Goal: Task Accomplishment & Management: Manage account settings

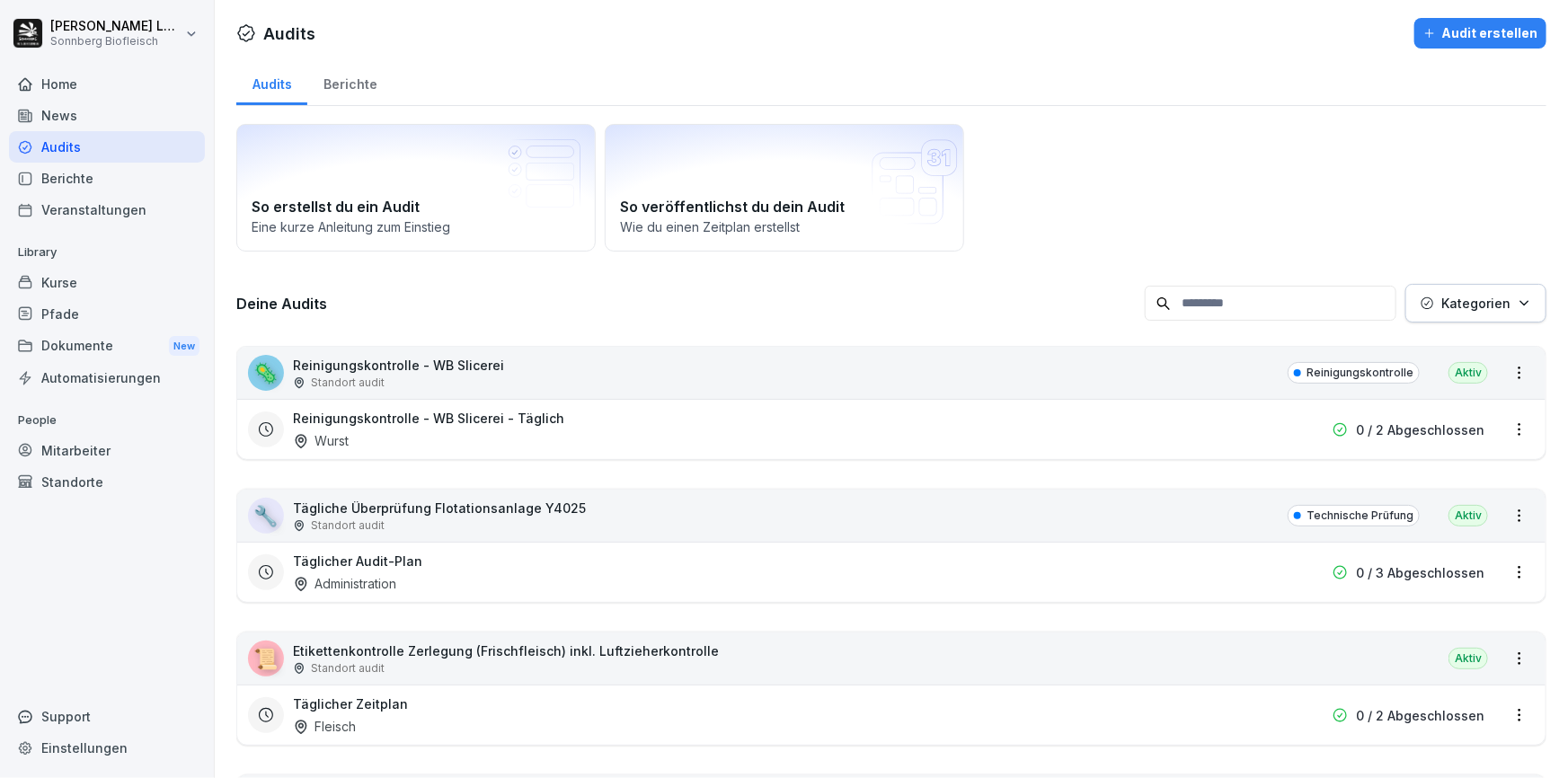
click at [493, 372] on p "Reinigungskontrolle - WB Slicerei" at bounding box center [399, 365] width 212 height 19
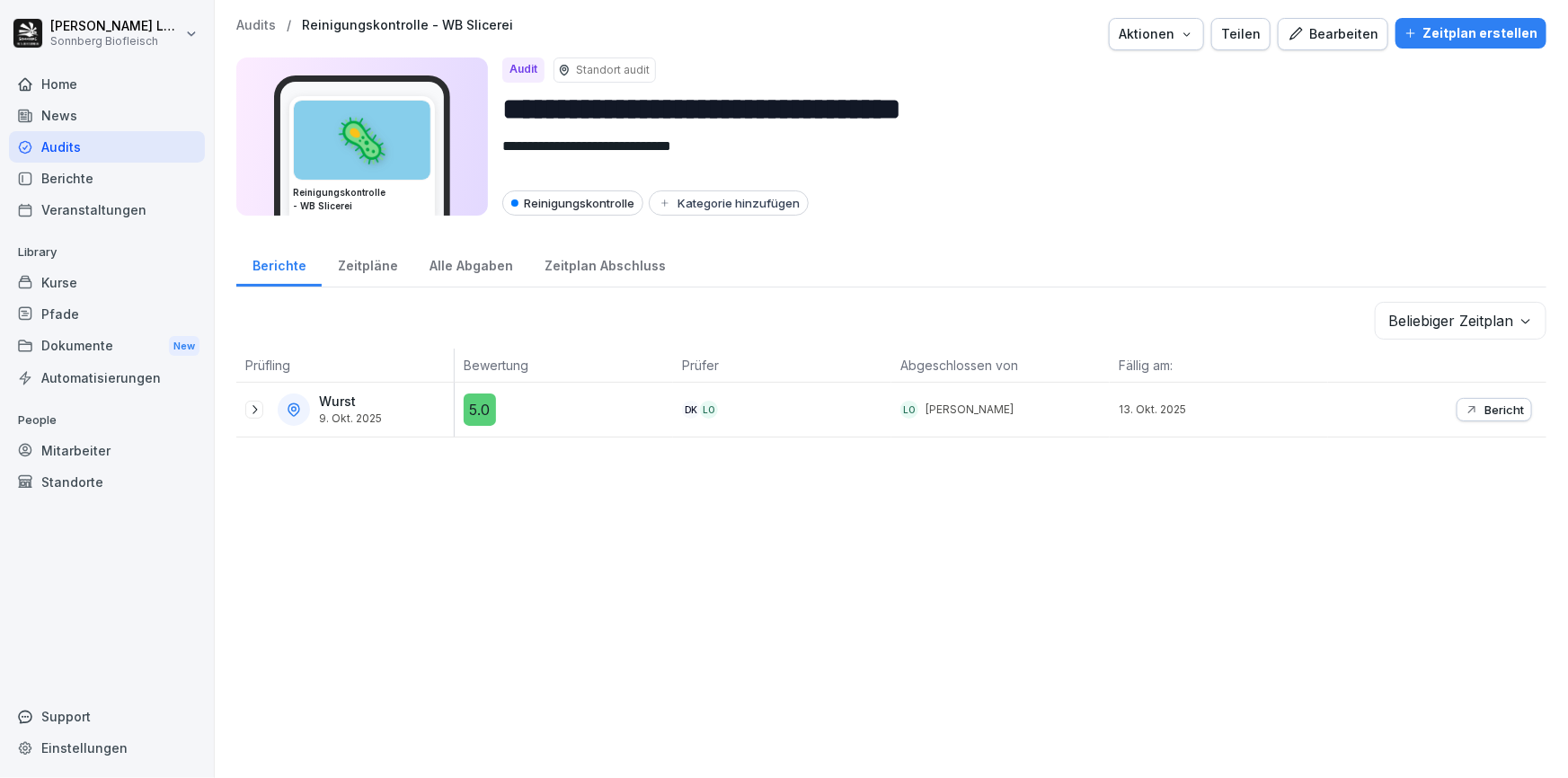
click at [247, 24] on p "Audits" at bounding box center [256, 25] width 40 height 15
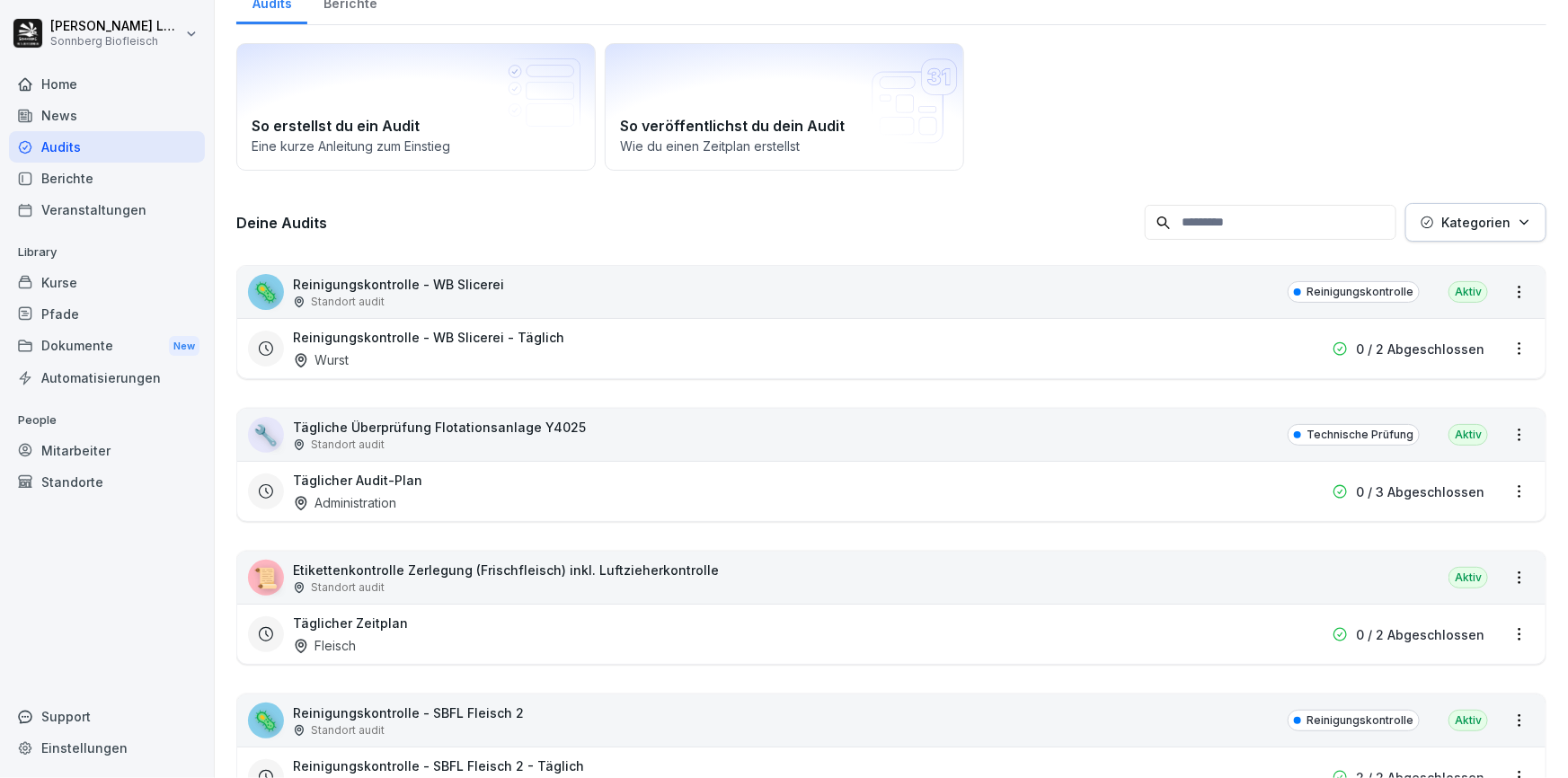
scroll to position [244, 0]
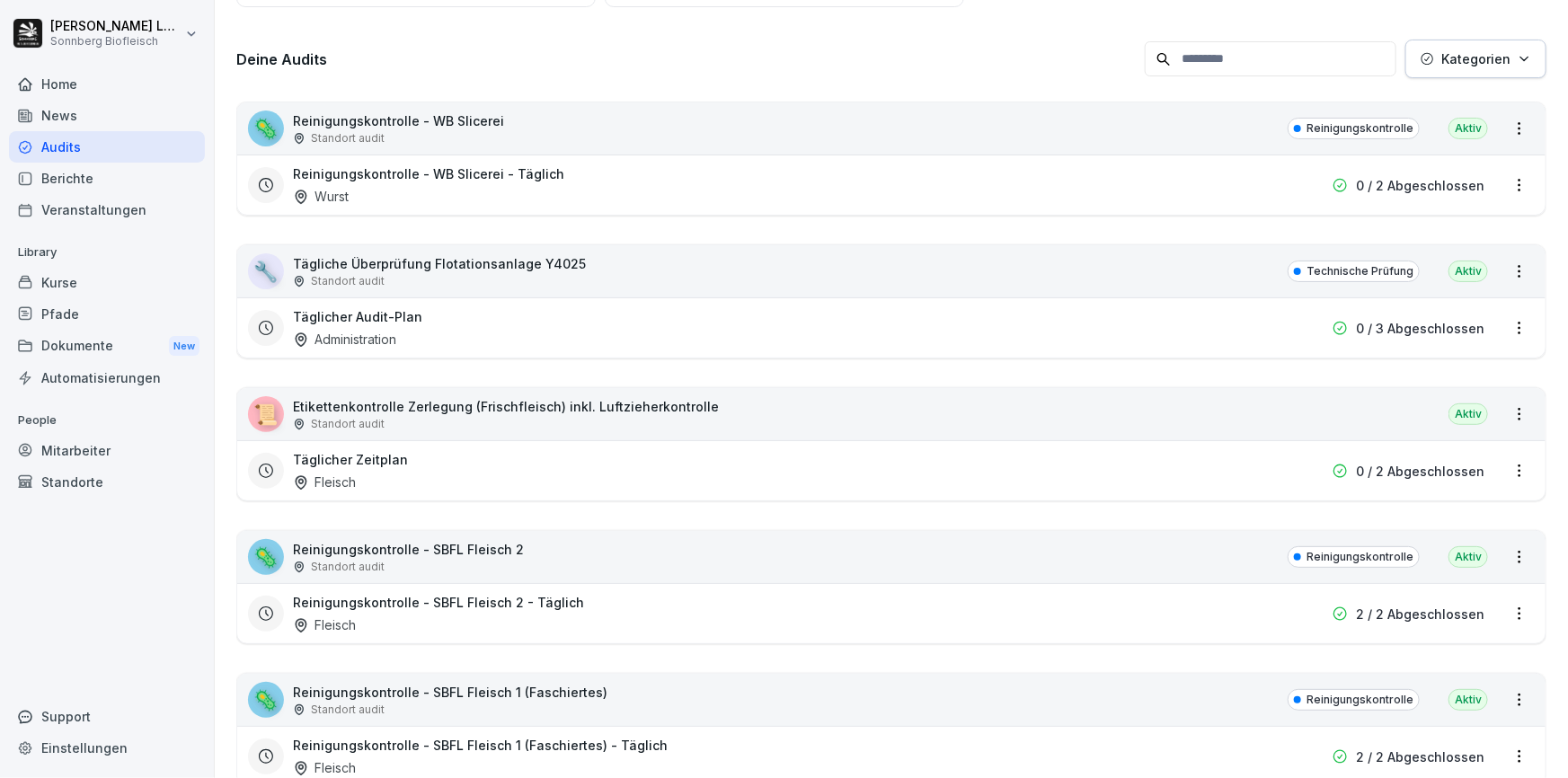
click at [523, 425] on div "Standort audit" at bounding box center [506, 423] width 426 height 16
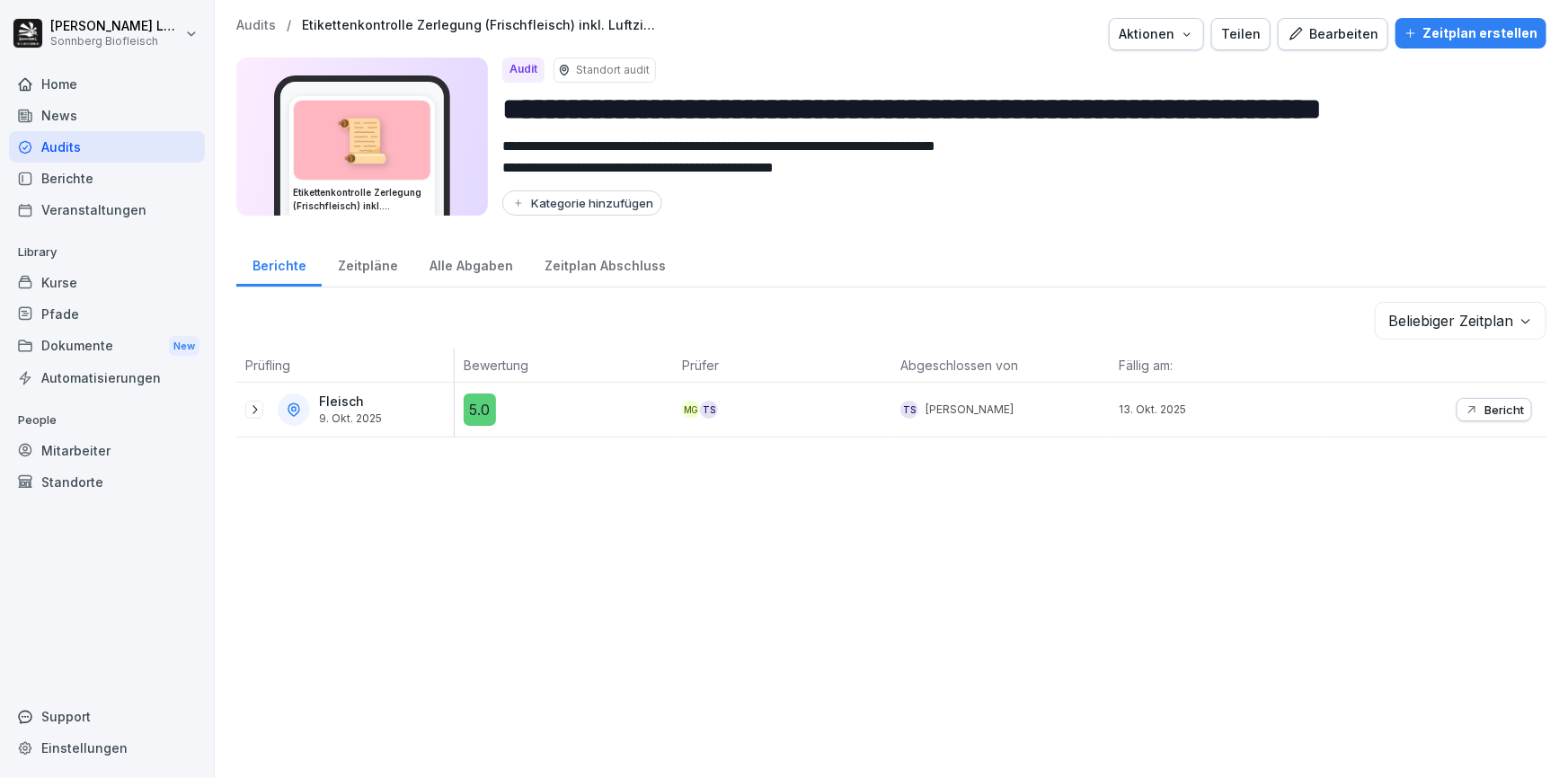
click at [260, 18] on p "Audits" at bounding box center [256, 25] width 40 height 15
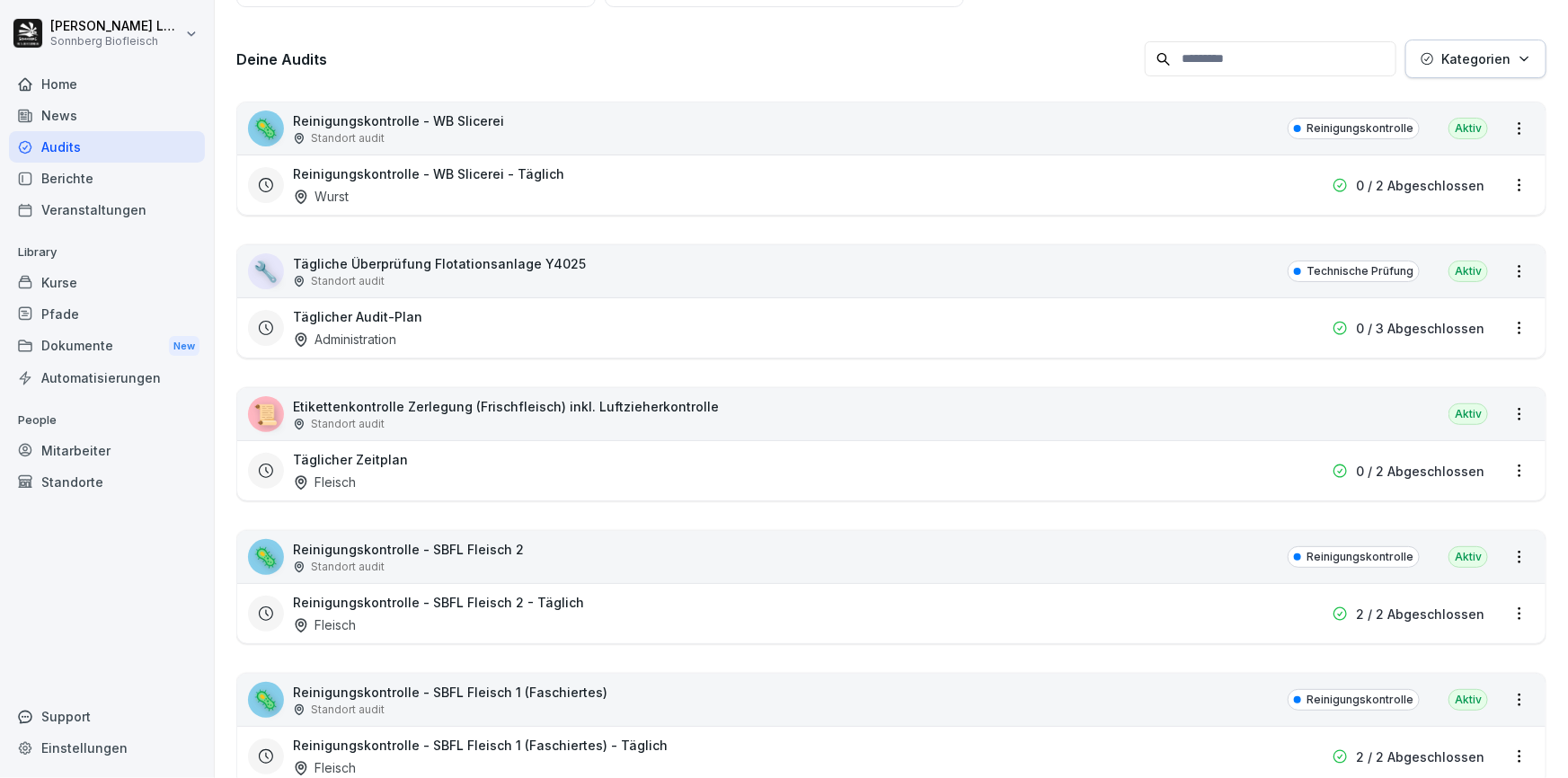
scroll to position [326, 0]
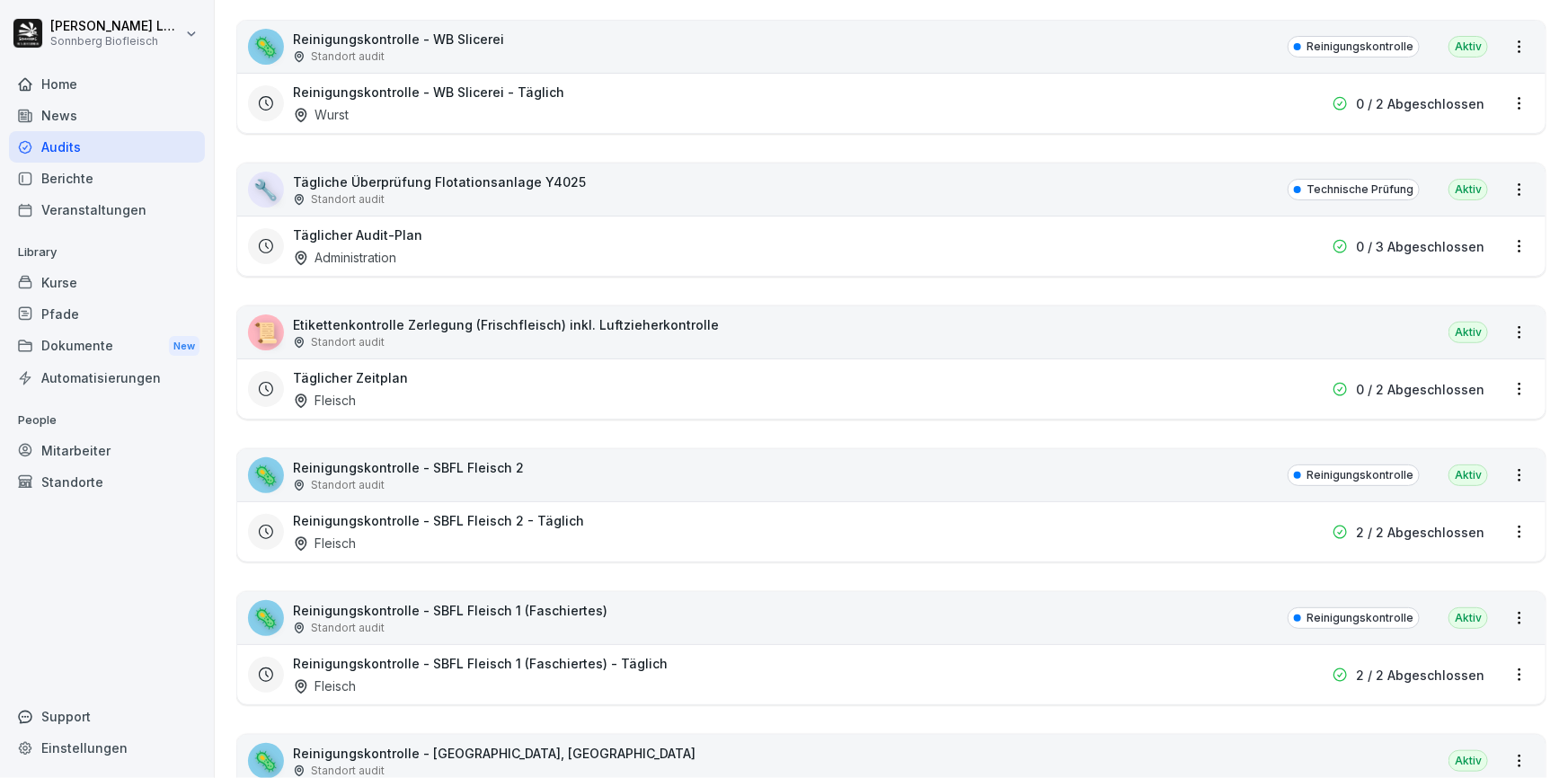
click at [528, 476] on div "🦠 Reinigungskontrolle - SBFL Fleisch 2 Standort audit Reinigungskontrolle Aktiv" at bounding box center [892, 475] width 1308 height 52
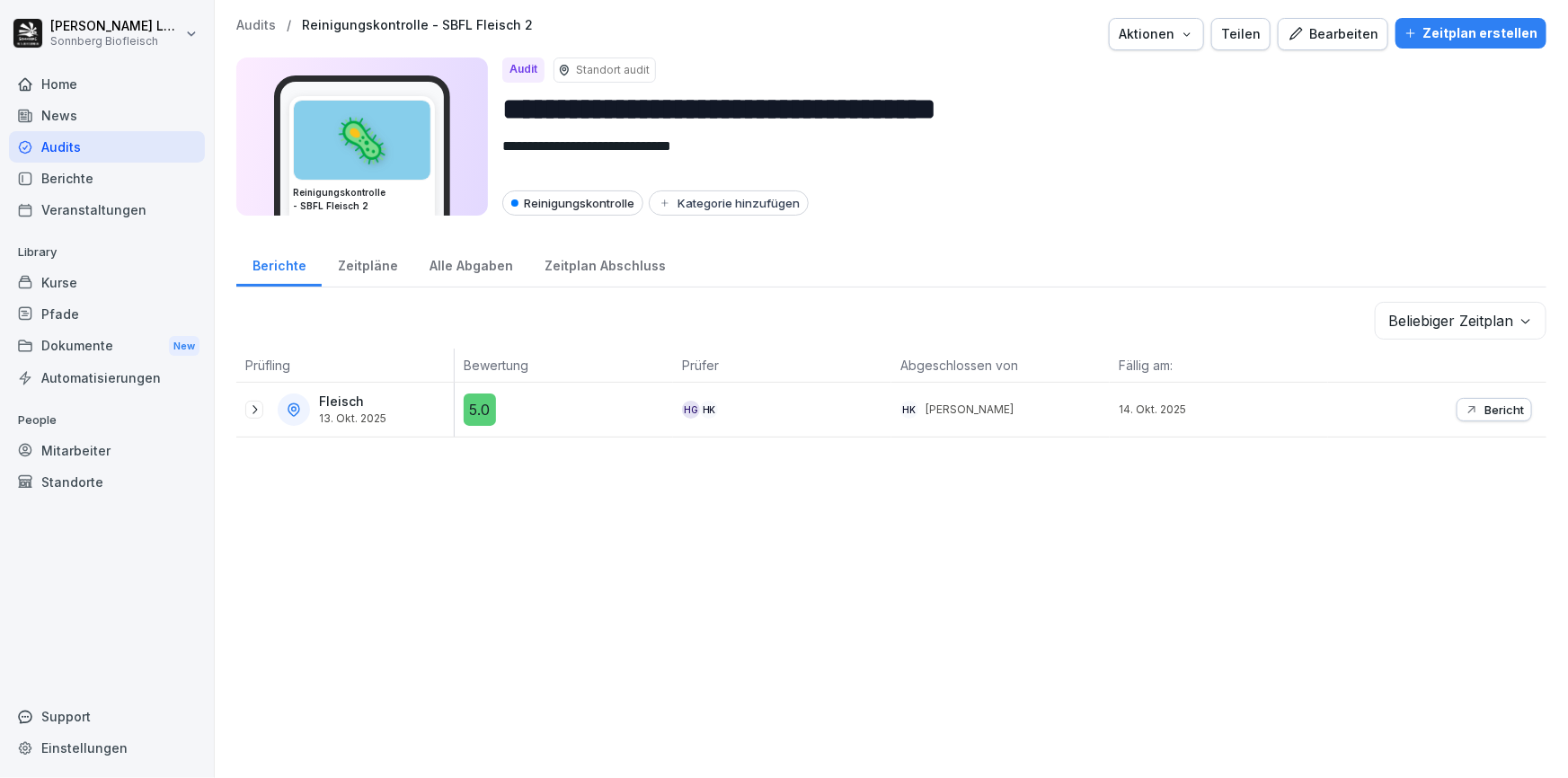
click at [251, 24] on p "Audits" at bounding box center [256, 25] width 40 height 15
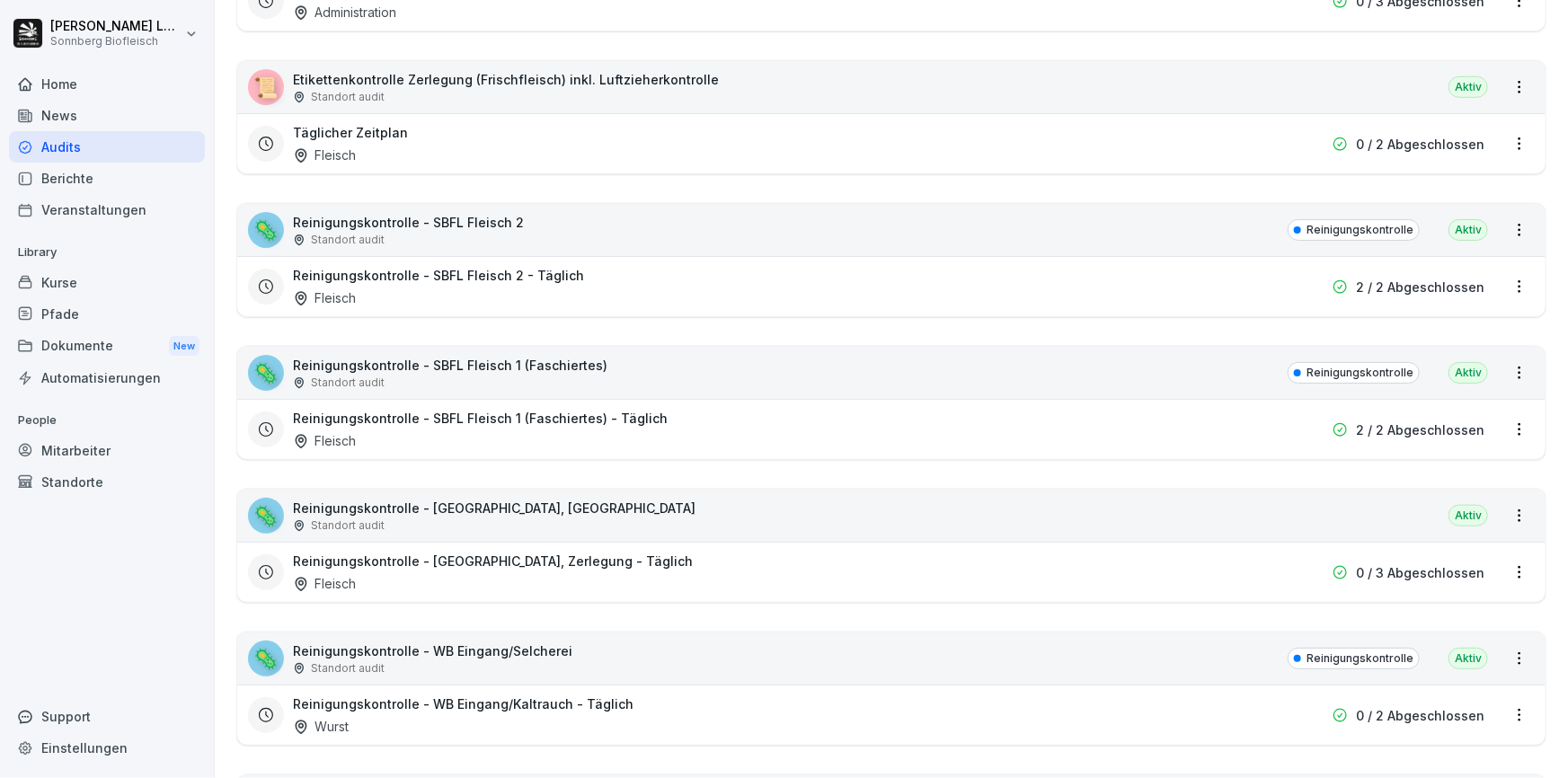
scroll to position [735, 0]
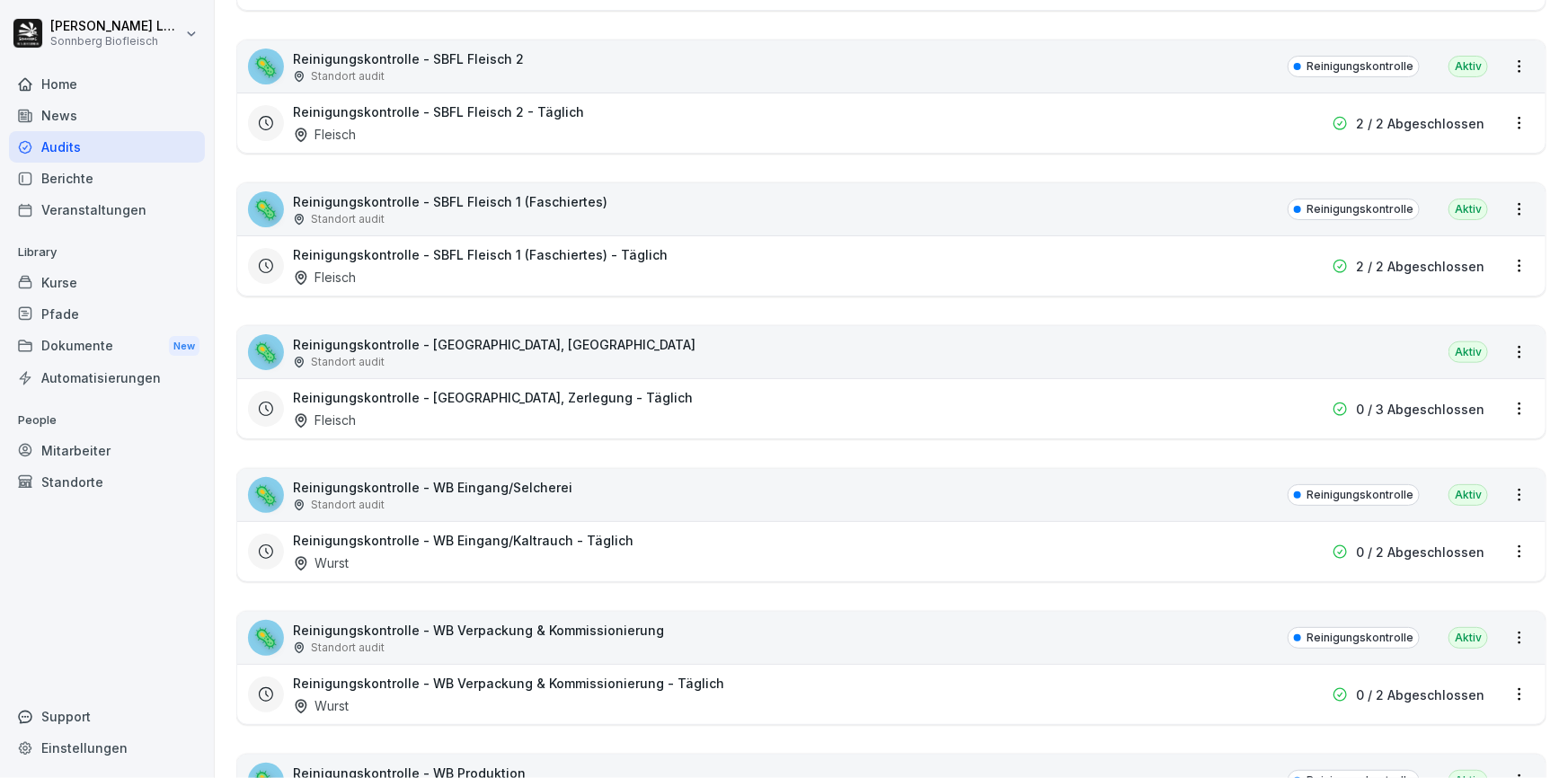
click at [607, 349] on div "🦠 Reinigungskontrolle - [GEOGRAPHIC_DATA], Zerlegung Standort audit [GEOGRAPHIC…" at bounding box center [892, 352] width 1308 height 52
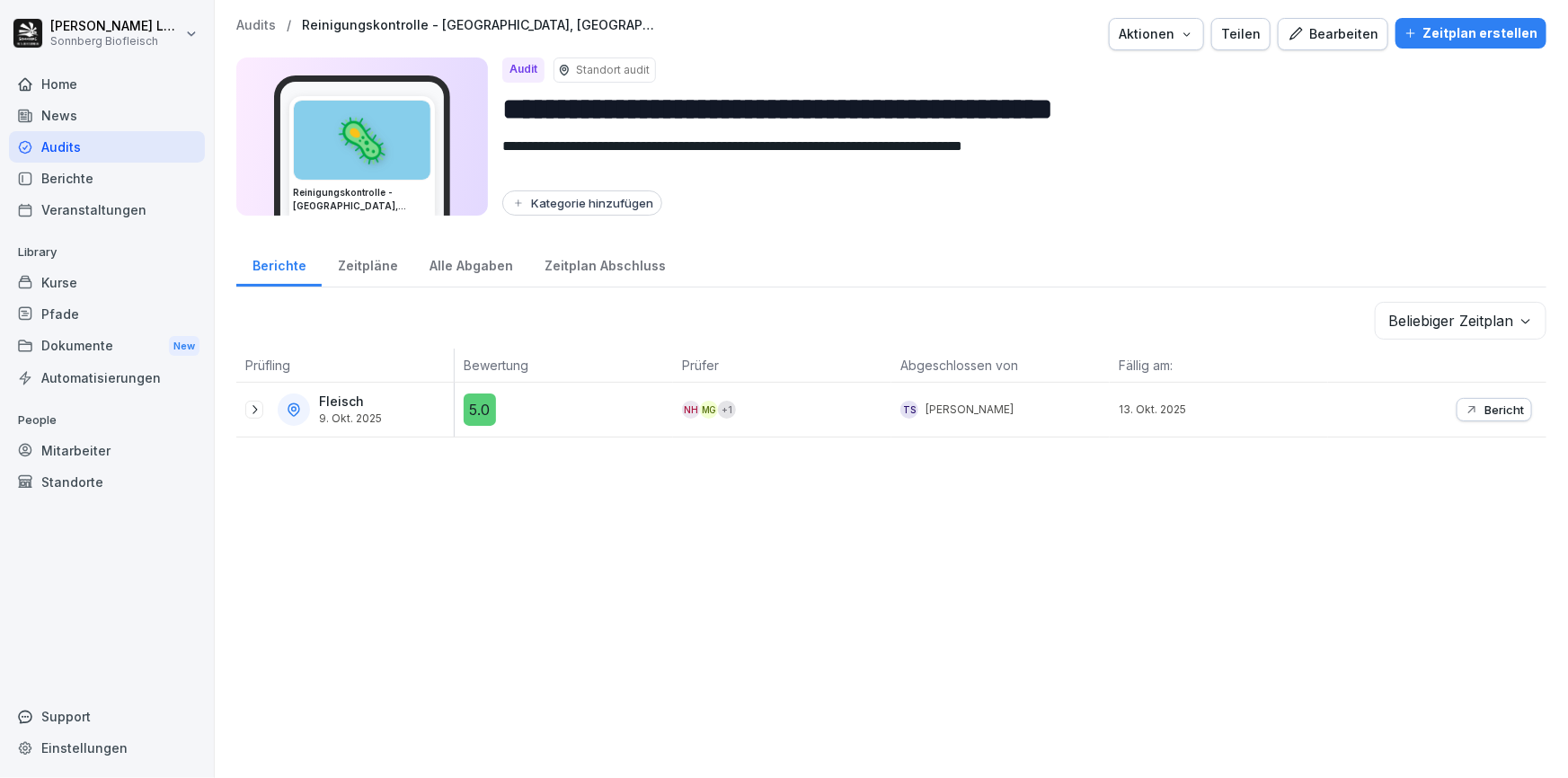
click at [248, 20] on p "Audits" at bounding box center [256, 25] width 40 height 15
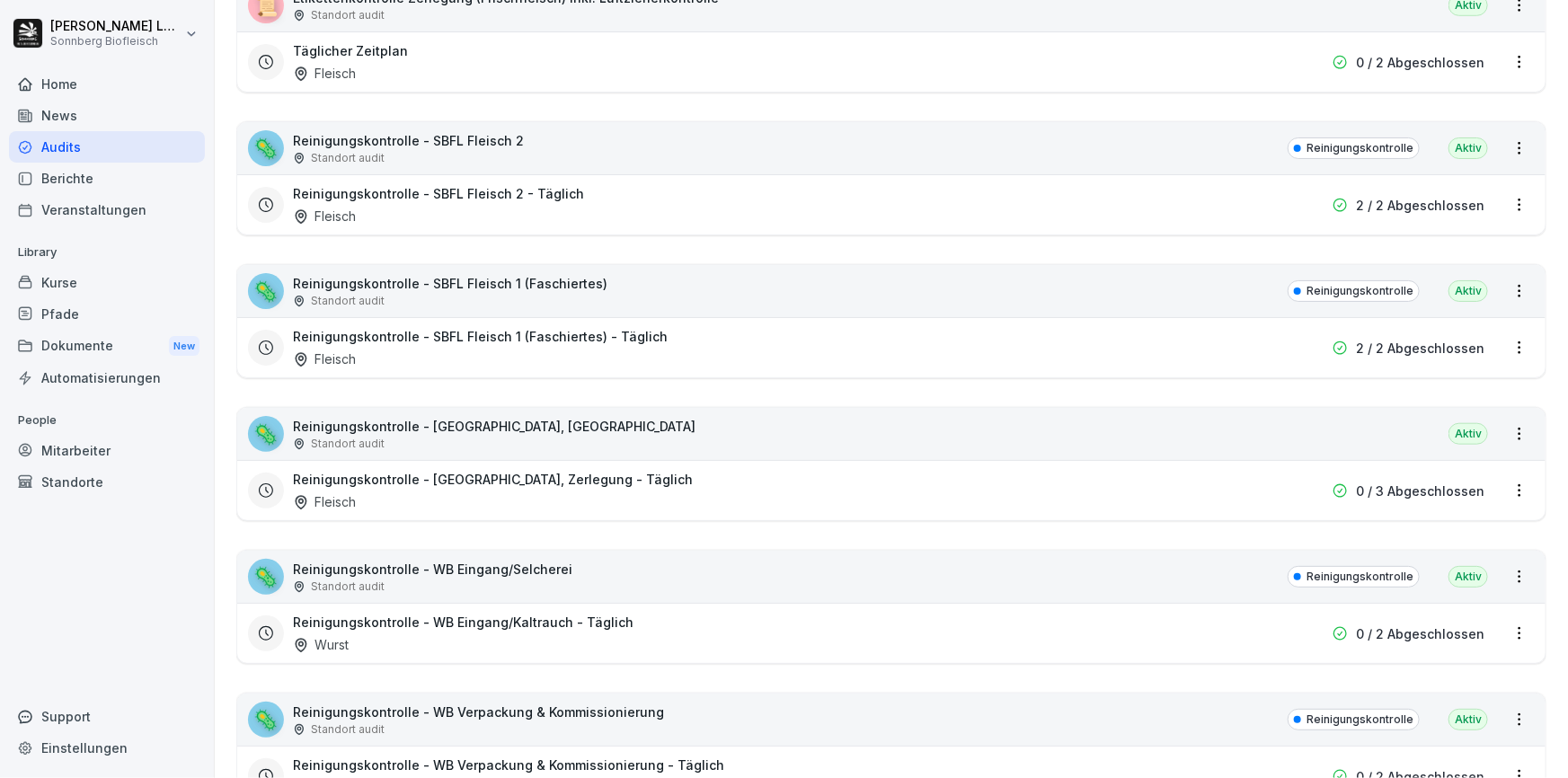
scroll to position [979, 0]
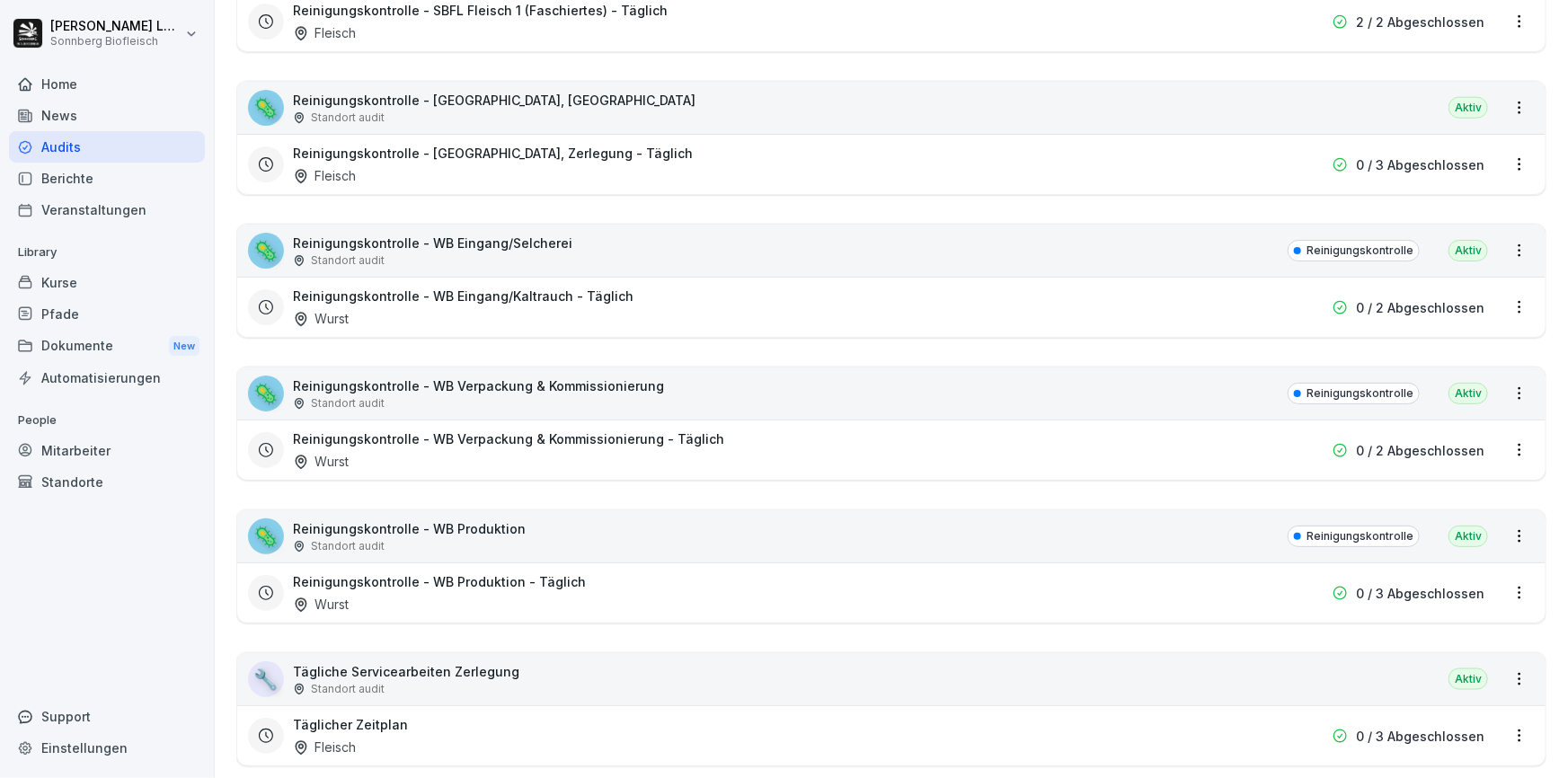
click at [469, 539] on div "Standort audit" at bounding box center [409, 546] width 233 height 16
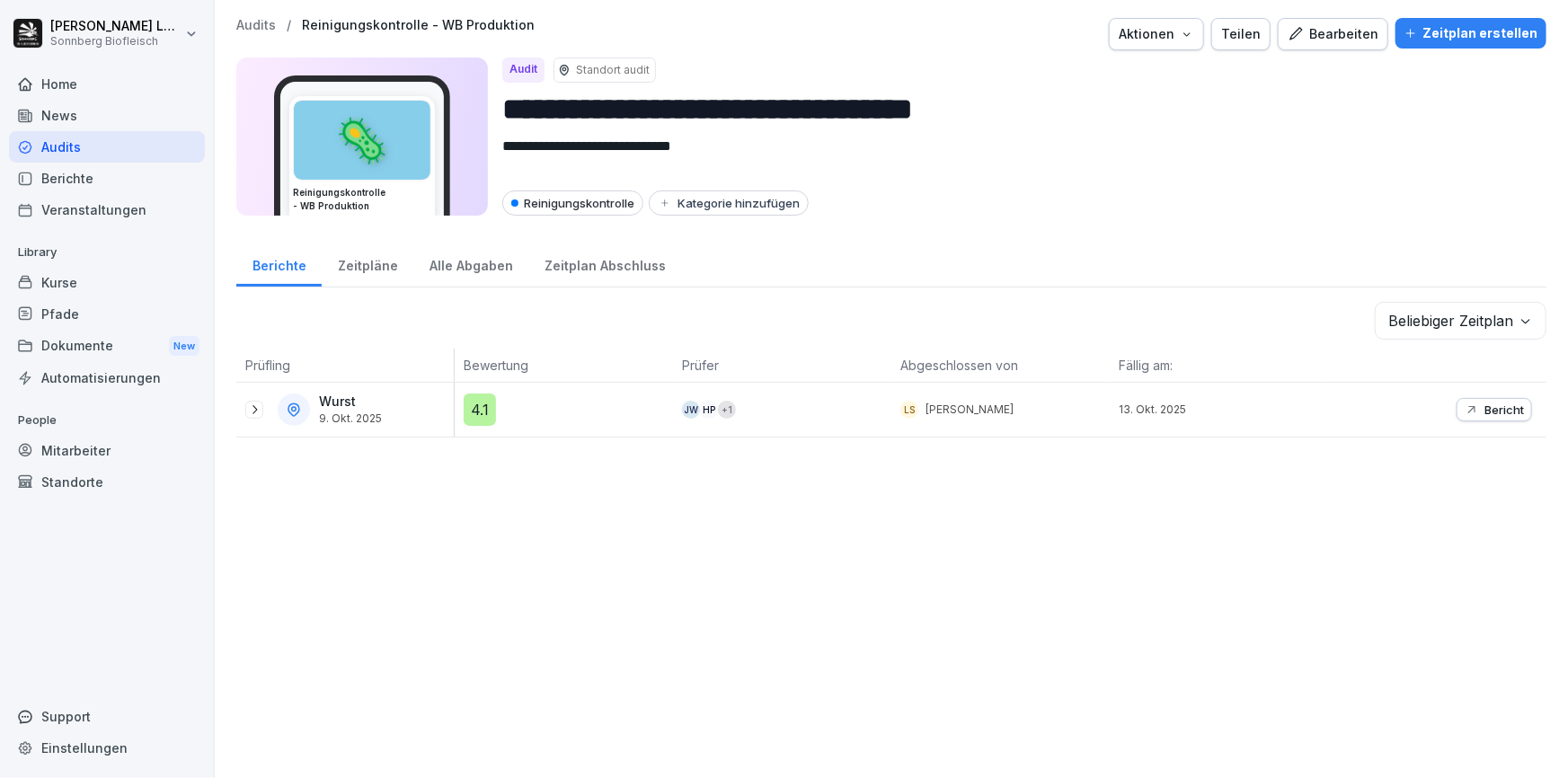
click at [240, 31] on p "Audits" at bounding box center [256, 25] width 40 height 15
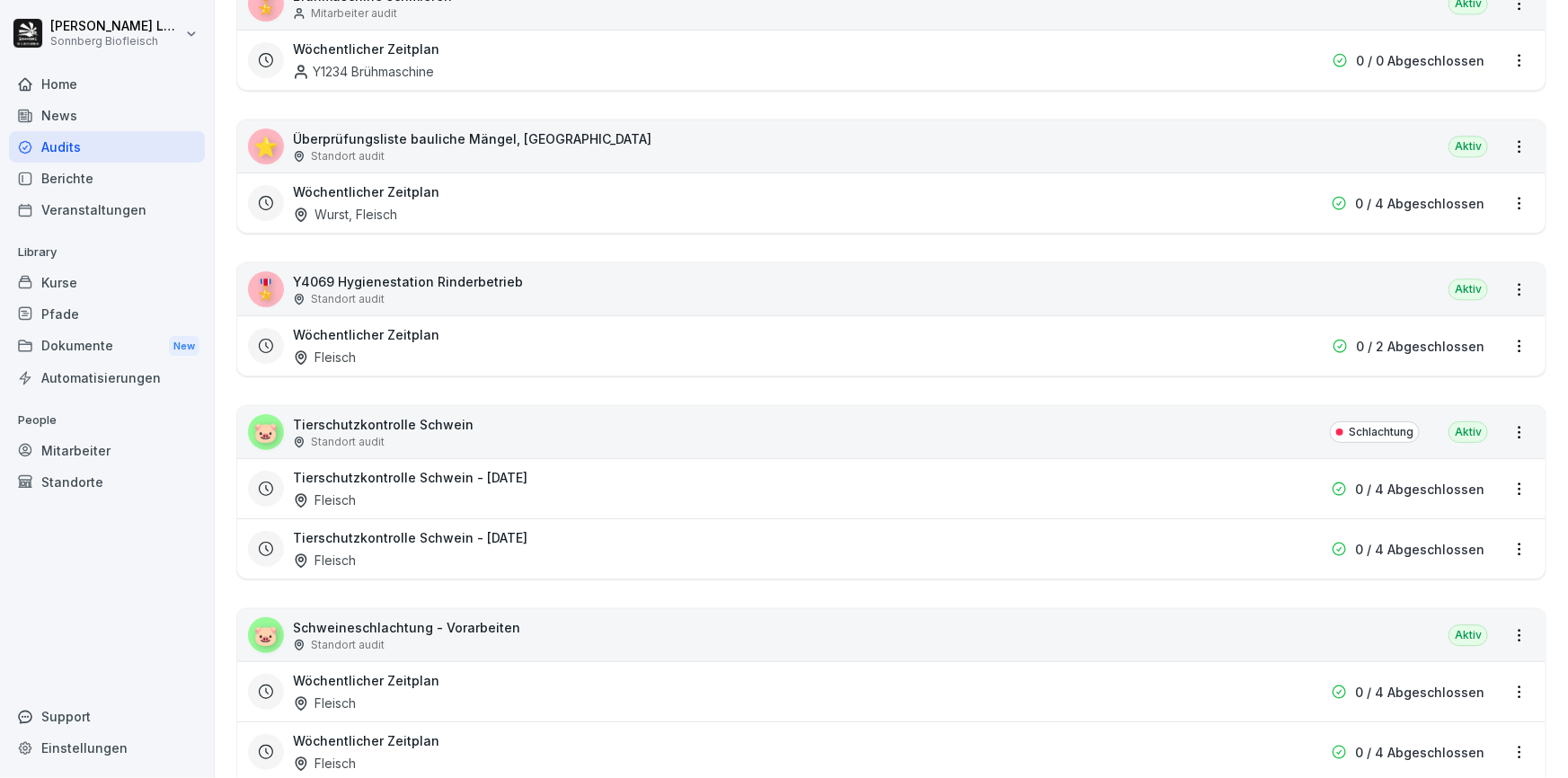
scroll to position [2533, 0]
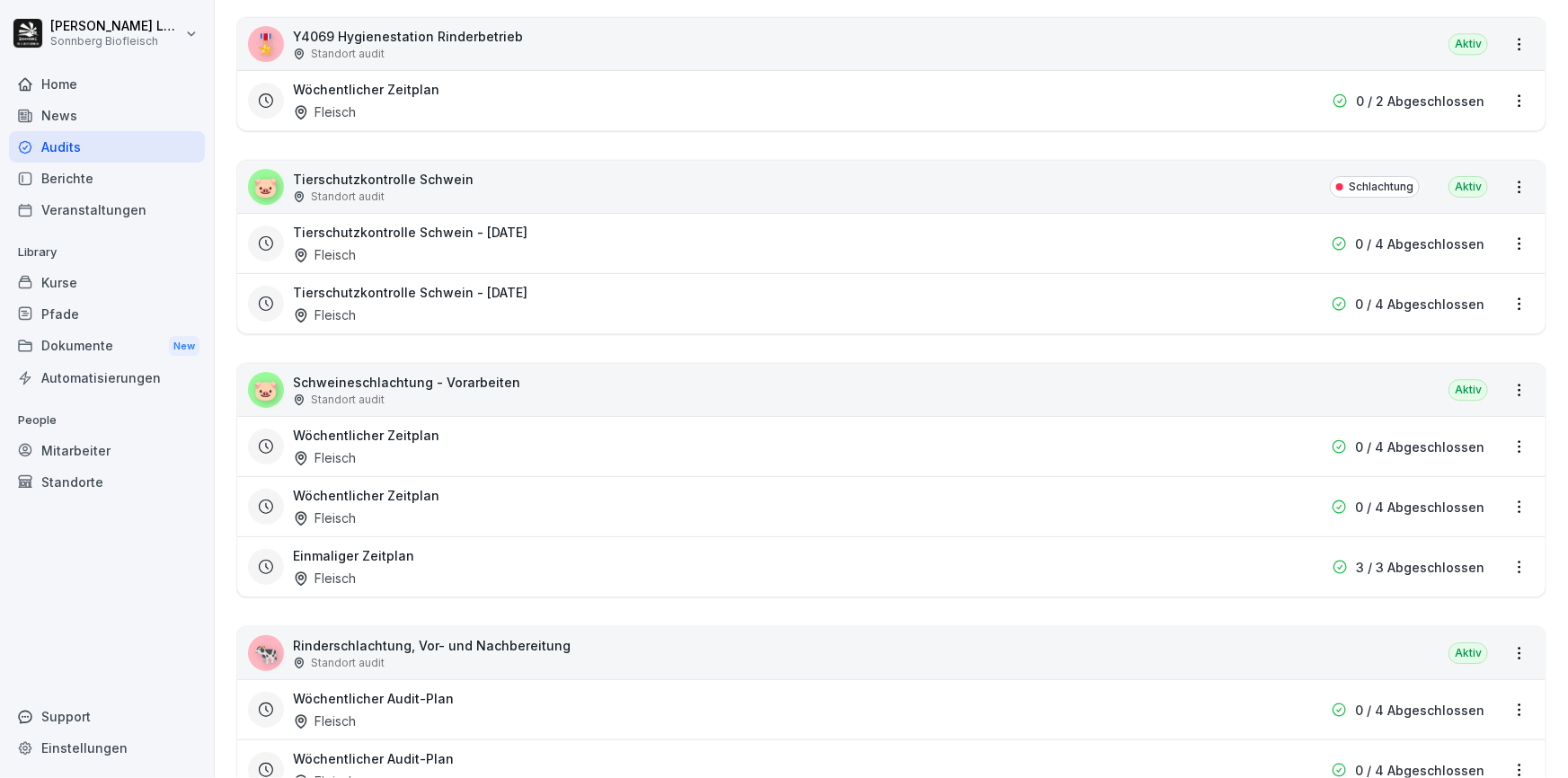
click at [536, 384] on div "🐷 Schweineschlachtung - Vorarbeiten Standort audit Aktiv" at bounding box center [892, 390] width 1308 height 52
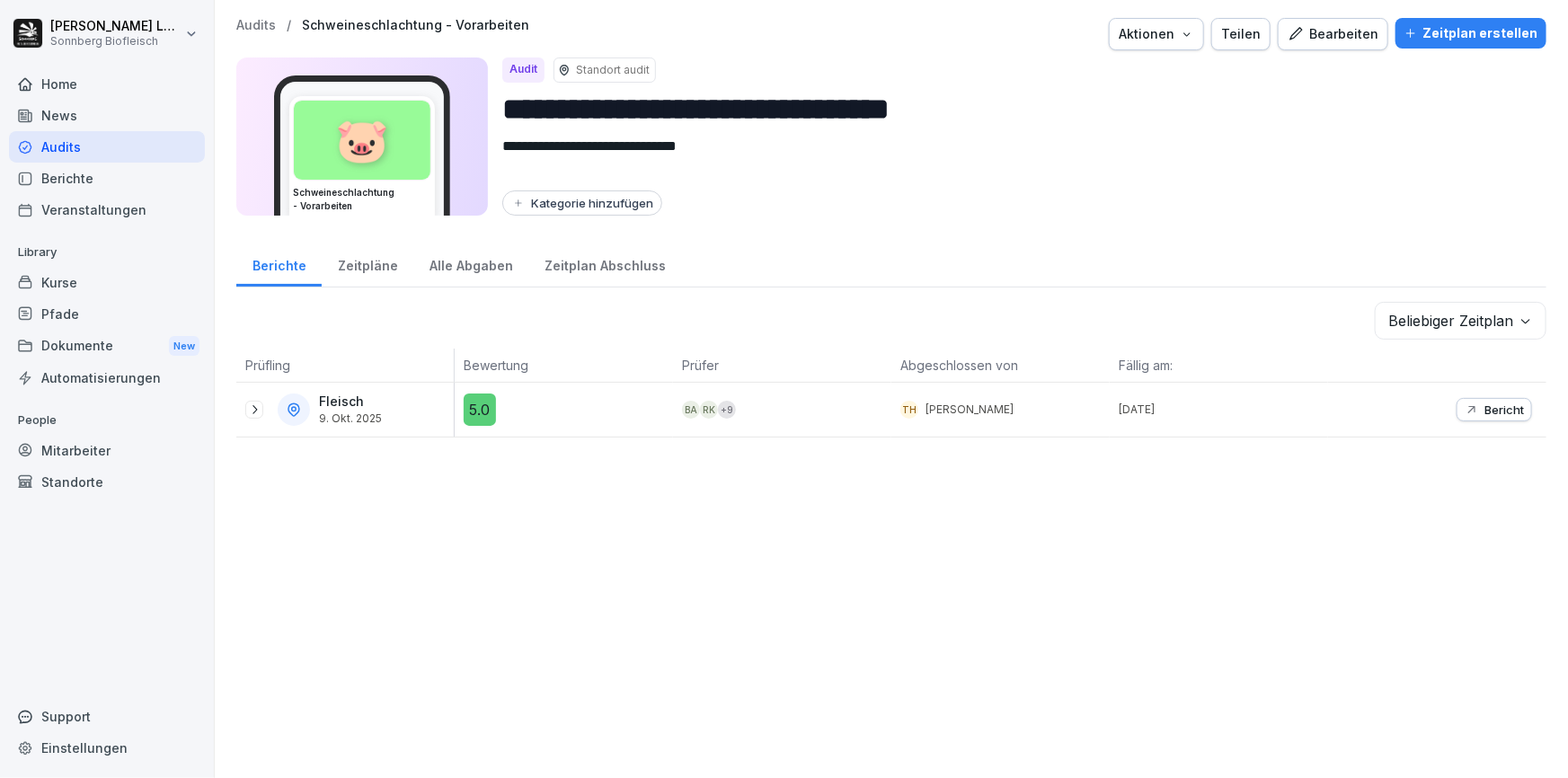
click at [240, 32] on p "Audits" at bounding box center [256, 25] width 40 height 15
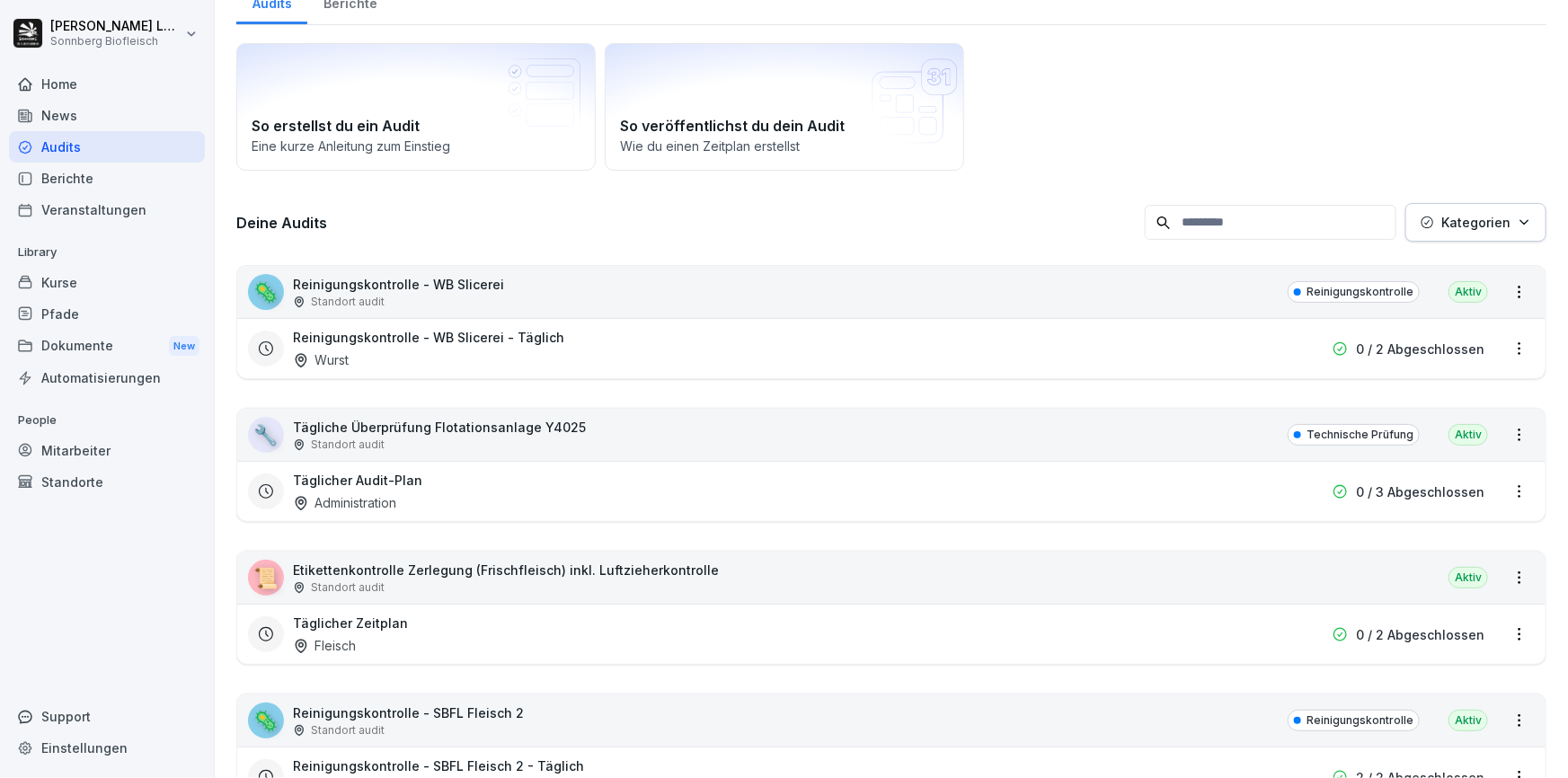
scroll to position [326, 0]
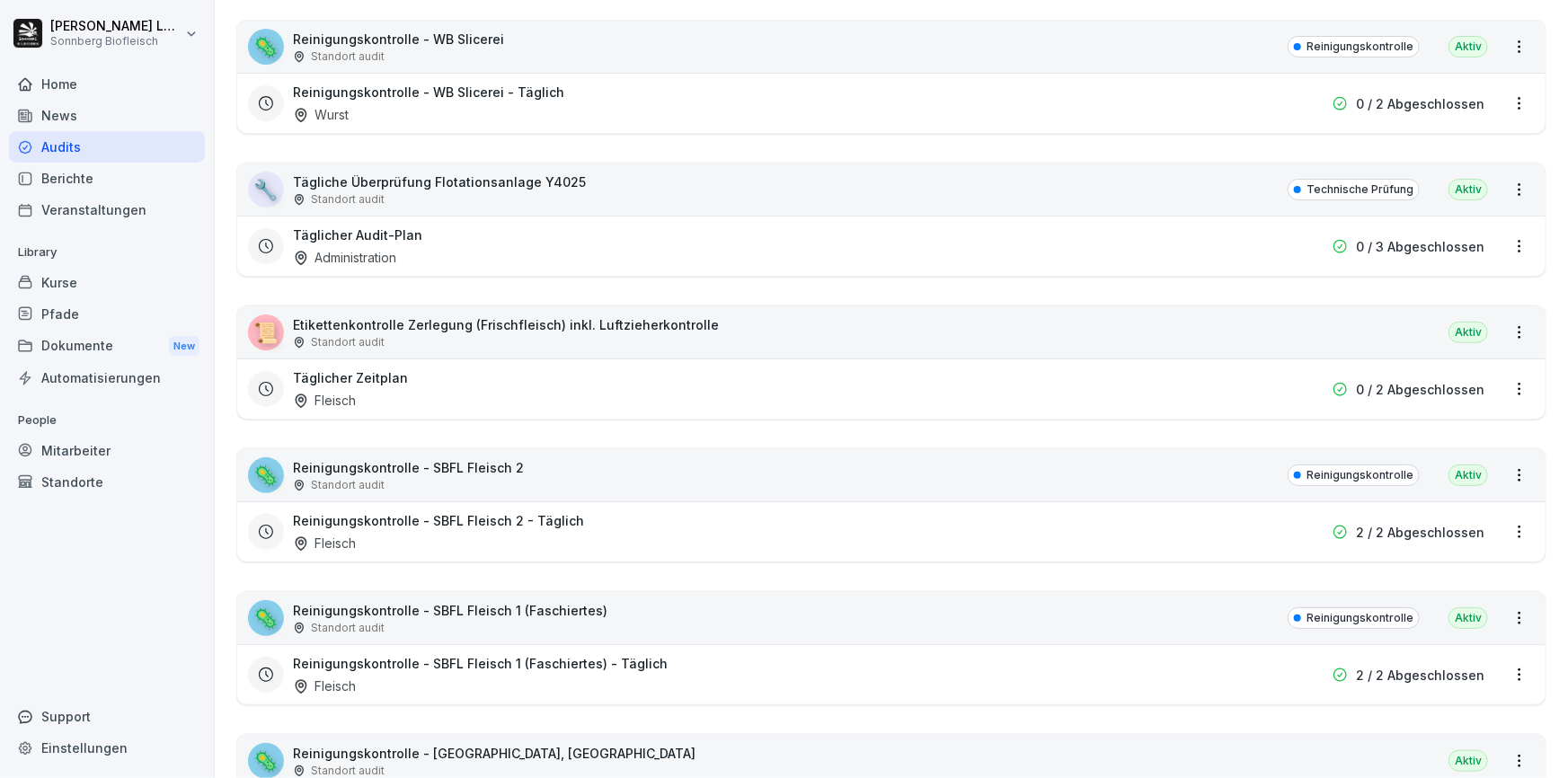
click at [553, 481] on div "🦠 Reinigungskontrolle - SBFL Fleisch 2 Standort audit Reinigungskontrolle Aktiv" at bounding box center [892, 475] width 1308 height 52
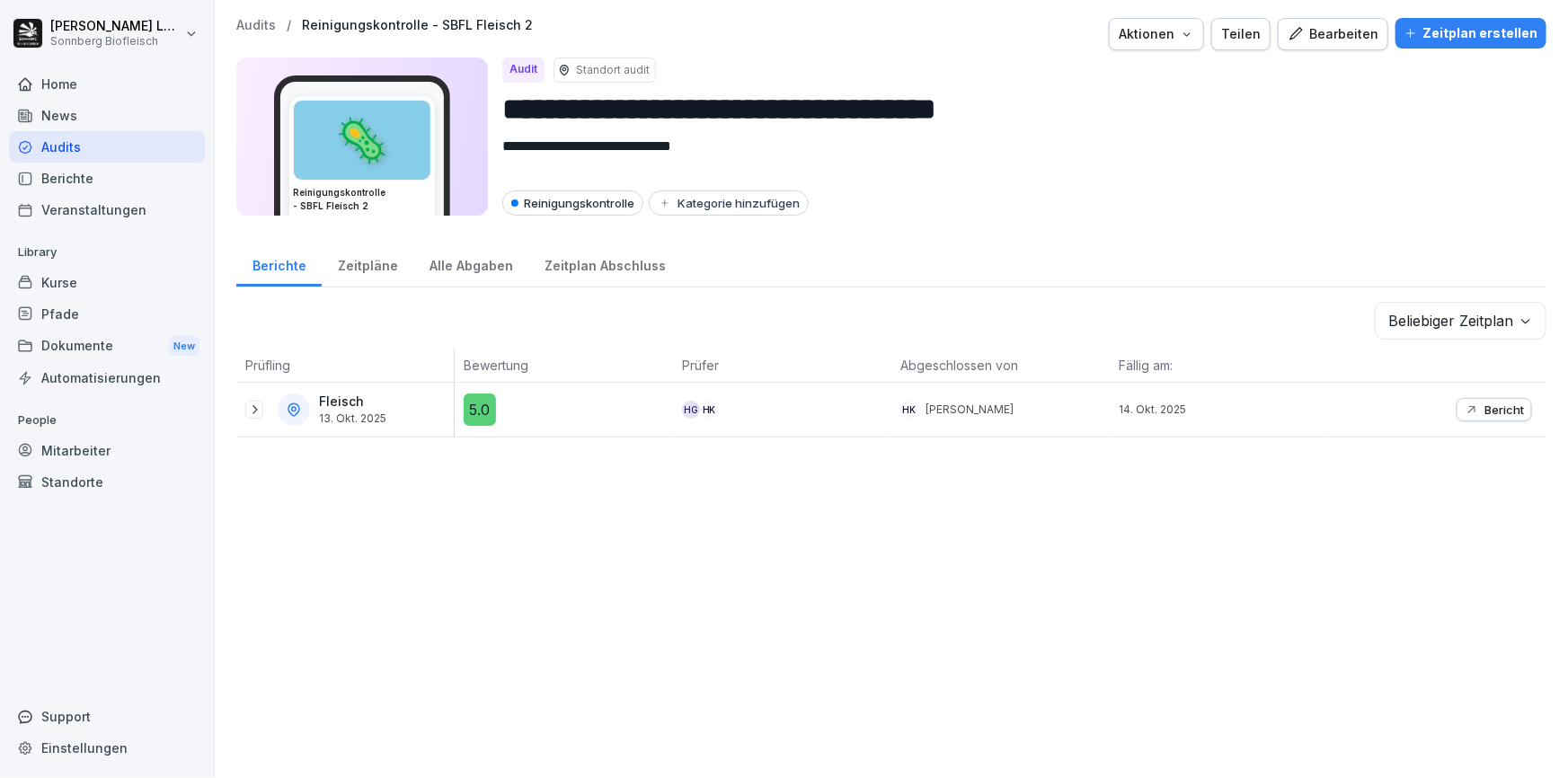
click at [465, 263] on div "Alle Abgaben" at bounding box center [470, 263] width 115 height 45
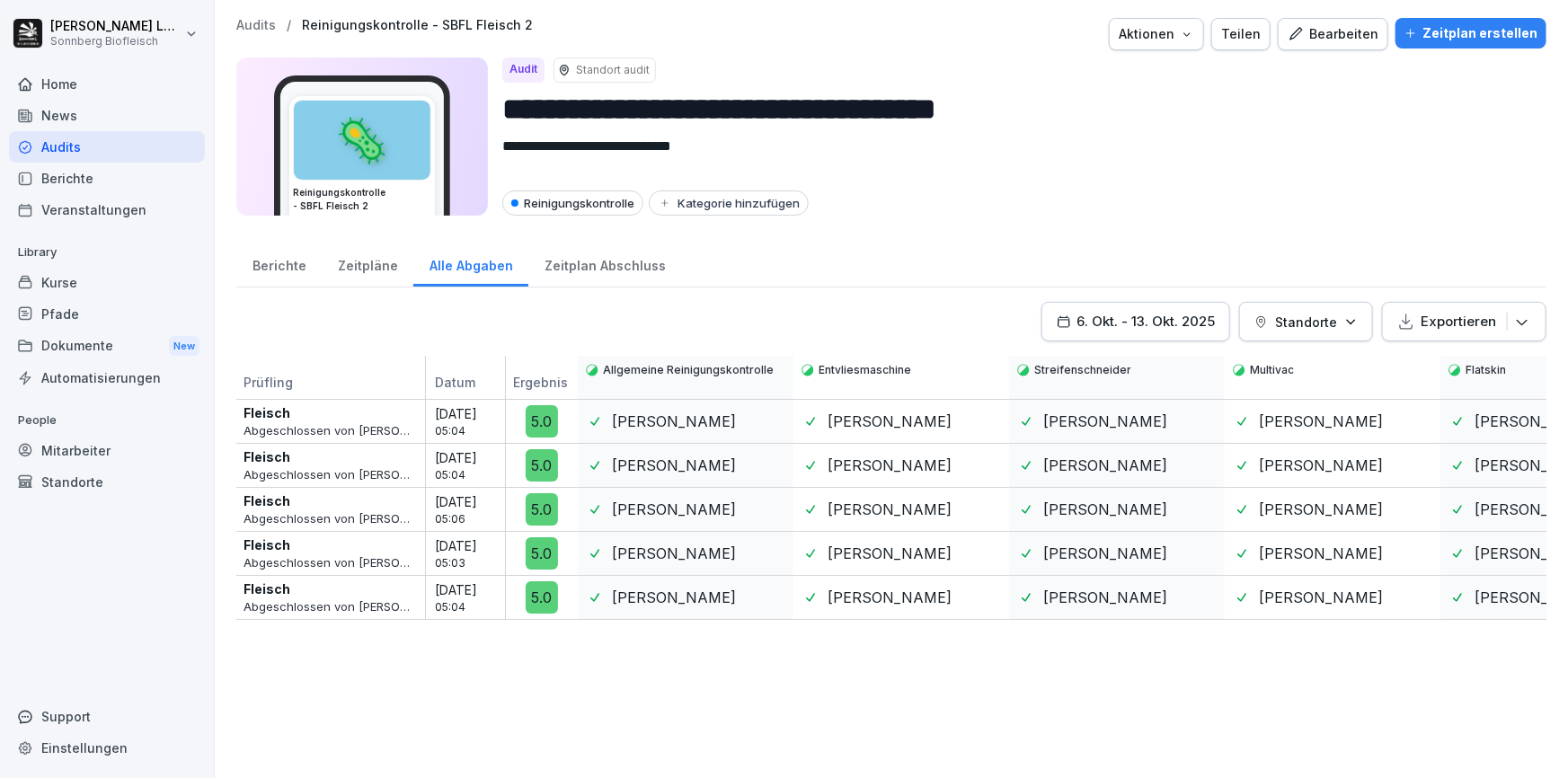
click at [255, 19] on p "Audits" at bounding box center [256, 25] width 40 height 15
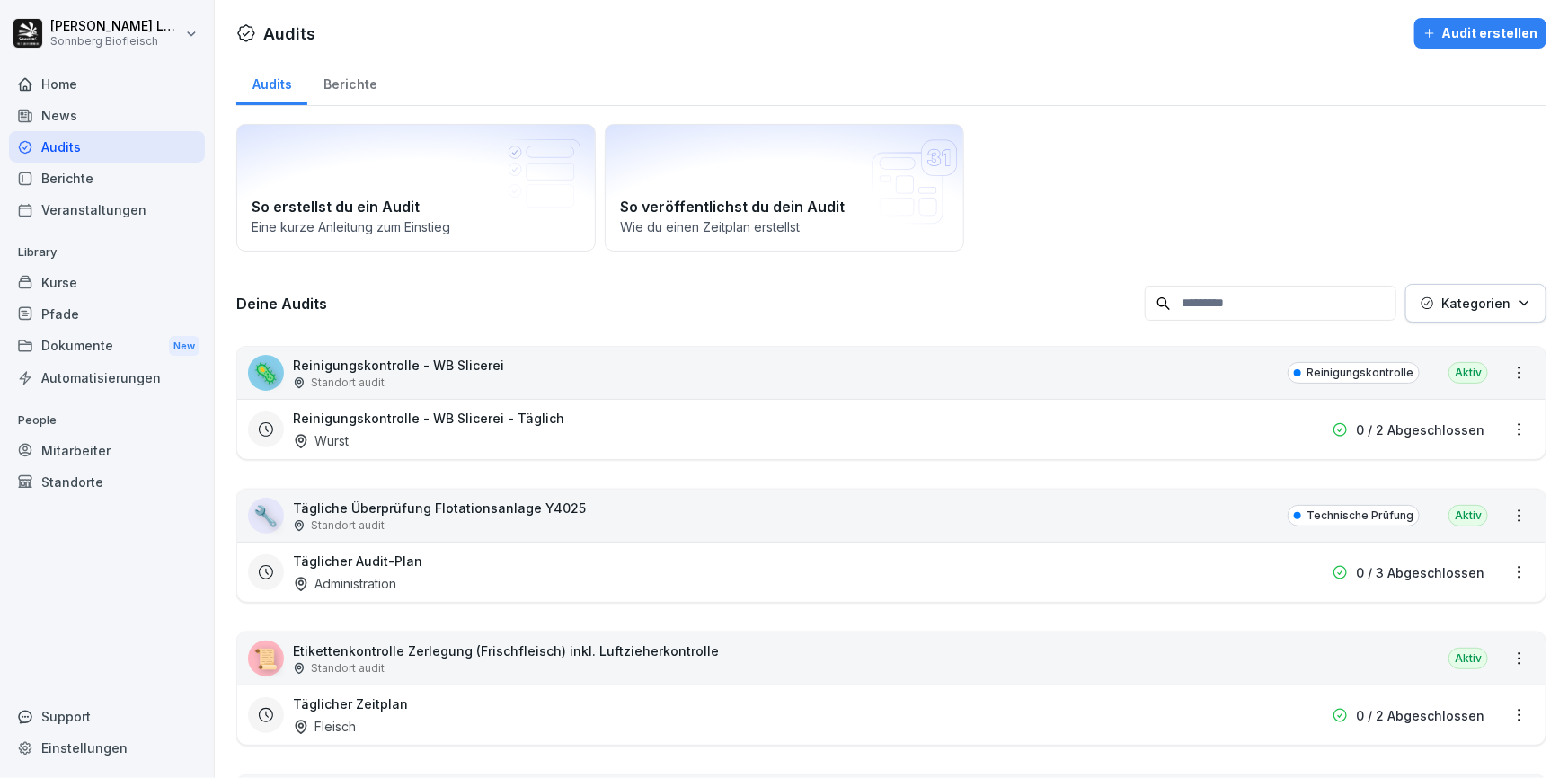
click at [1209, 302] on input at bounding box center [1270, 304] width 251 height 35
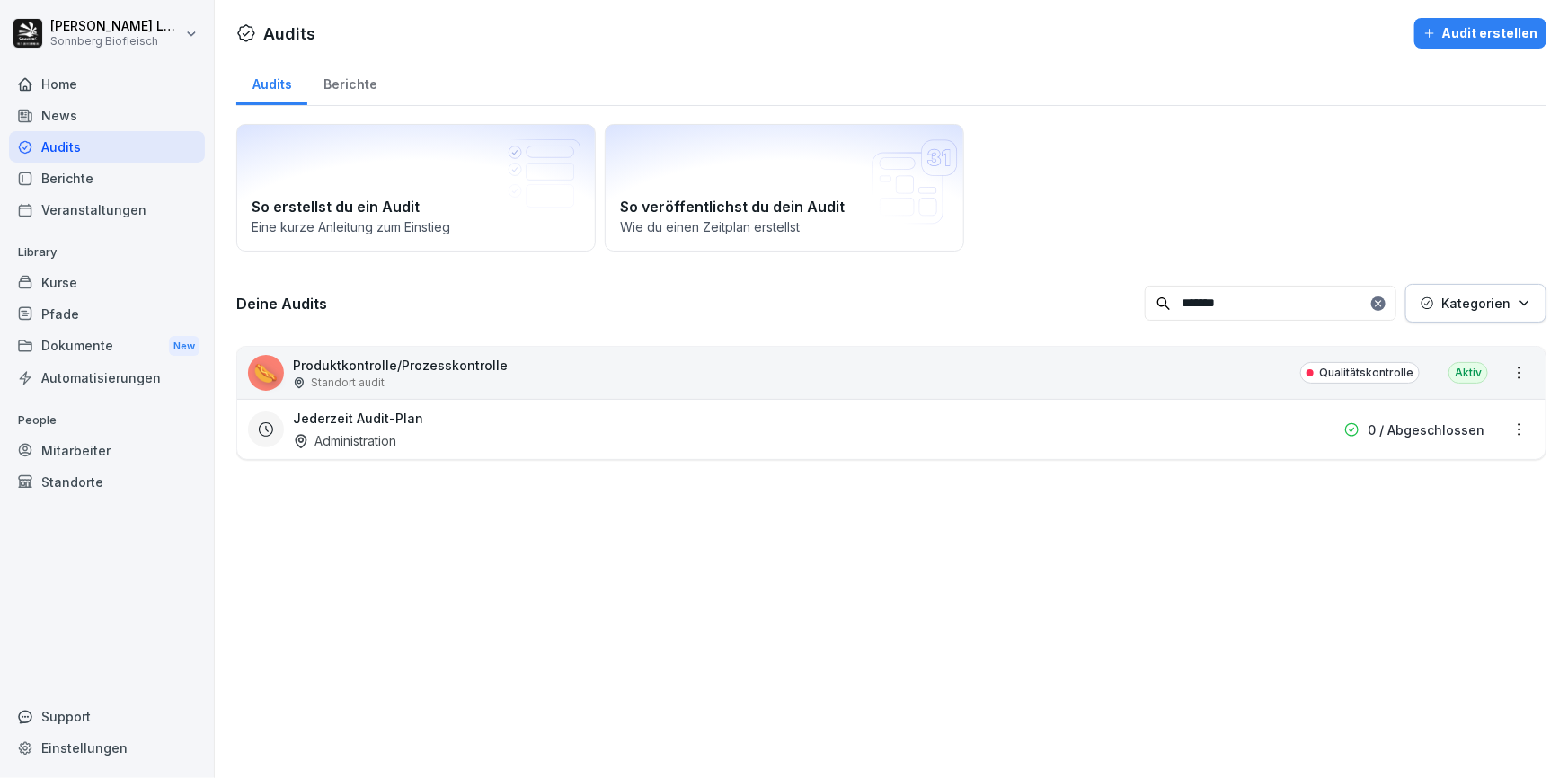
type input "*******"
click at [868, 380] on div "🌭 Produktkontrolle/Prozesskontrolle Standort audit Qualitätskontrolle Aktiv" at bounding box center [892, 373] width 1308 height 52
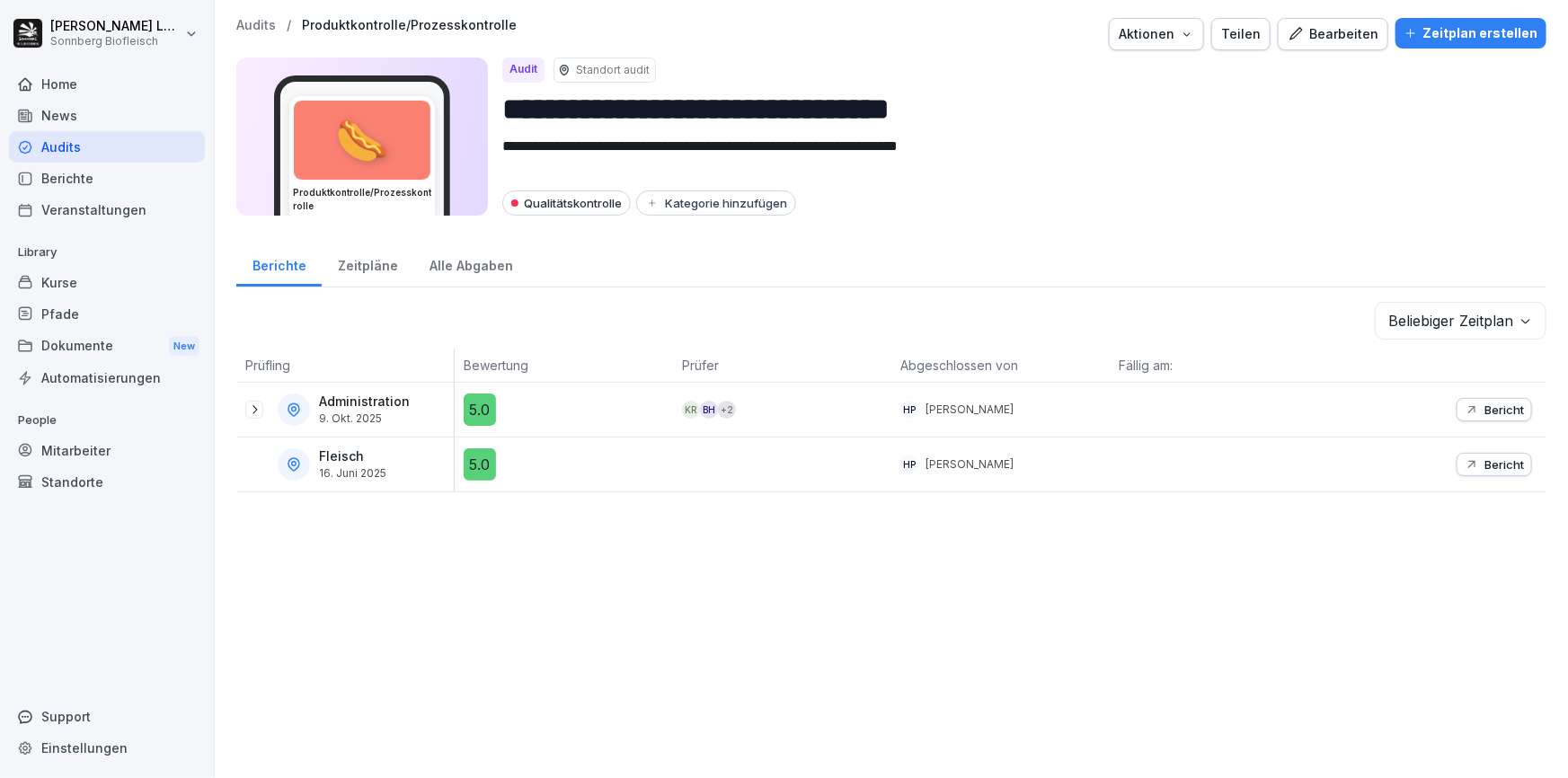
click at [1464, 404] on icon "button" at bounding box center [1471, 409] width 14 height 14
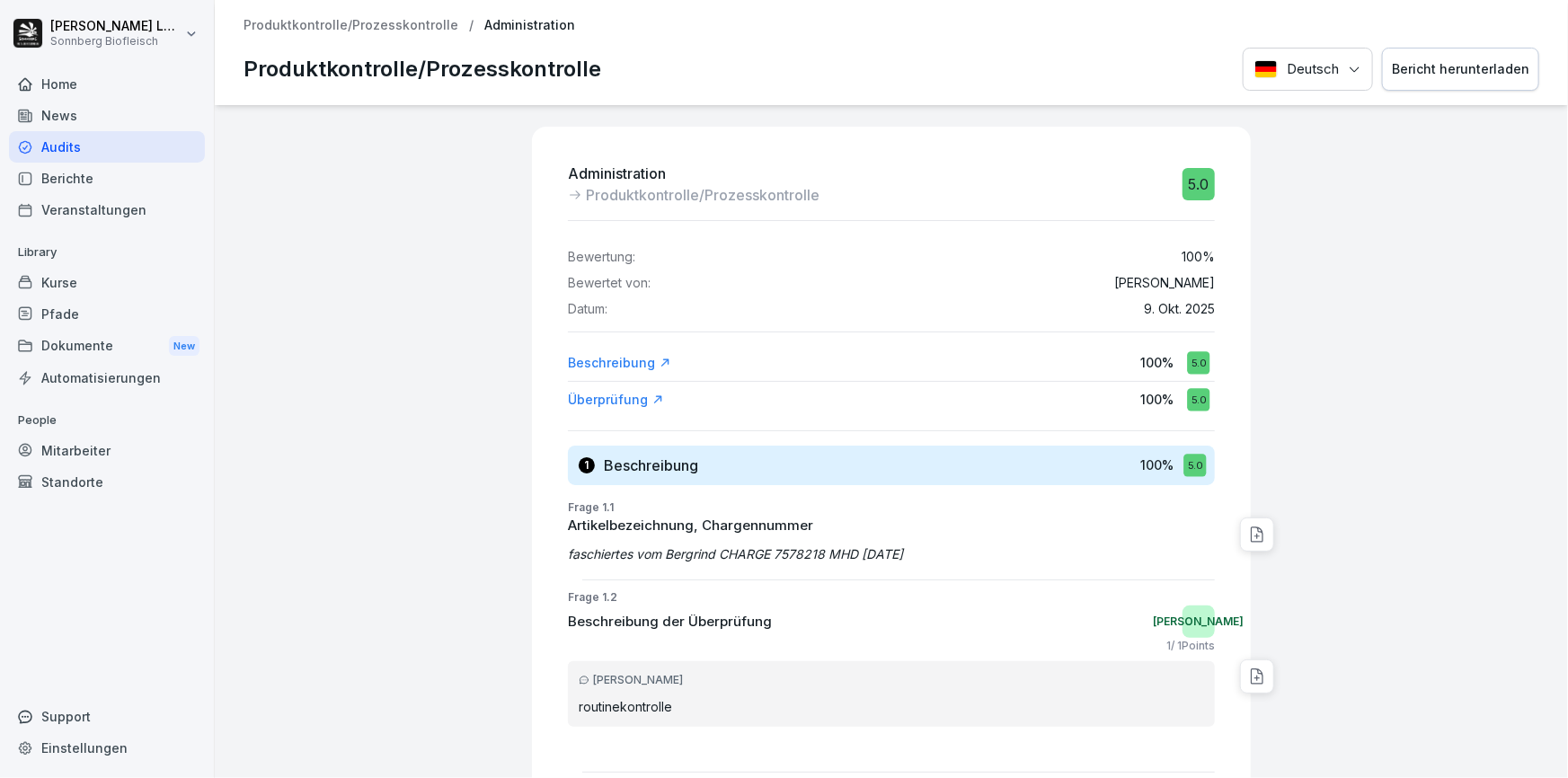
click at [315, 17] on div "Produktkontrolle/Prozesskontrolle / Administration Produktkontrolle/Prozesskont…" at bounding box center [891, 52] width 1353 height 105
click at [321, 26] on p "Produktkontrolle/Prozesskontrolle" at bounding box center [350, 25] width 214 height 15
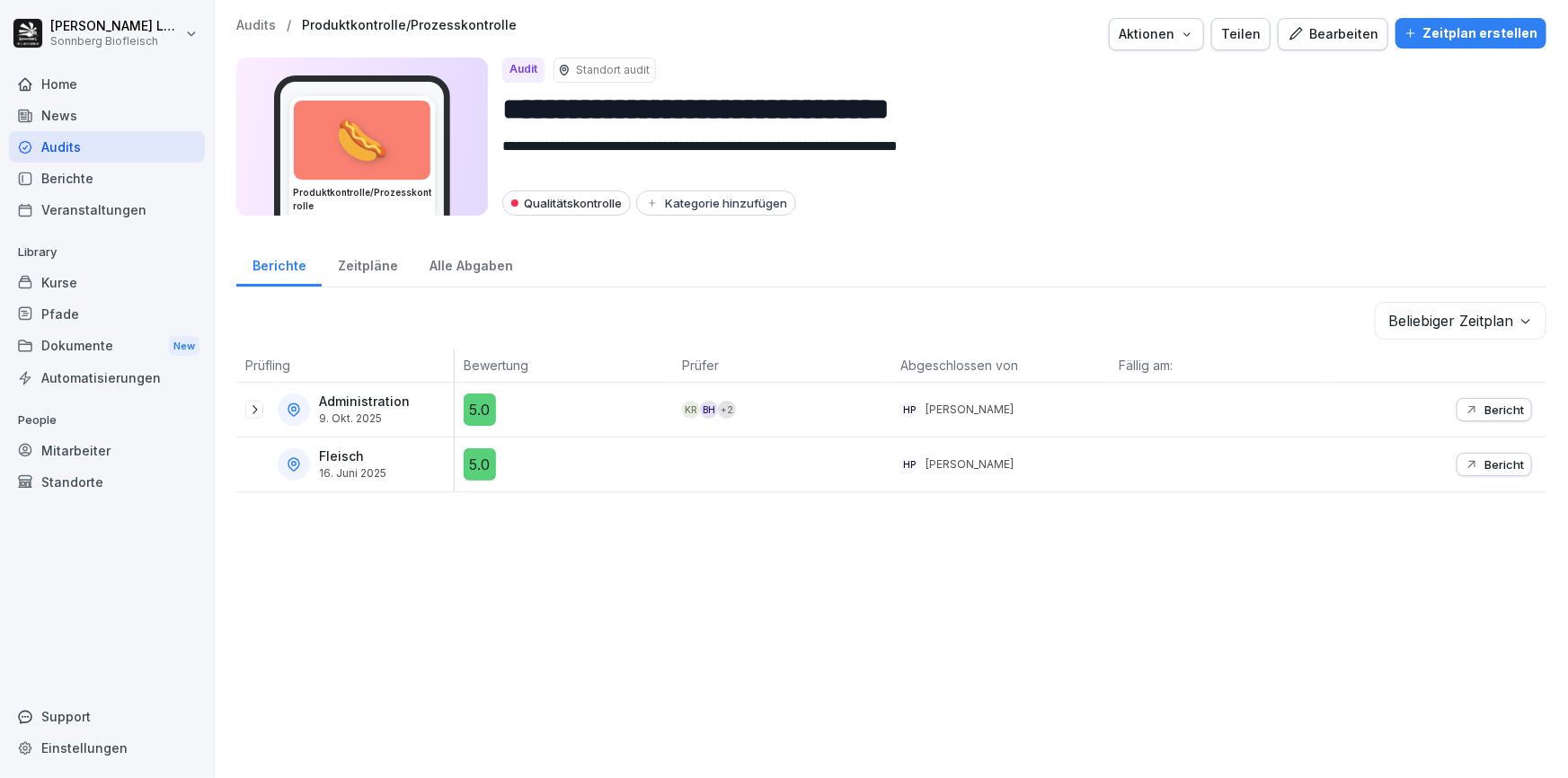
click at [258, 408] on icon at bounding box center [253, 409] width 14 height 14
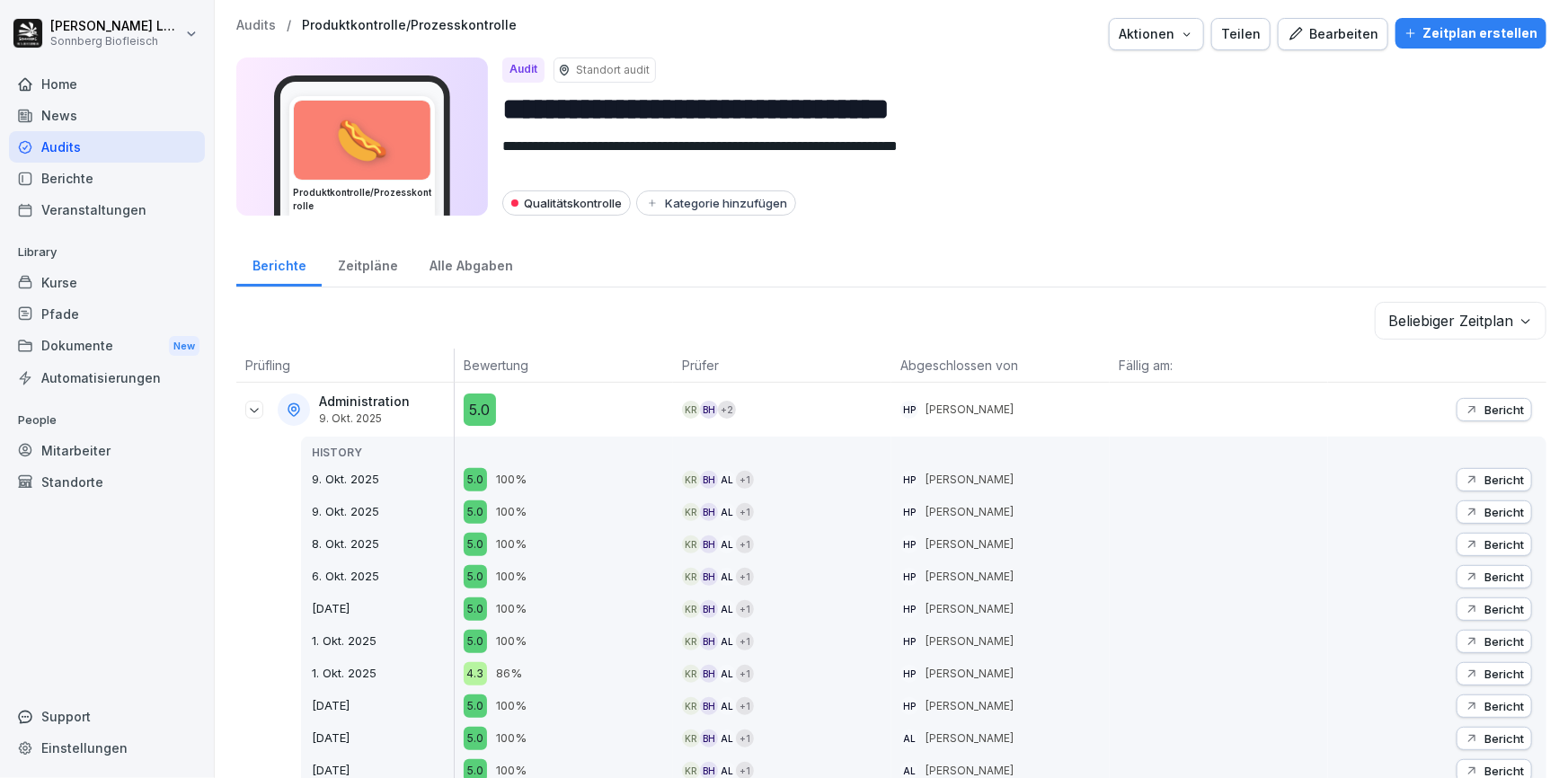
click at [1464, 476] on icon "button" at bounding box center [1471, 479] width 14 height 14
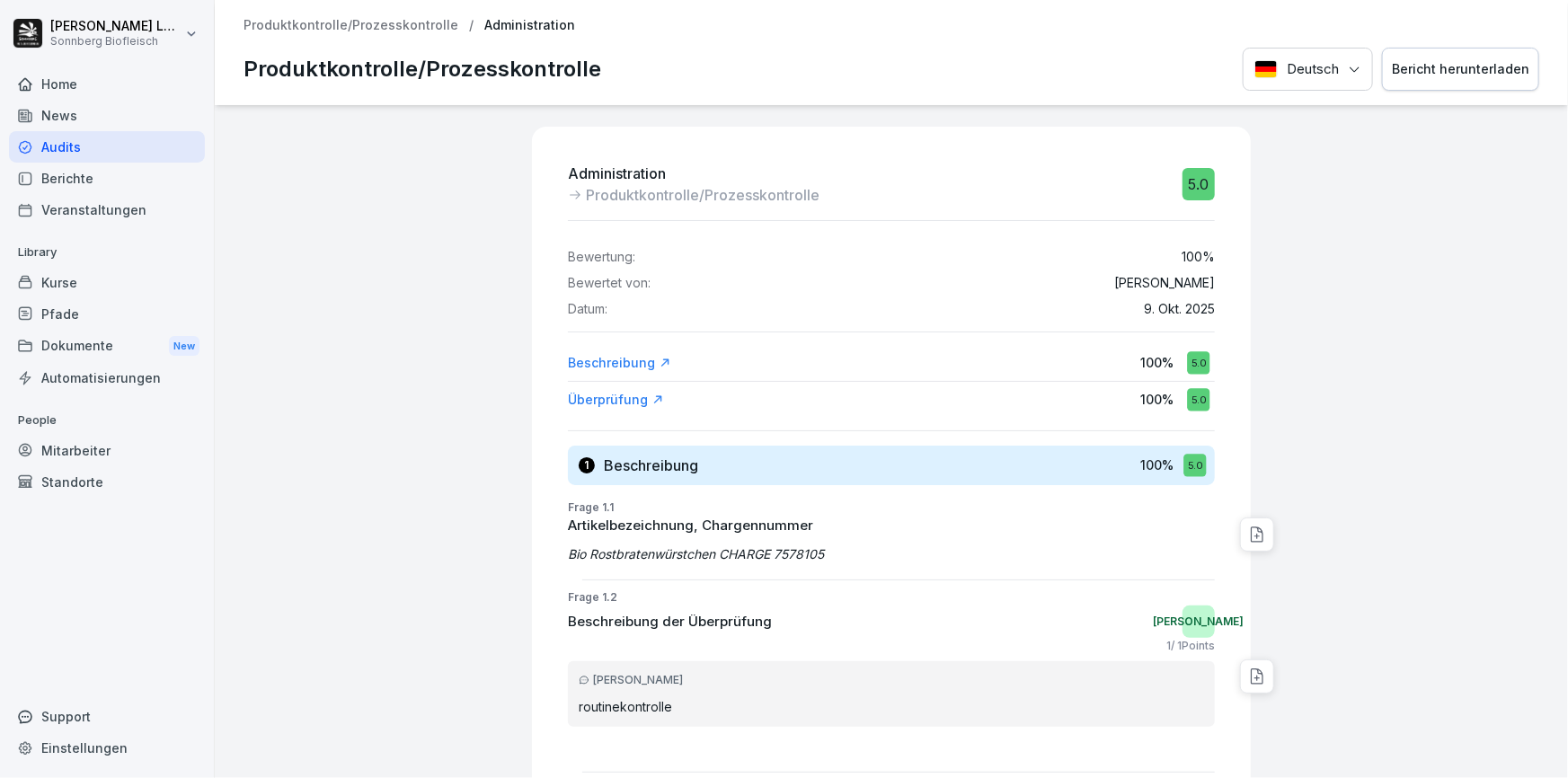
click at [388, 26] on p "Produktkontrolle/Prozesskontrolle" at bounding box center [350, 25] width 214 height 15
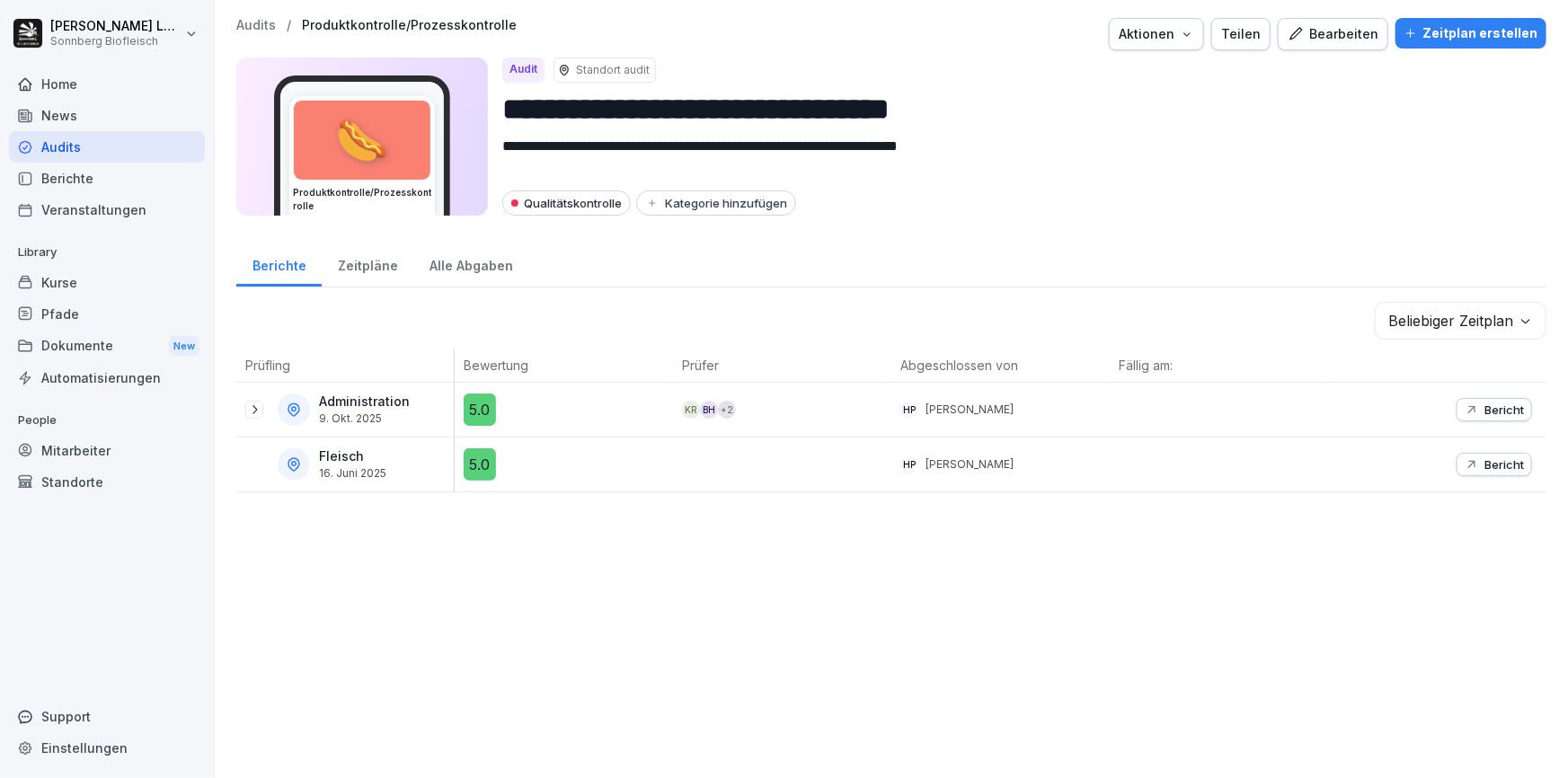
click at [245, 410] on div at bounding box center [253, 409] width 18 height 18
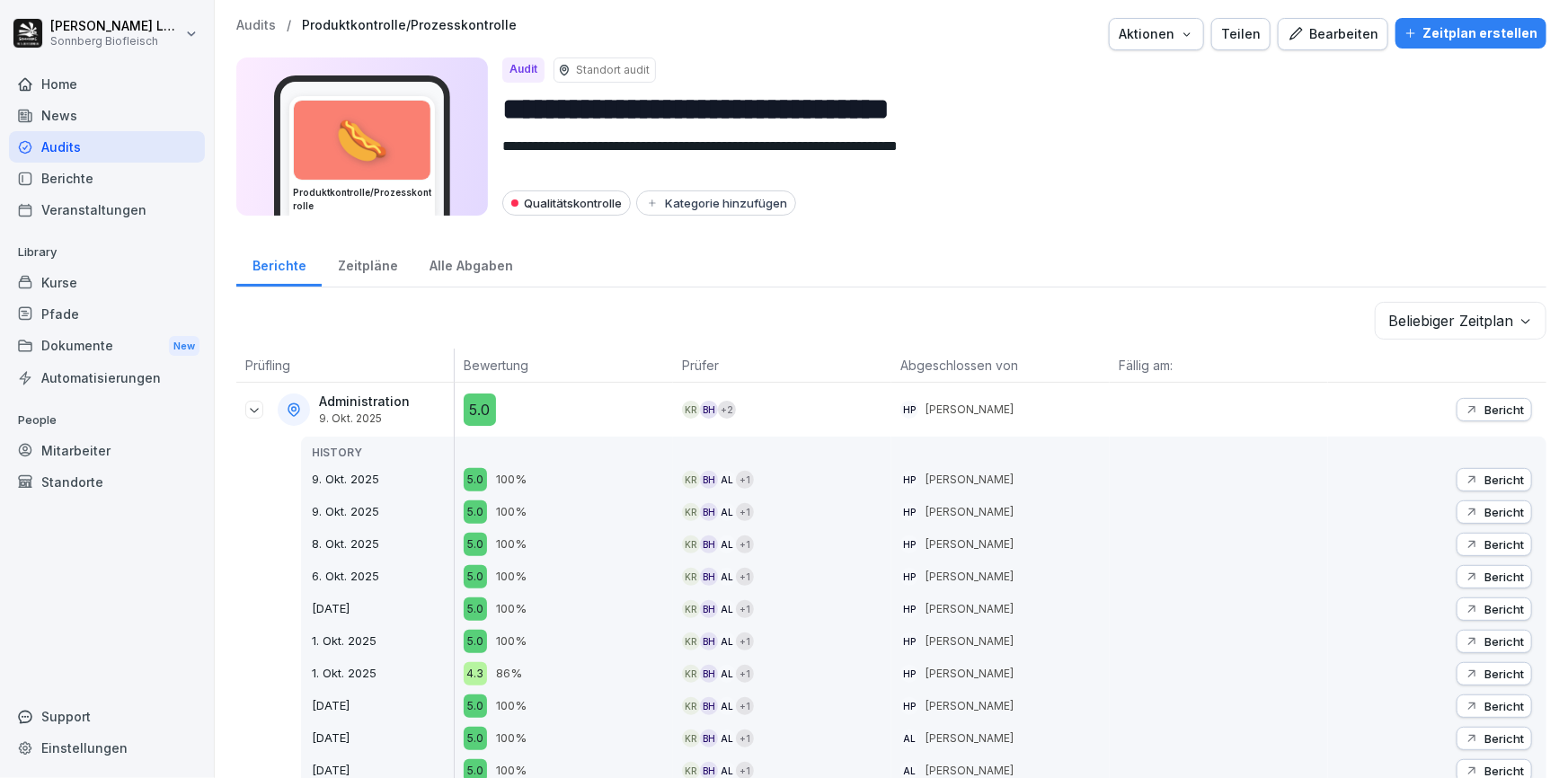
click at [1470, 512] on div "Bericht" at bounding box center [1494, 512] width 59 height 14
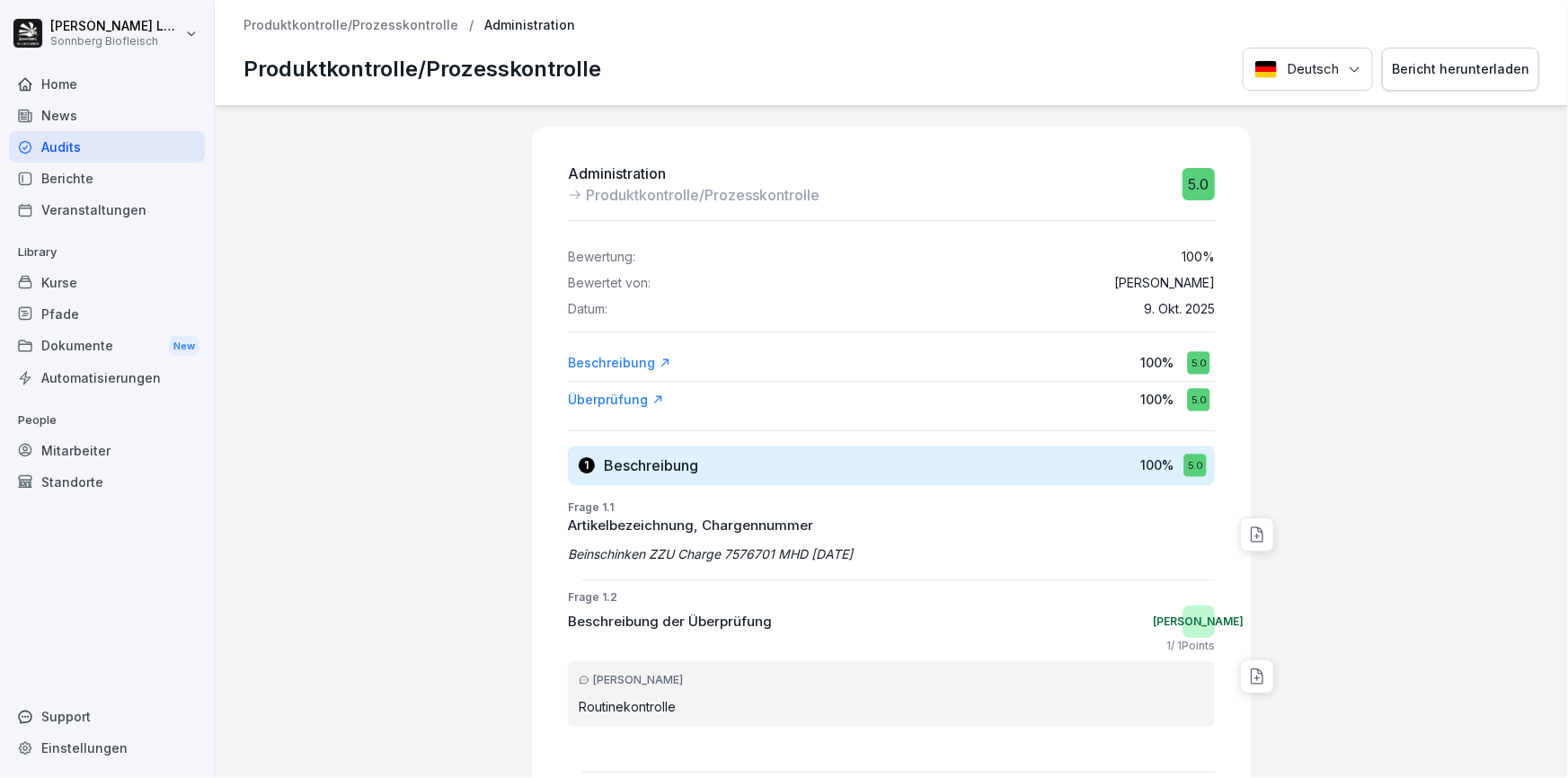
click at [323, 26] on p "Produktkontrolle/Prozesskontrolle" at bounding box center [350, 25] width 214 height 15
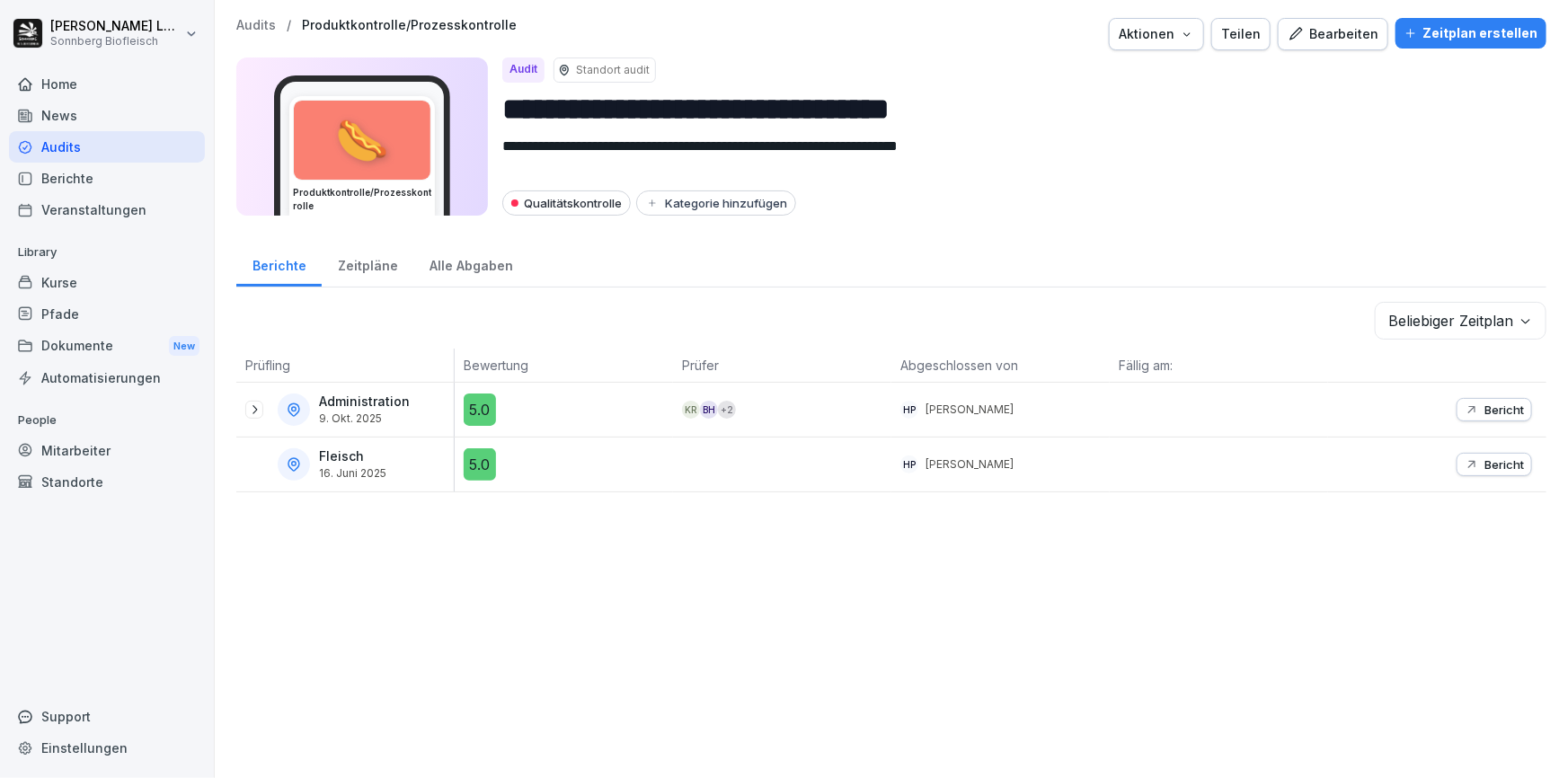
click at [252, 403] on icon at bounding box center [253, 409] width 14 height 14
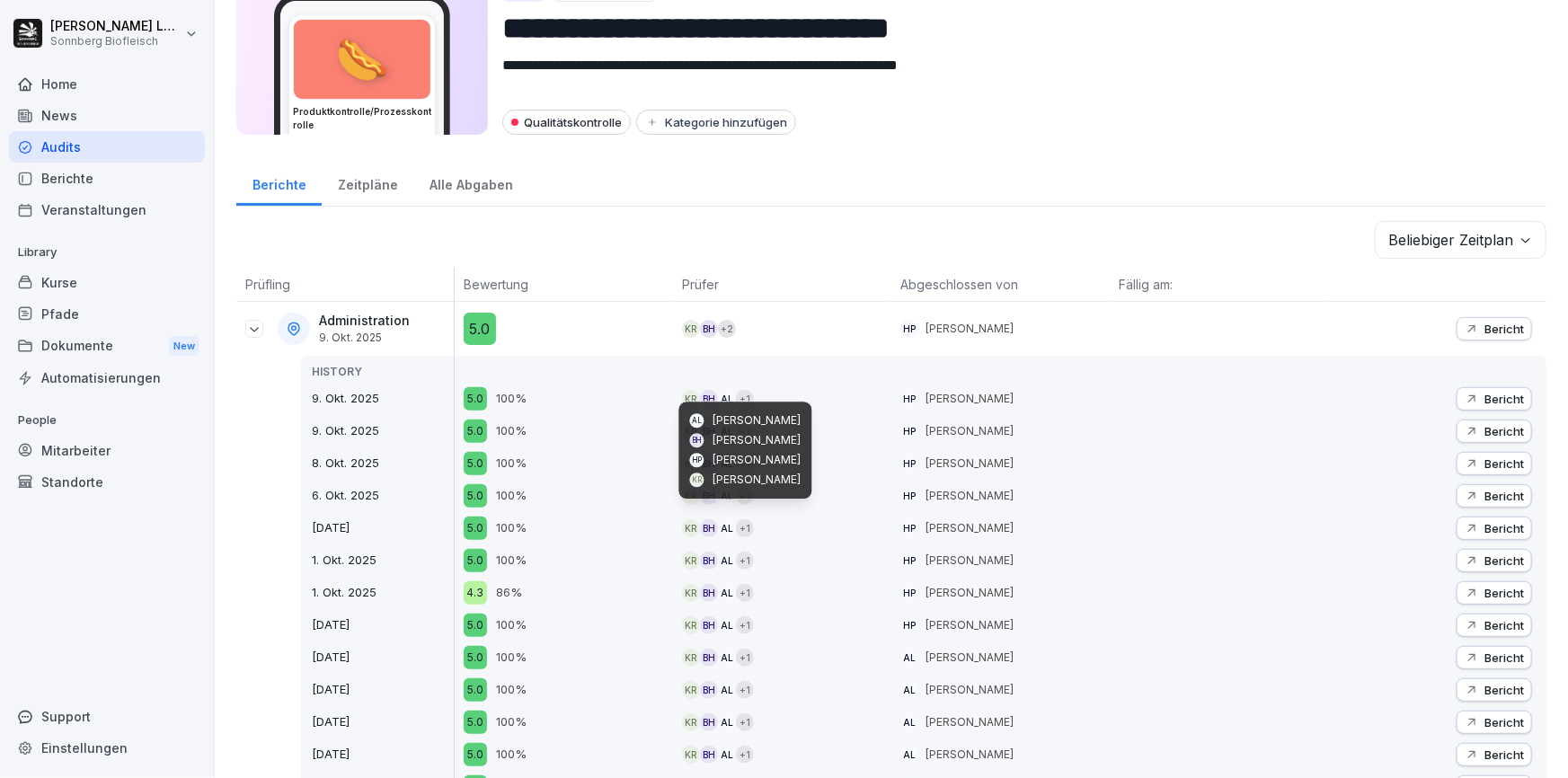
scroll to position [244, 0]
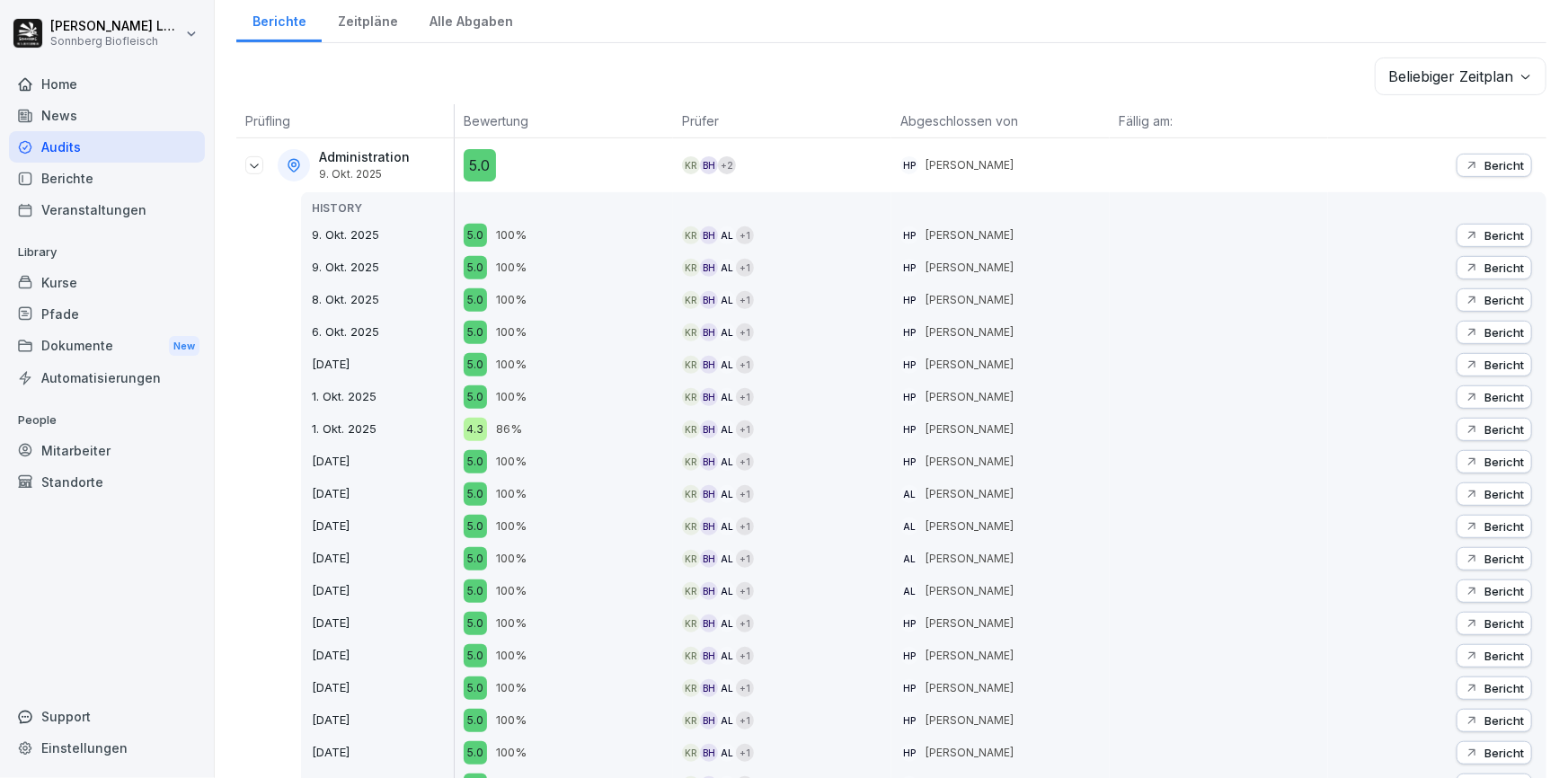
click at [1503, 298] on p "Bericht" at bounding box center [1504, 300] width 40 height 14
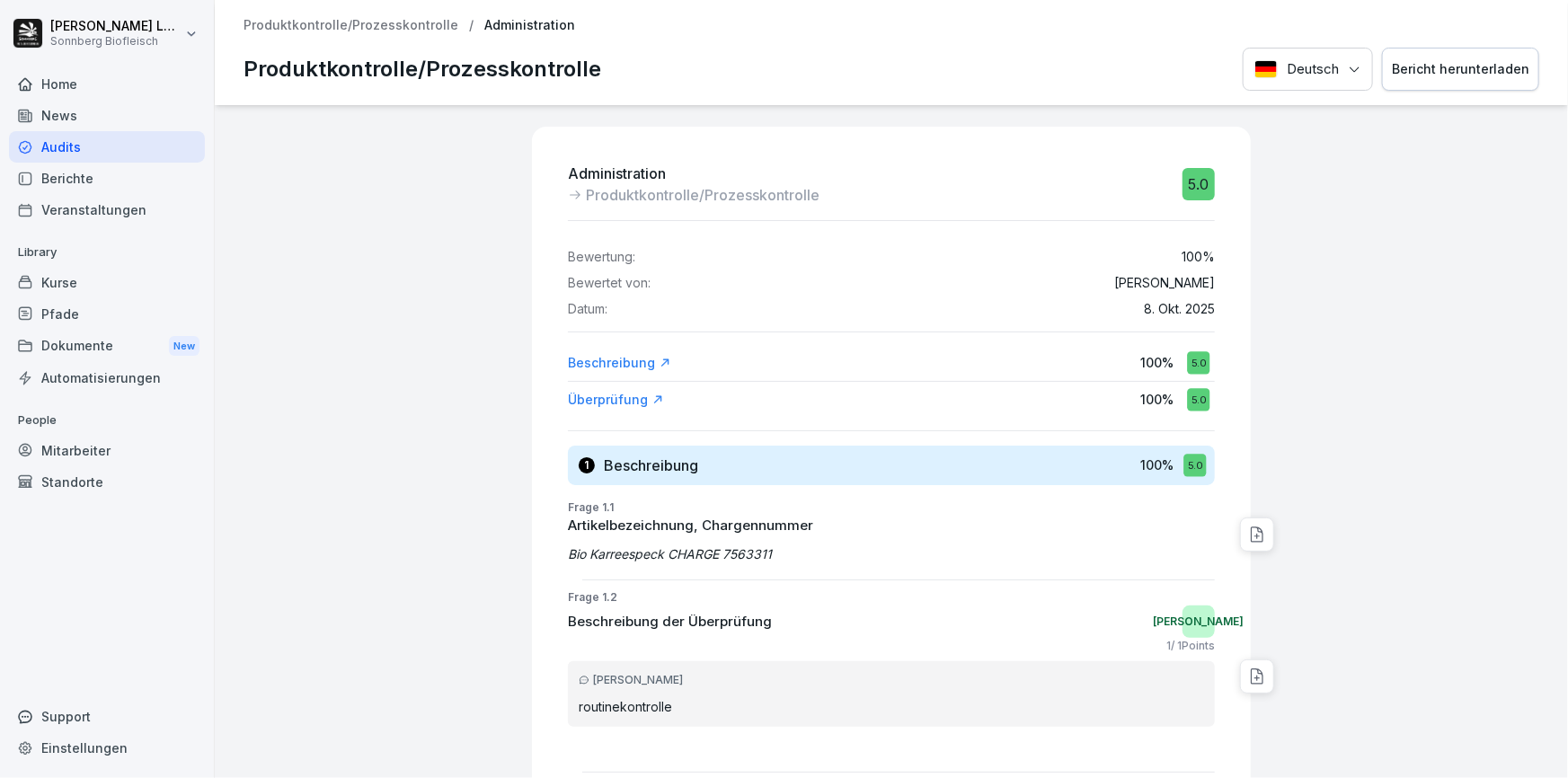
click at [344, 28] on p "Produktkontrolle/Prozesskontrolle" at bounding box center [350, 25] width 214 height 15
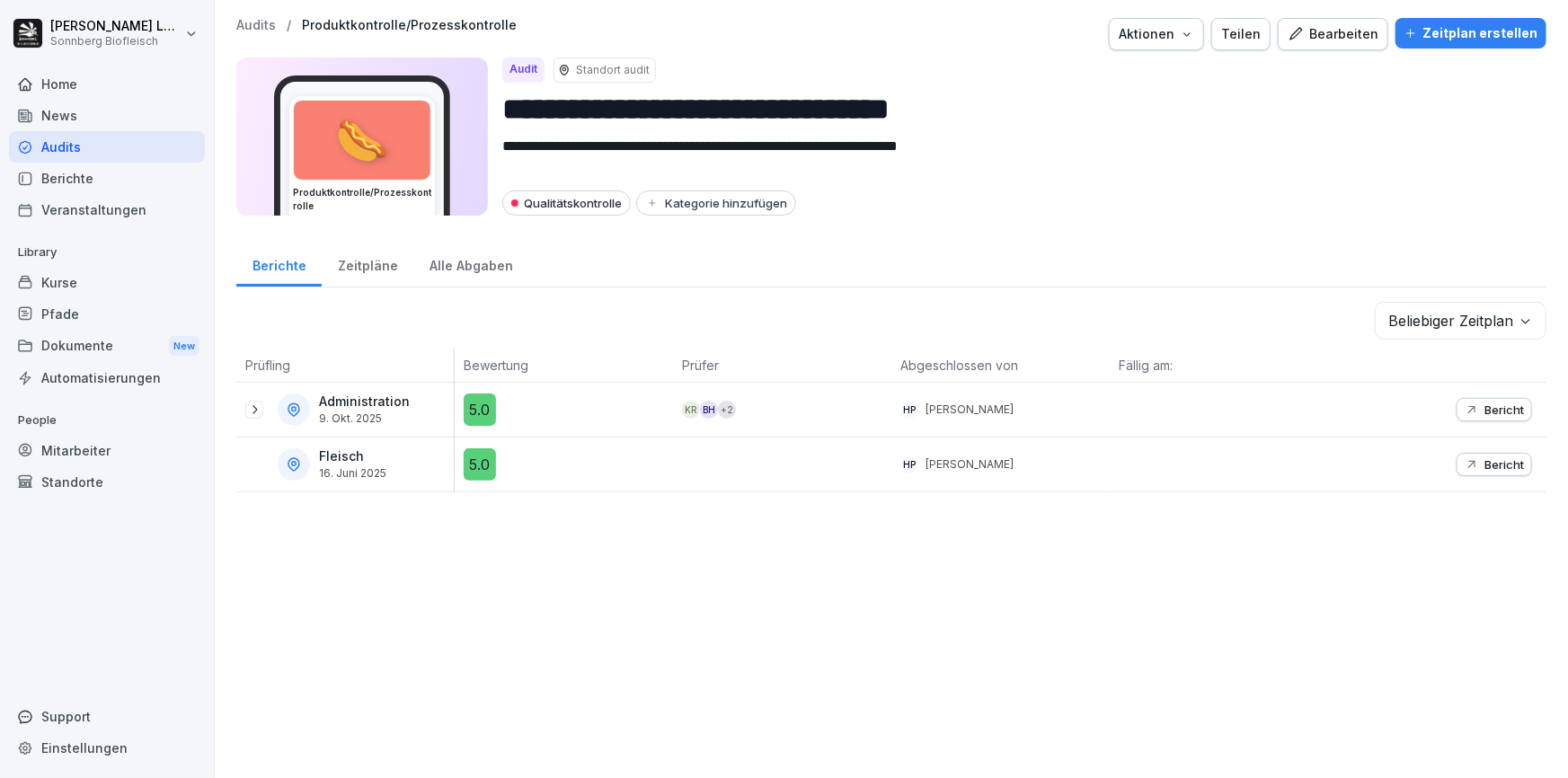
click at [251, 406] on icon at bounding box center [253, 409] width 14 height 14
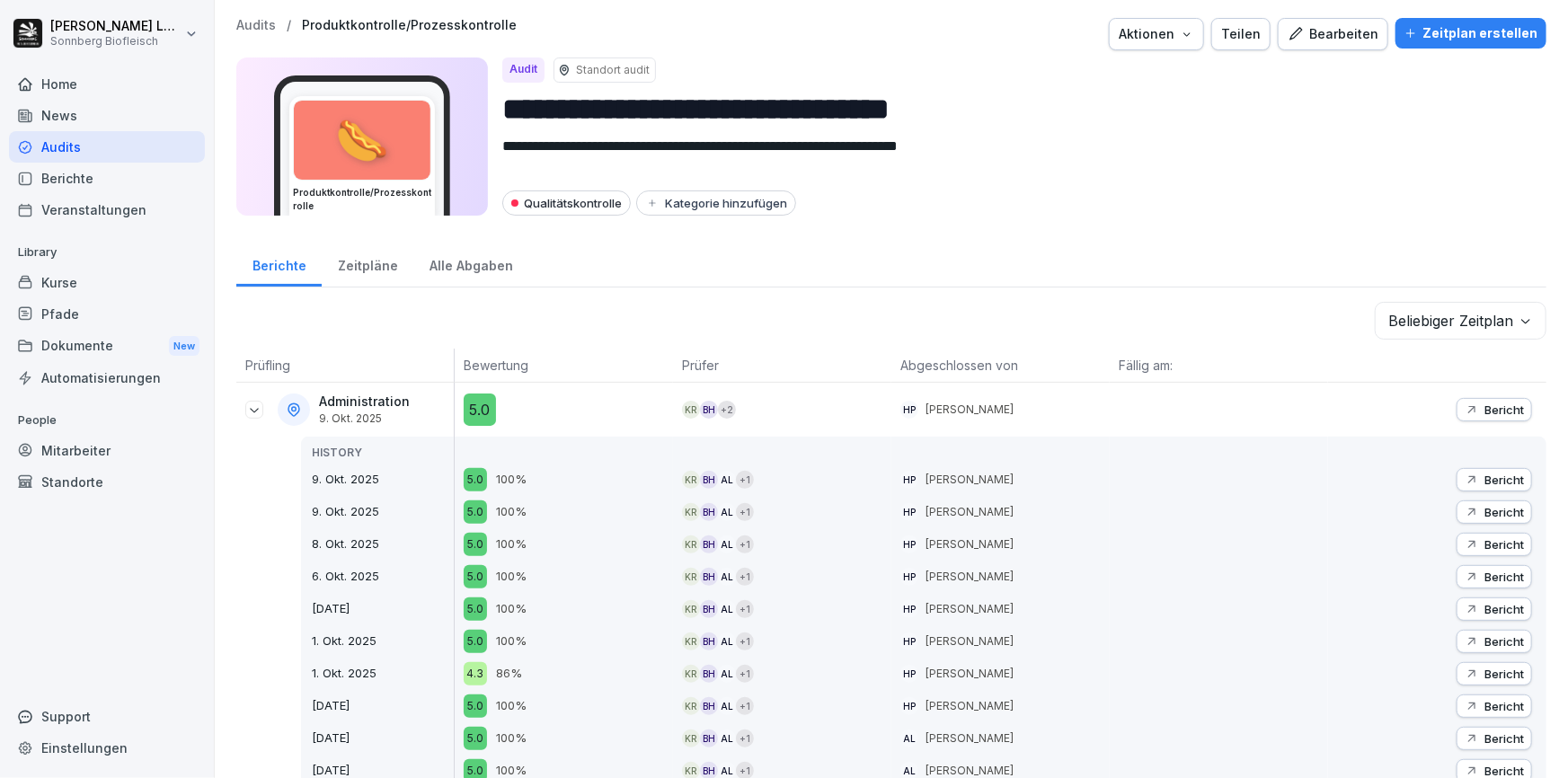
scroll to position [244, 0]
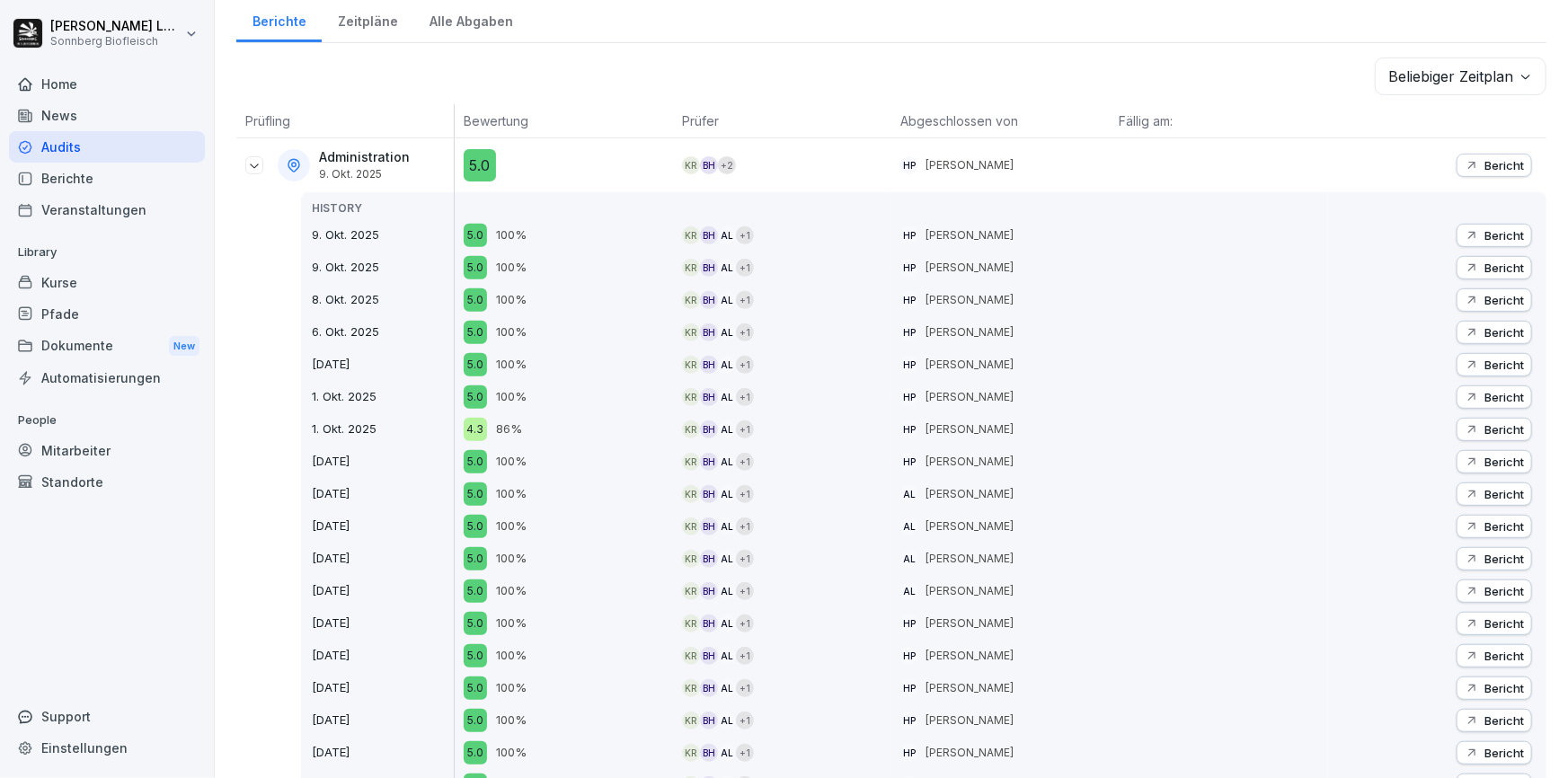
click at [1484, 359] on p "Bericht" at bounding box center [1504, 364] width 40 height 14
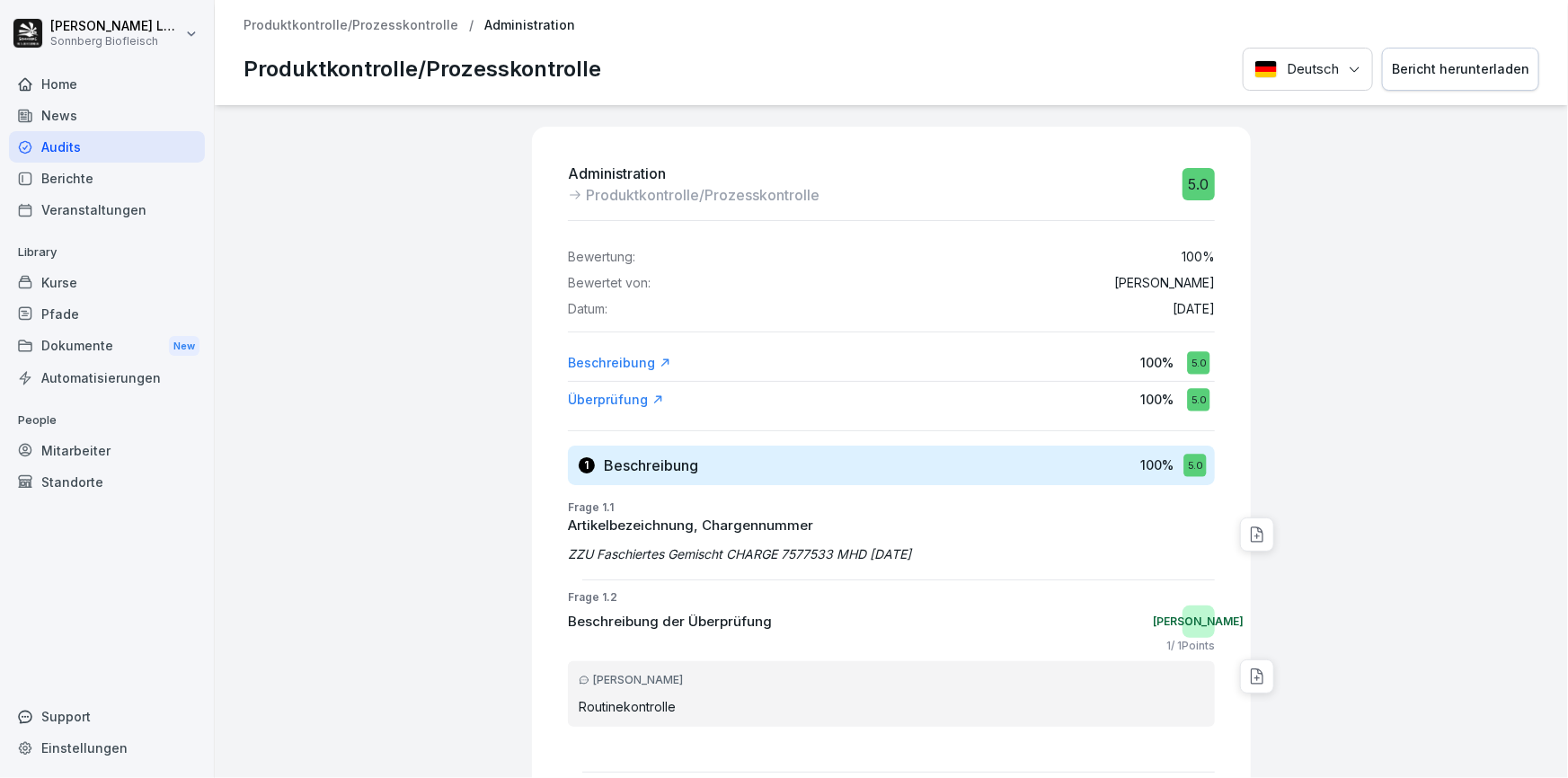
click at [305, 26] on p "Produktkontrolle/Prozesskontrolle" at bounding box center [350, 25] width 214 height 15
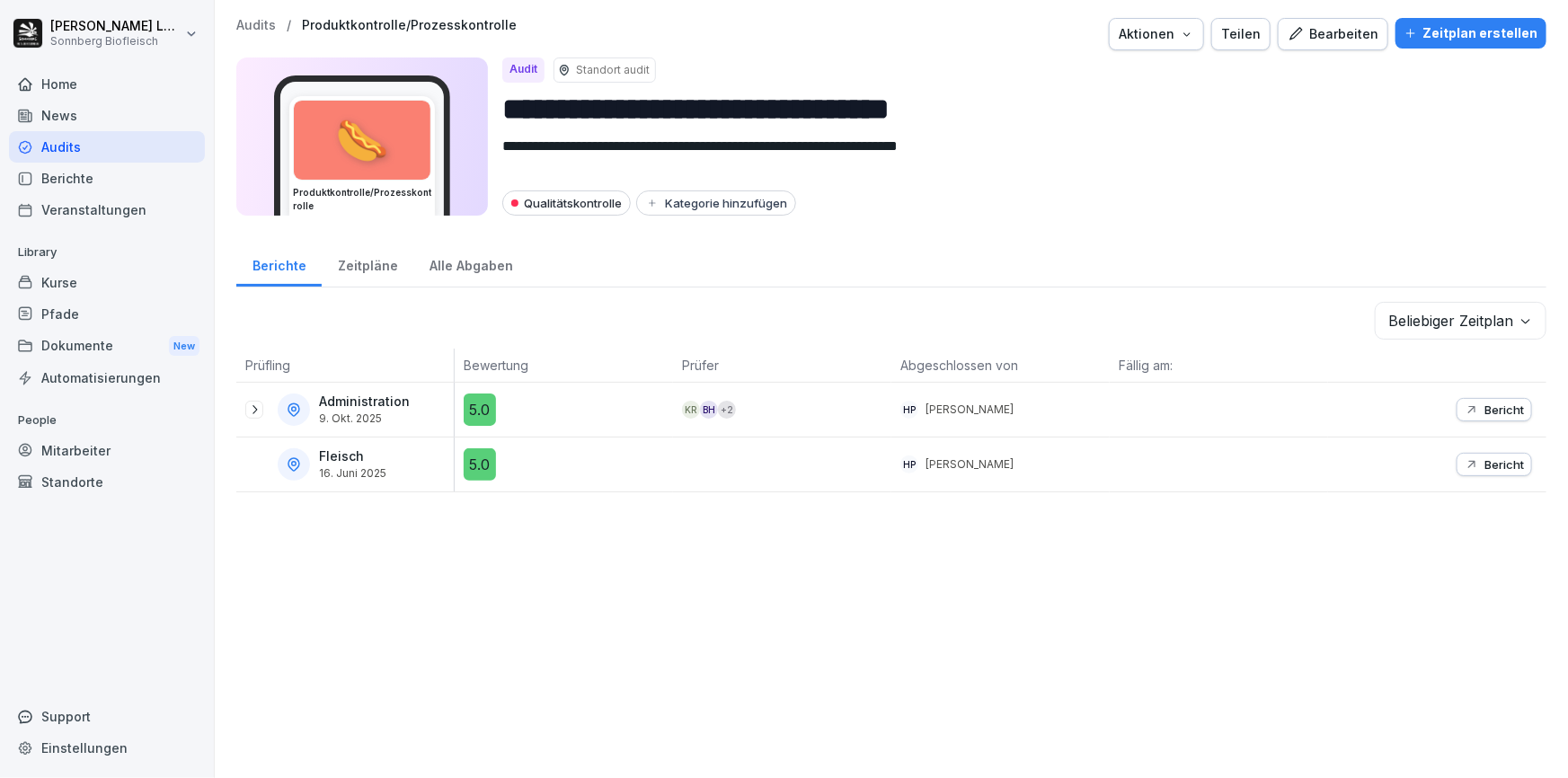
click at [247, 408] on icon at bounding box center [253, 409] width 14 height 14
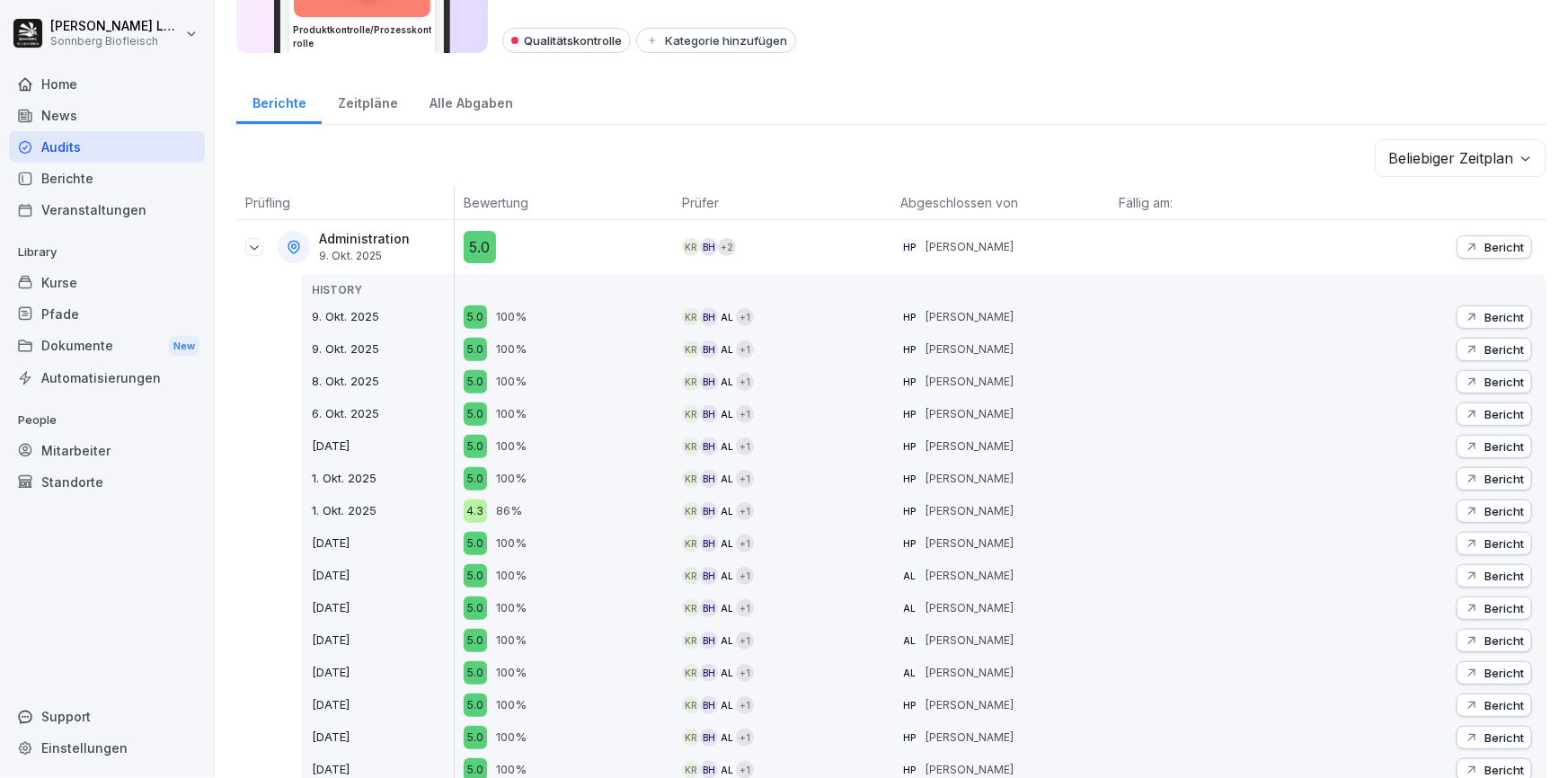
scroll to position [244, 0]
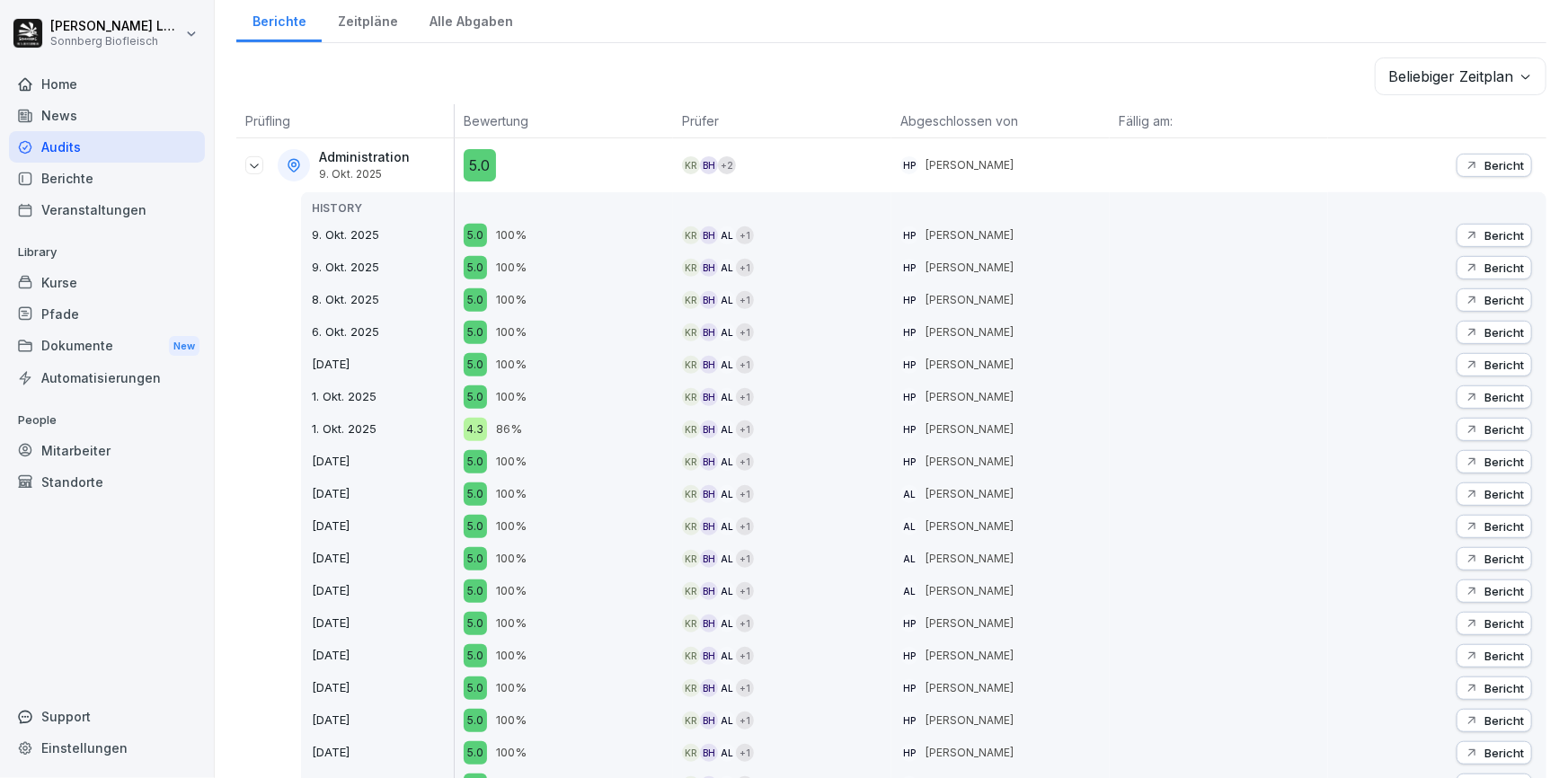
click at [1484, 422] on p "Bericht" at bounding box center [1504, 429] width 40 height 14
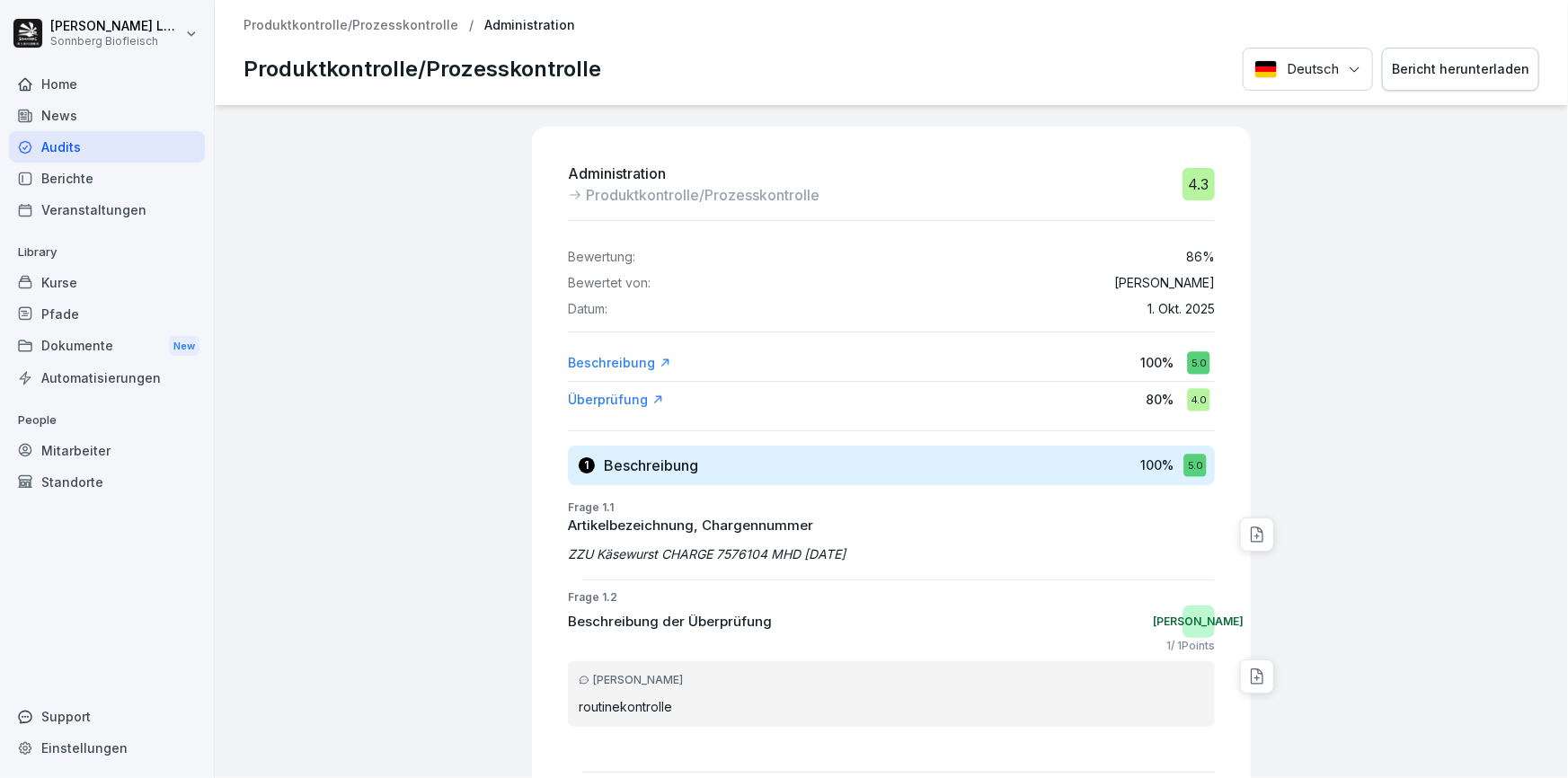
click at [313, 28] on p "Produktkontrolle/Prozesskontrolle" at bounding box center [350, 25] width 214 height 15
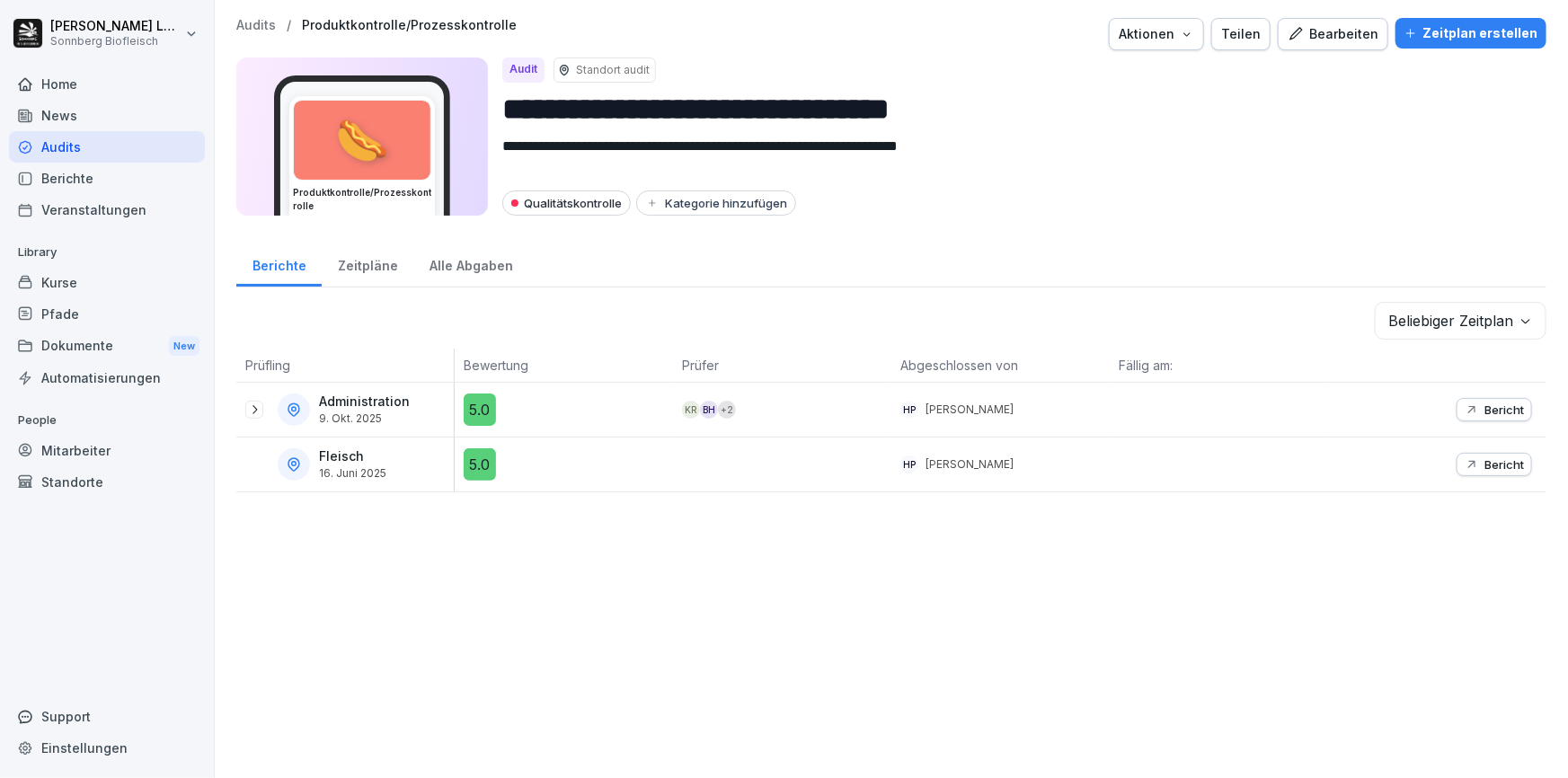
click at [255, 410] on icon at bounding box center [253, 409] width 14 height 14
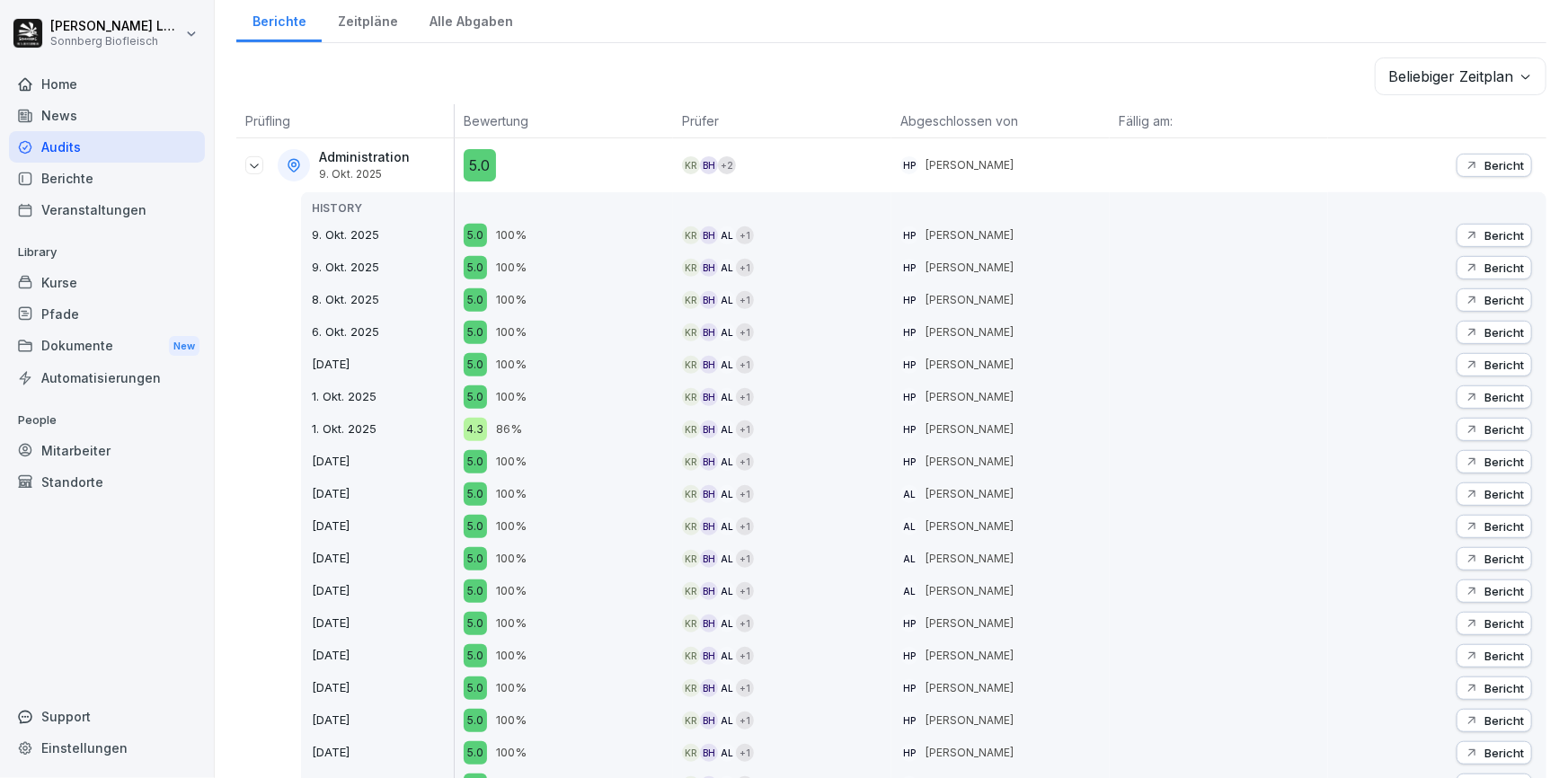
scroll to position [490, 0]
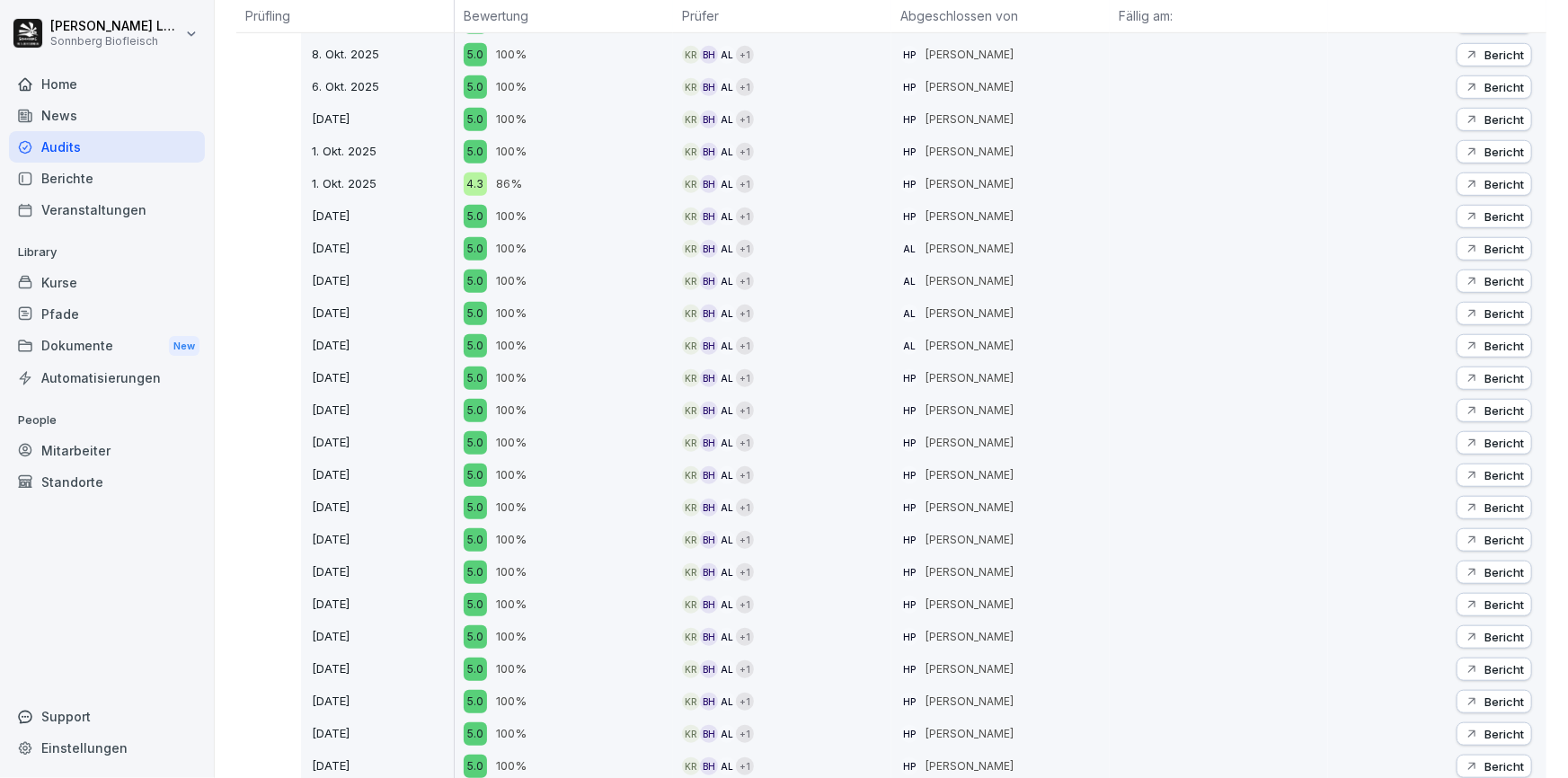
click at [1486, 253] on p "Bericht" at bounding box center [1504, 248] width 40 height 14
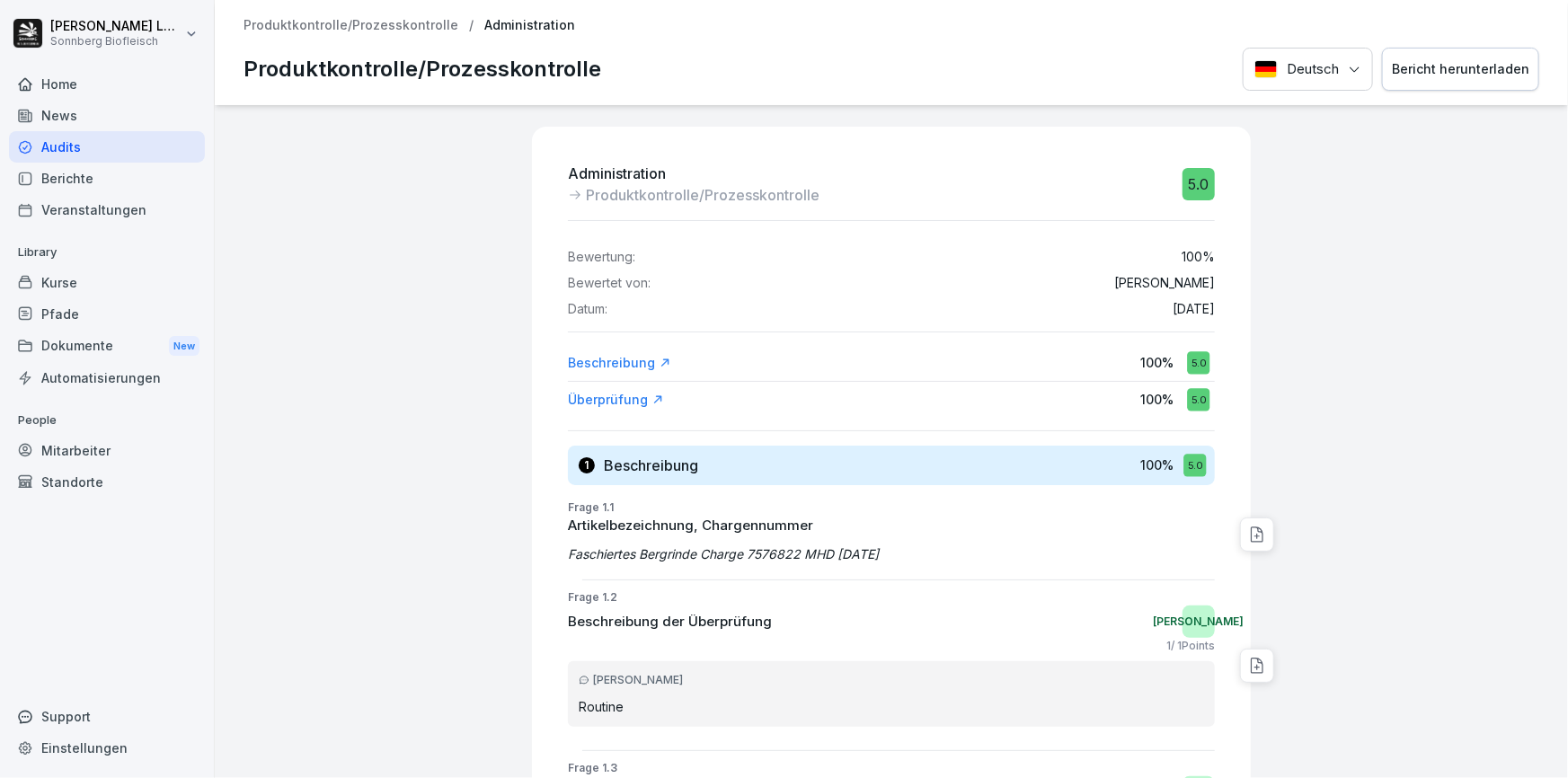
click at [316, 26] on p "Produktkontrolle/Prozesskontrolle" at bounding box center [350, 25] width 214 height 15
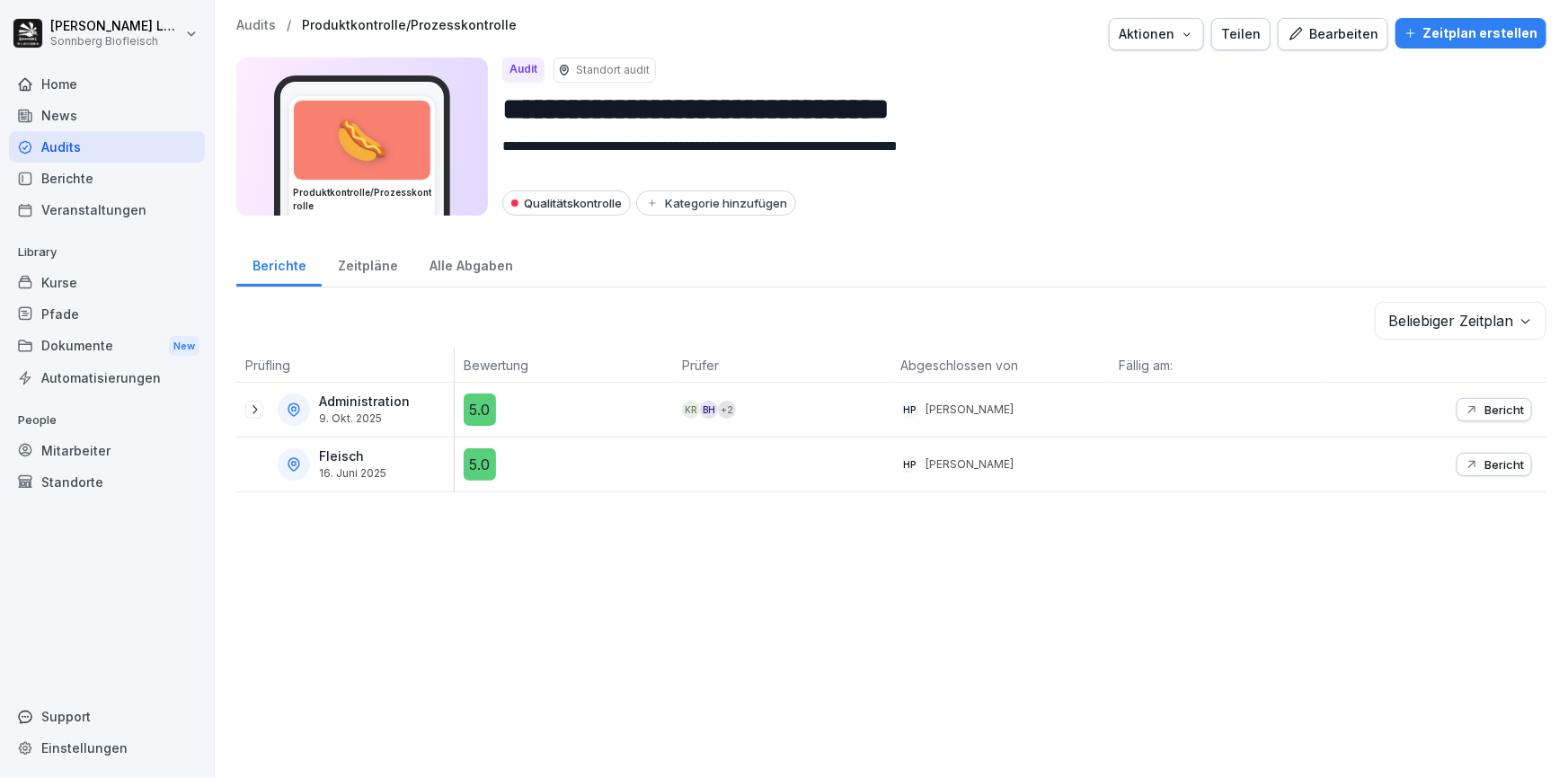
click at [248, 405] on icon at bounding box center [253, 409] width 14 height 14
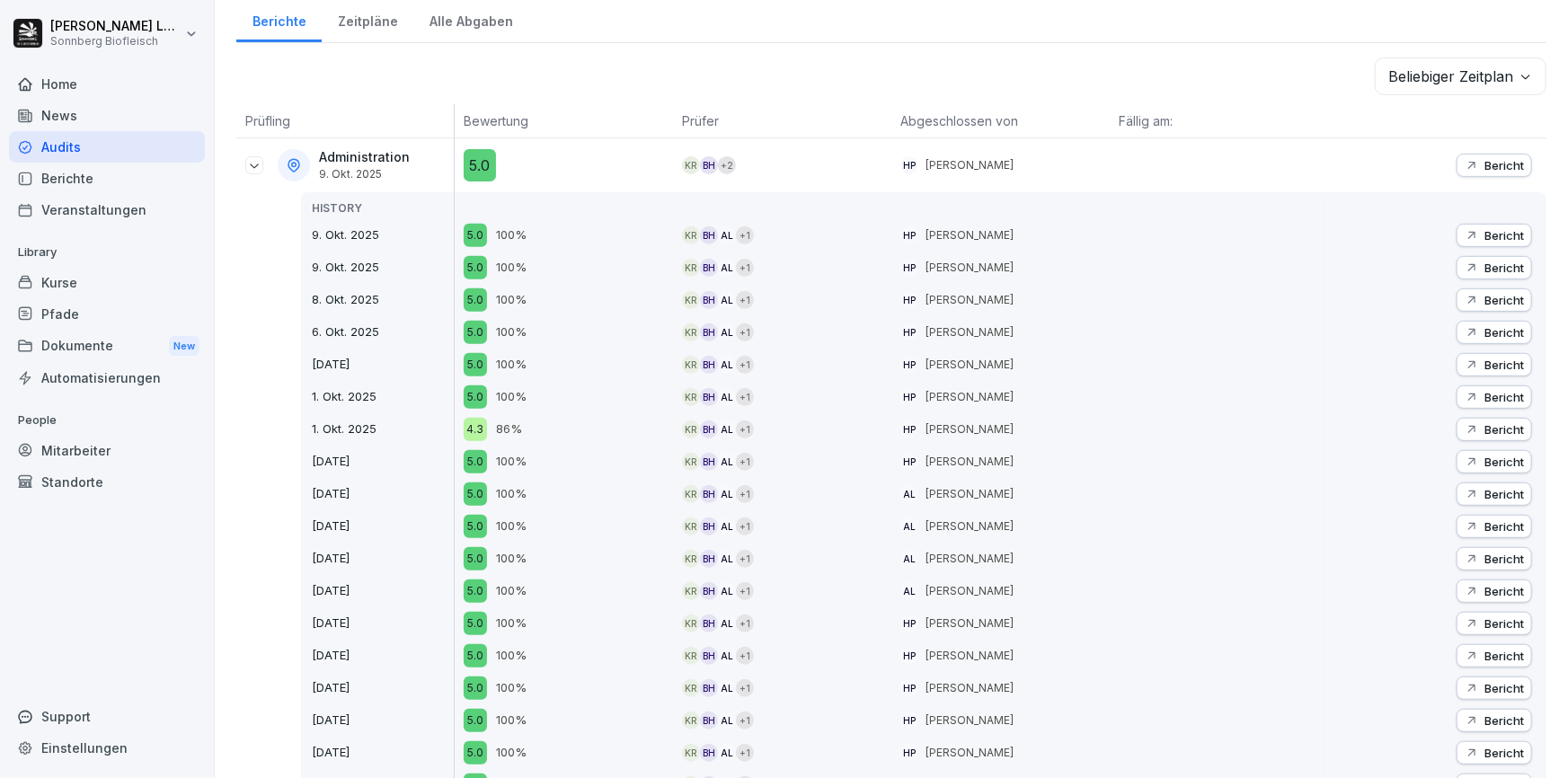
scroll to position [326, 0]
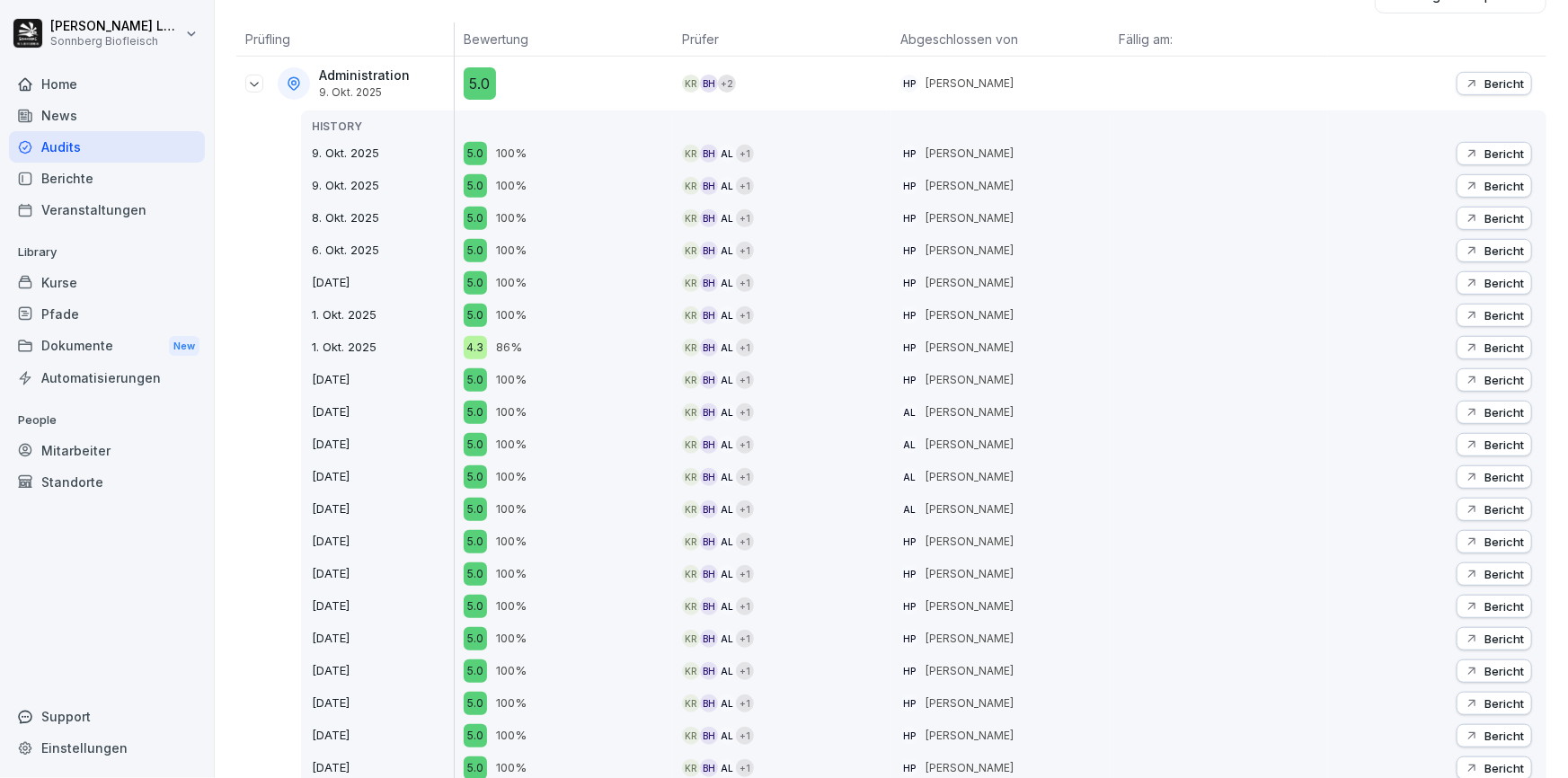
click at [1473, 451] on button "Bericht" at bounding box center [1494, 445] width 75 height 23
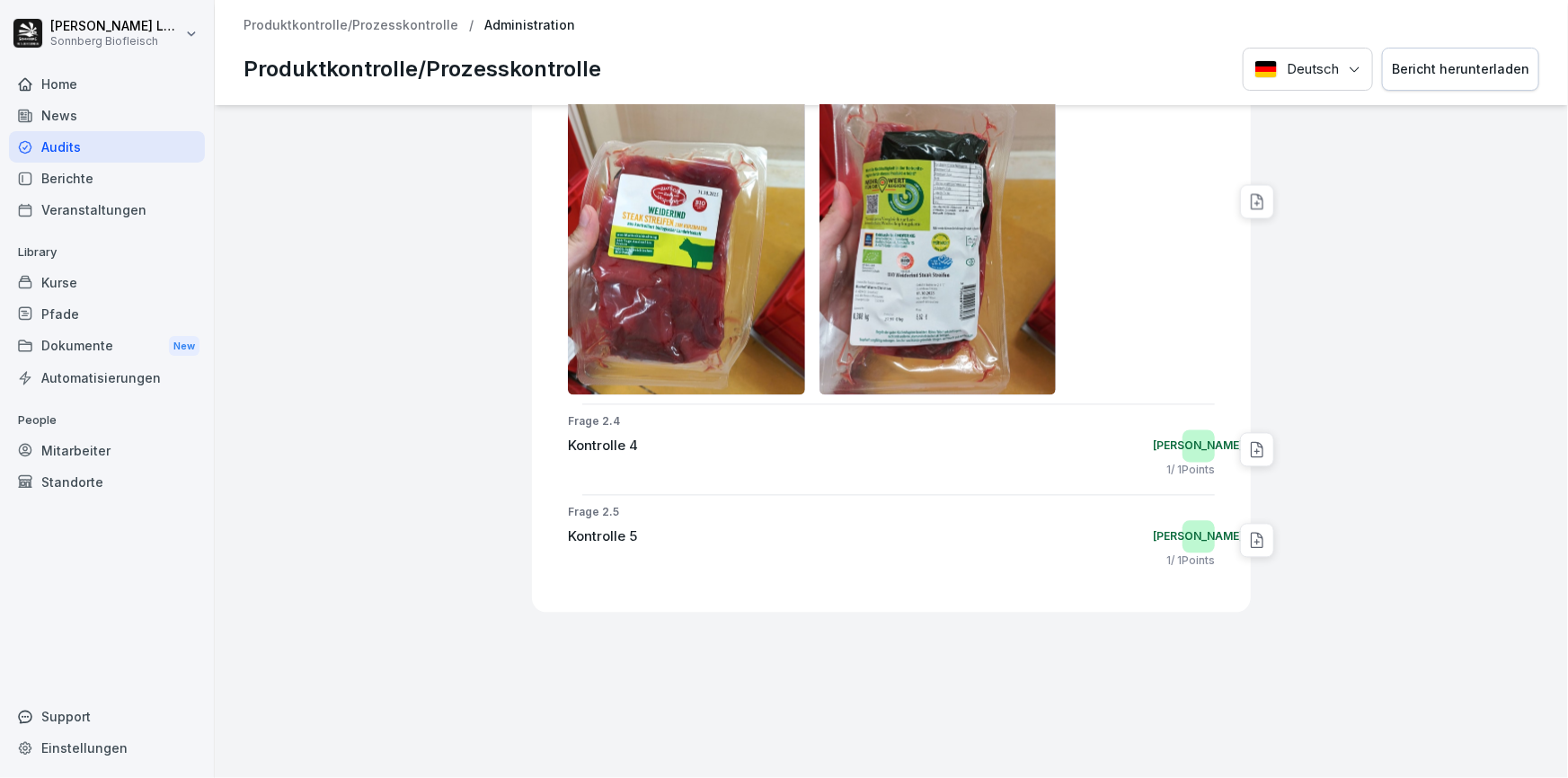
scroll to position [1801, 0]
click at [335, 22] on p "Produktkontrolle/Prozesskontrolle" at bounding box center [350, 25] width 214 height 15
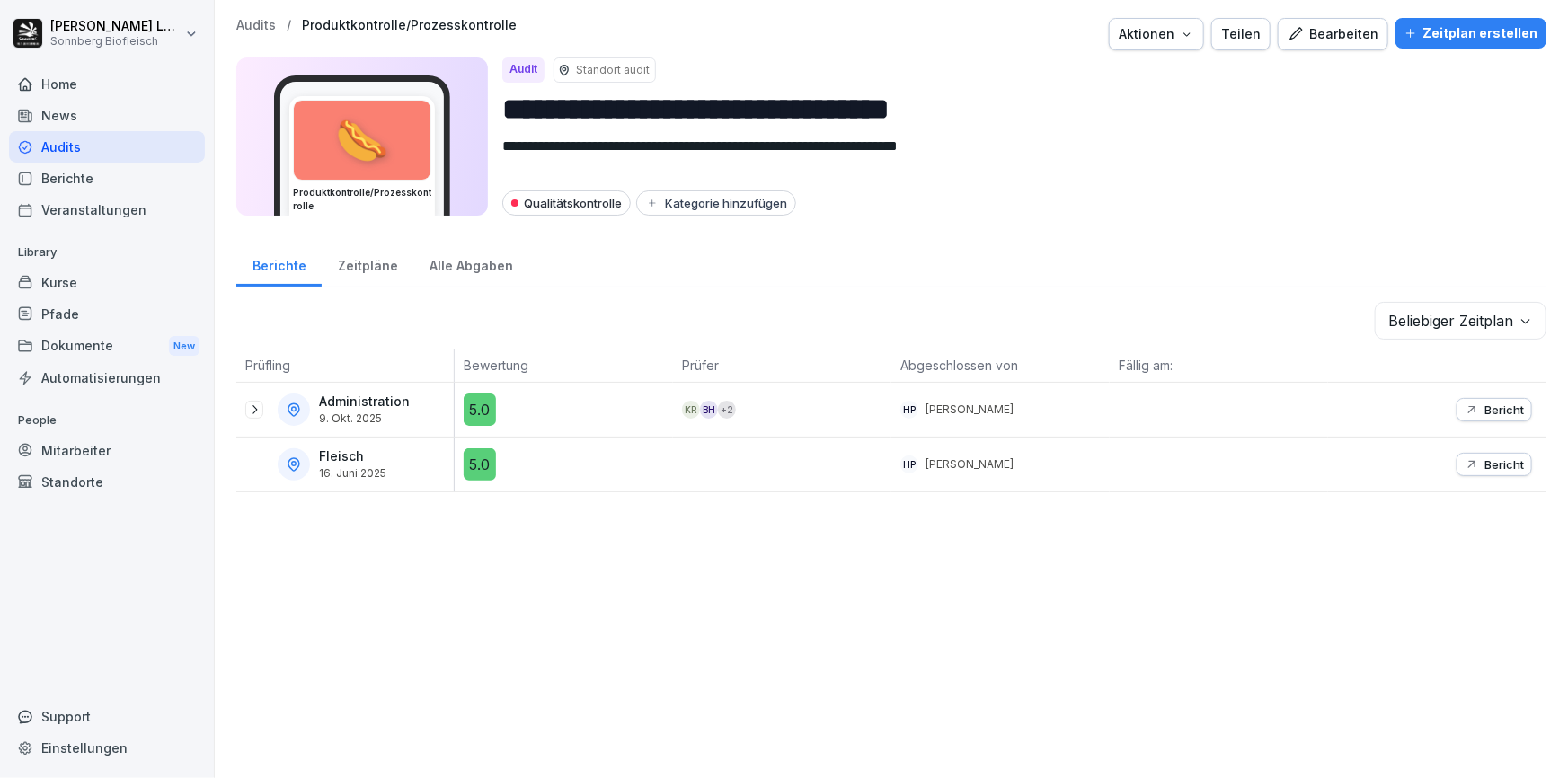
click at [254, 406] on icon at bounding box center [253, 409] width 14 height 14
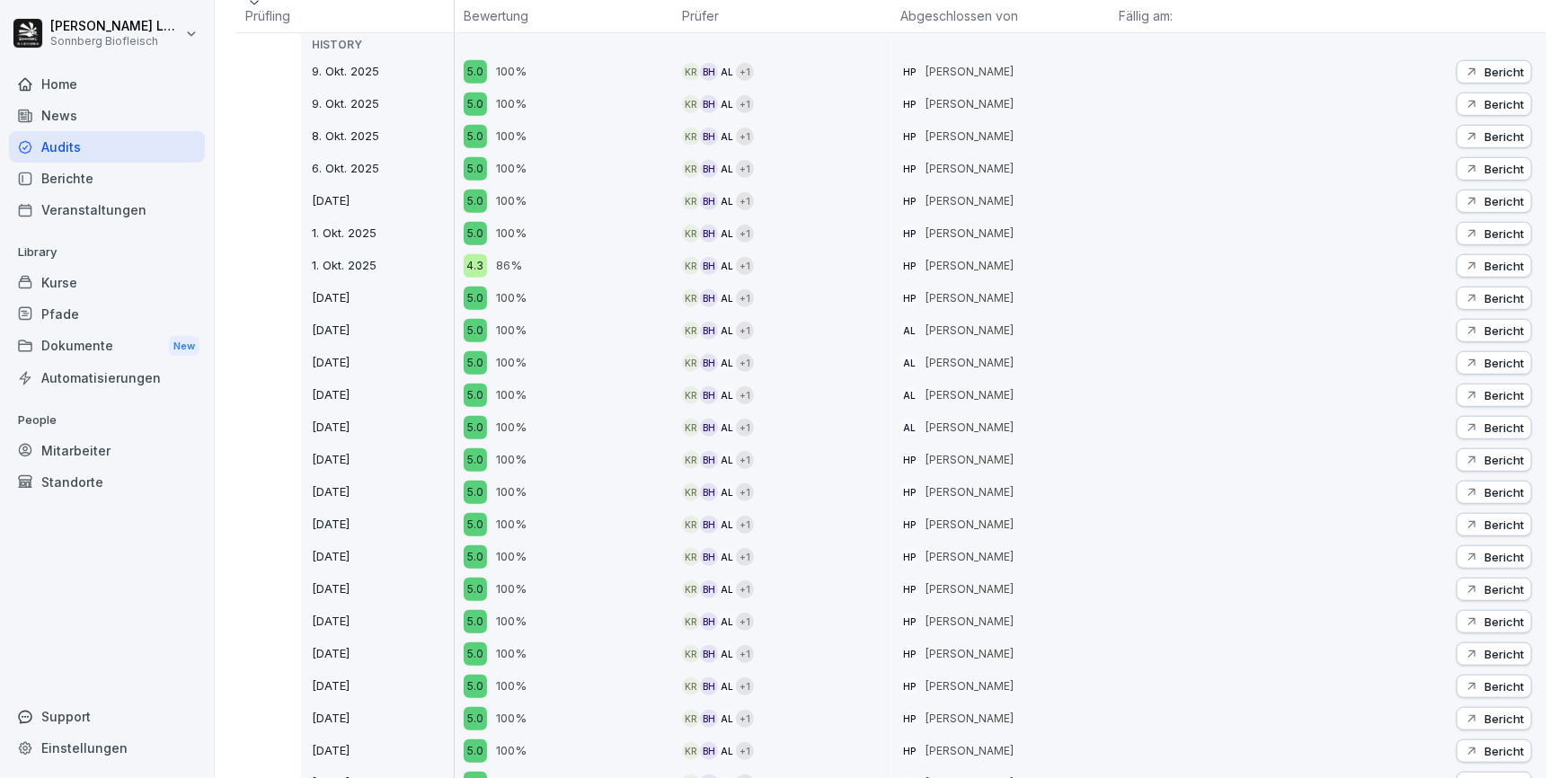
scroll to position [490, 0]
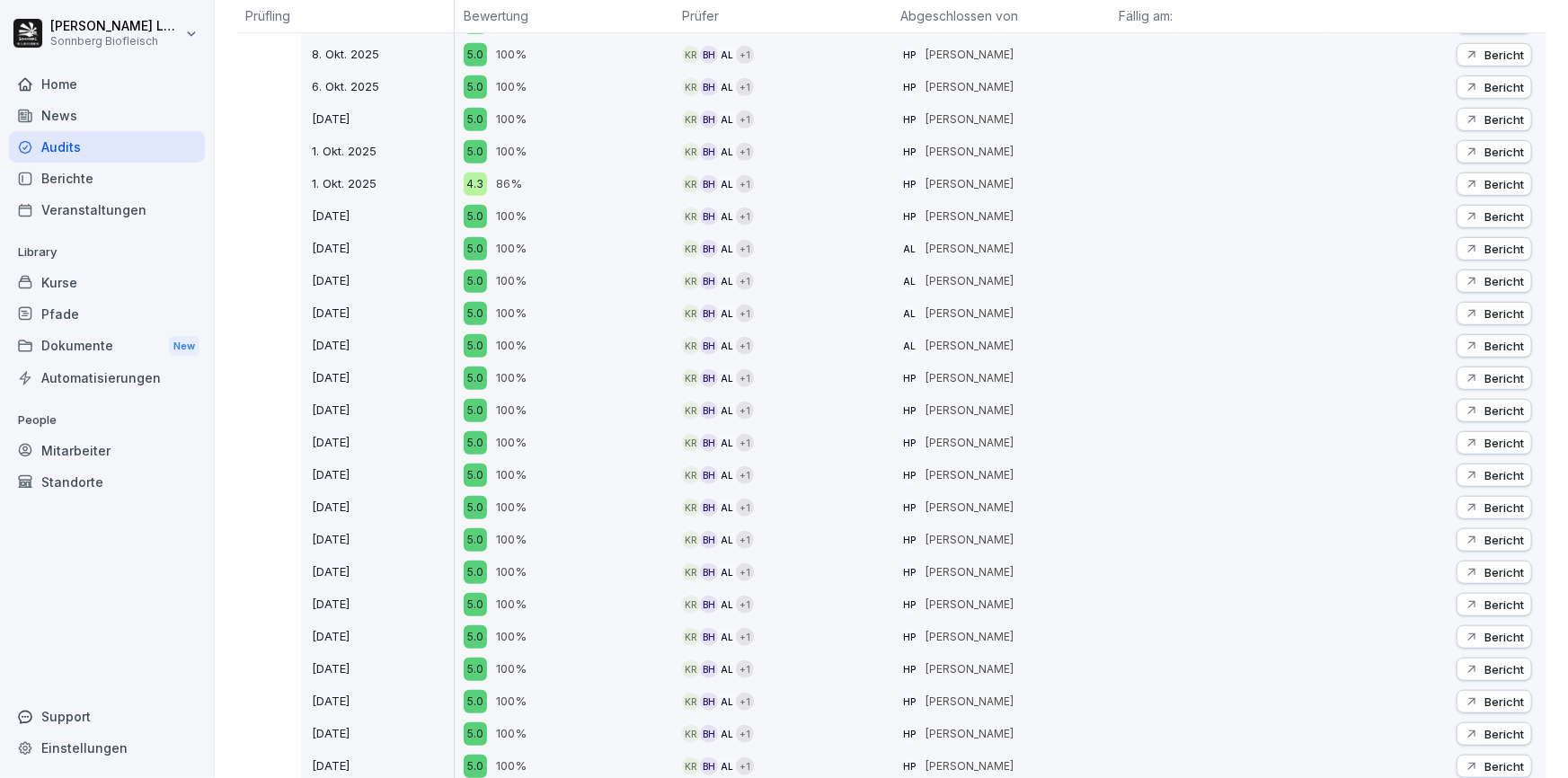
click at [1487, 372] on p "Bericht" at bounding box center [1504, 378] width 40 height 14
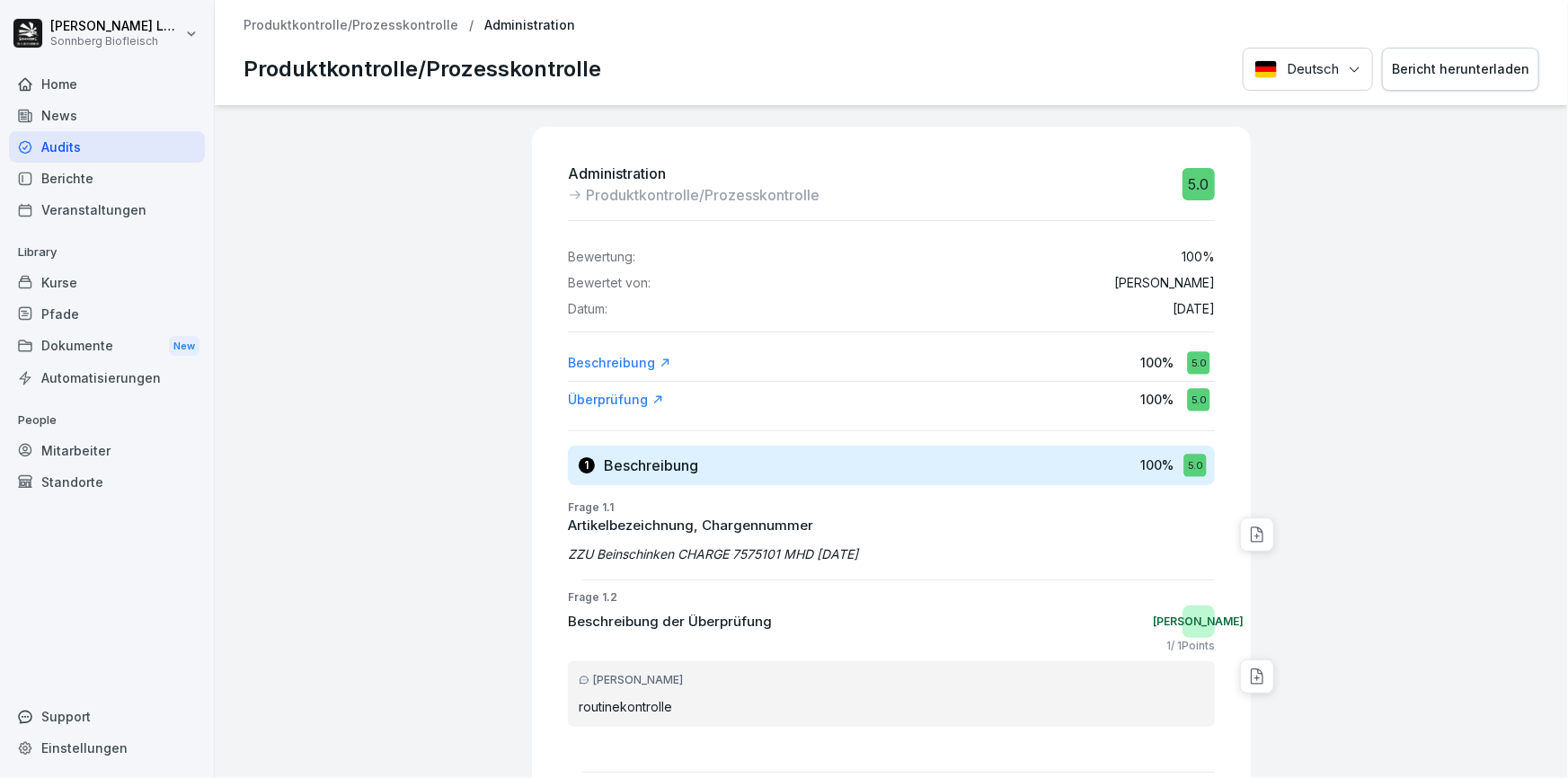
click at [379, 24] on p "Produktkontrolle/Prozesskontrolle" at bounding box center [350, 25] width 214 height 15
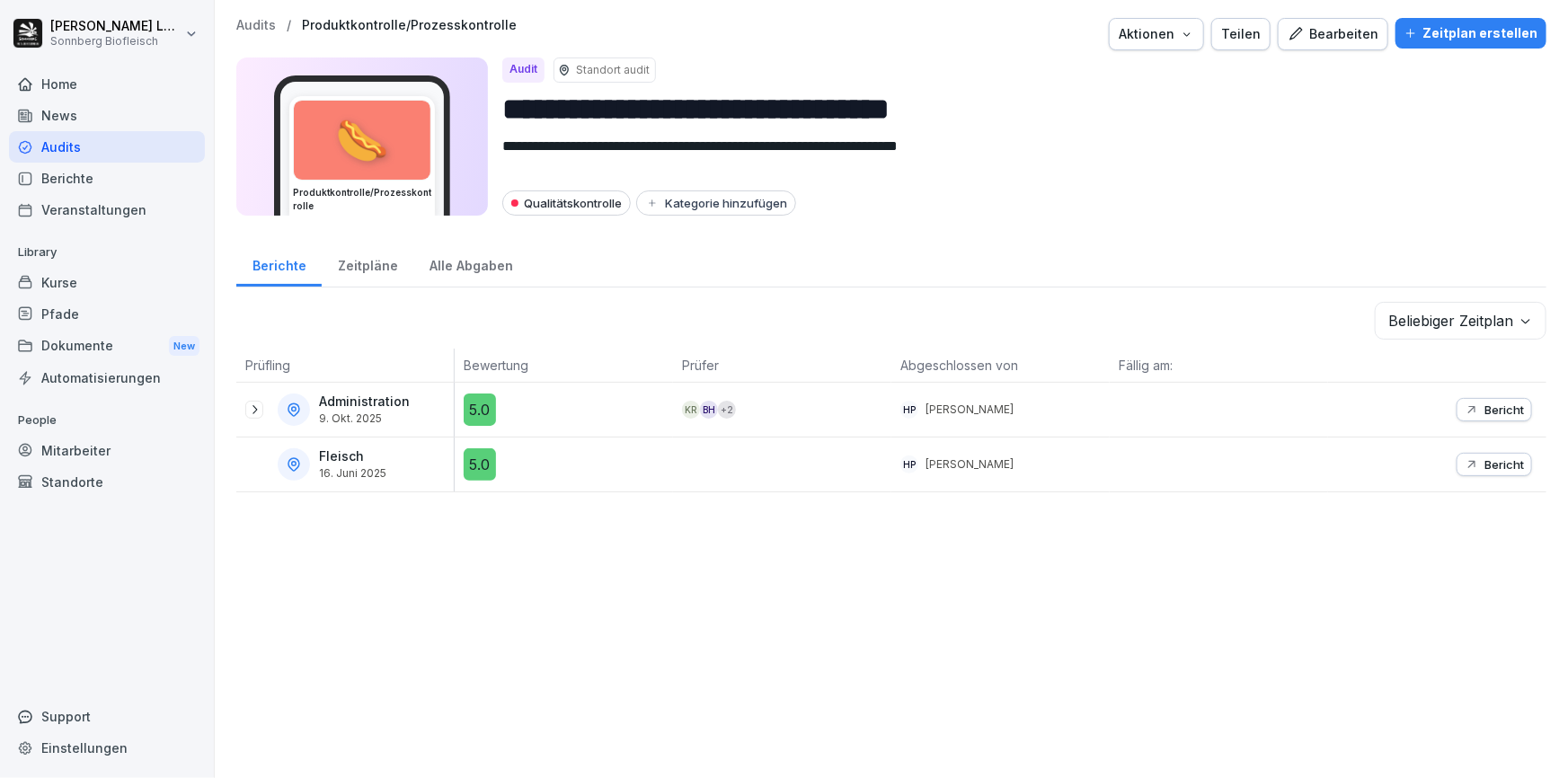
click at [259, 406] on icon at bounding box center [253, 409] width 14 height 14
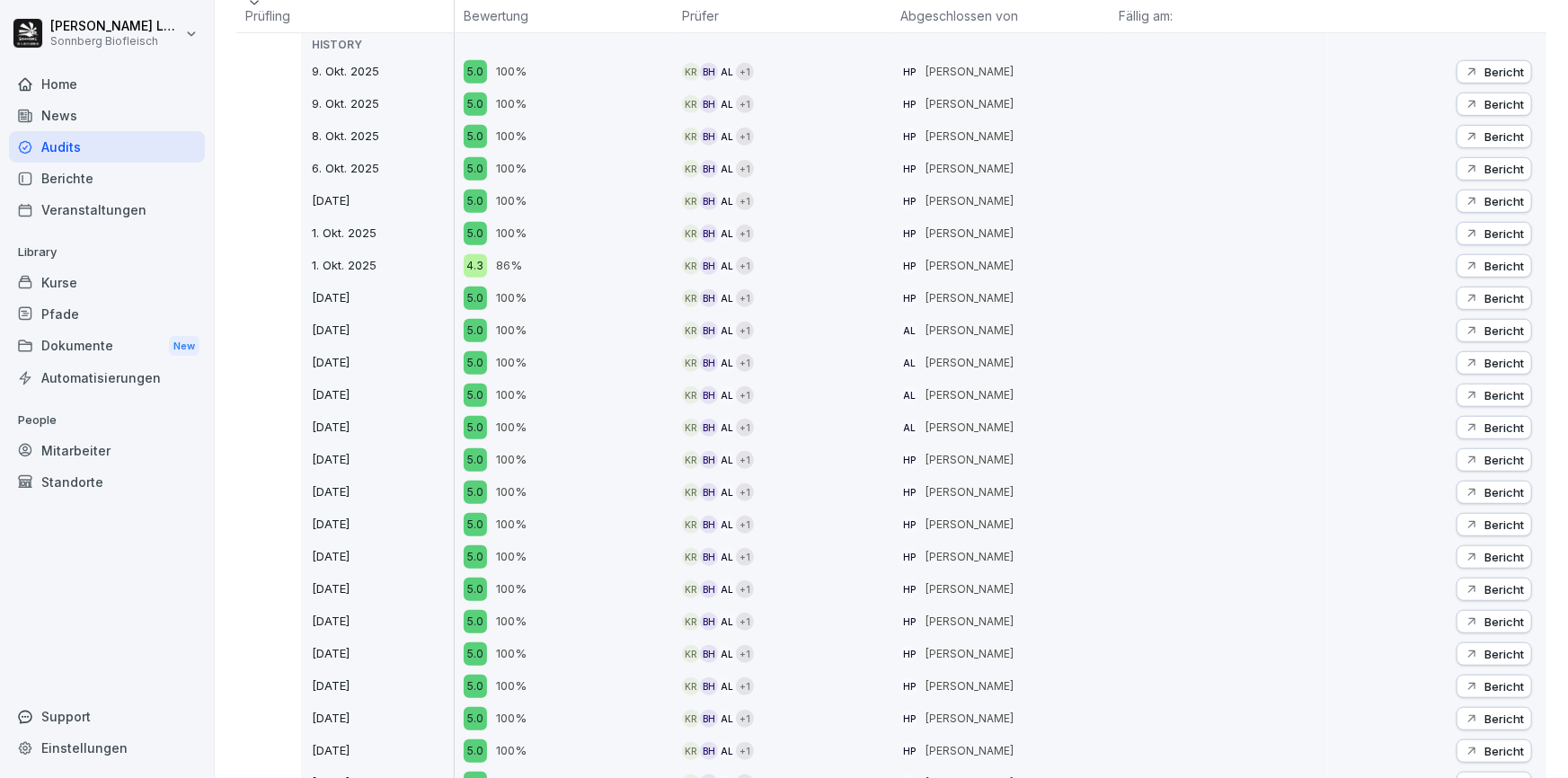
scroll to position [572, 0]
click at [1484, 484] on p "Bericht" at bounding box center [1504, 490] width 40 height 14
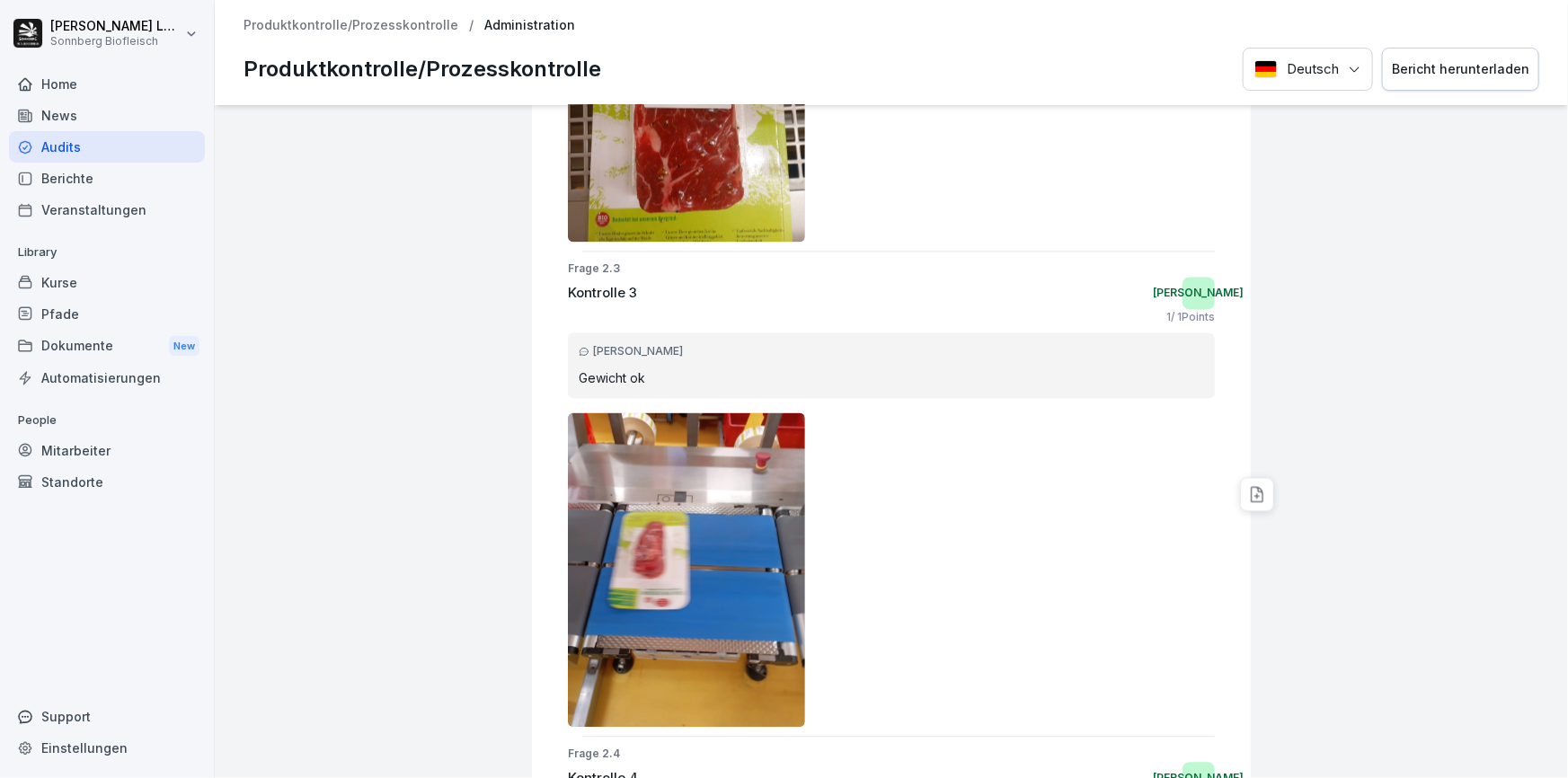
scroll to position [1597, 0]
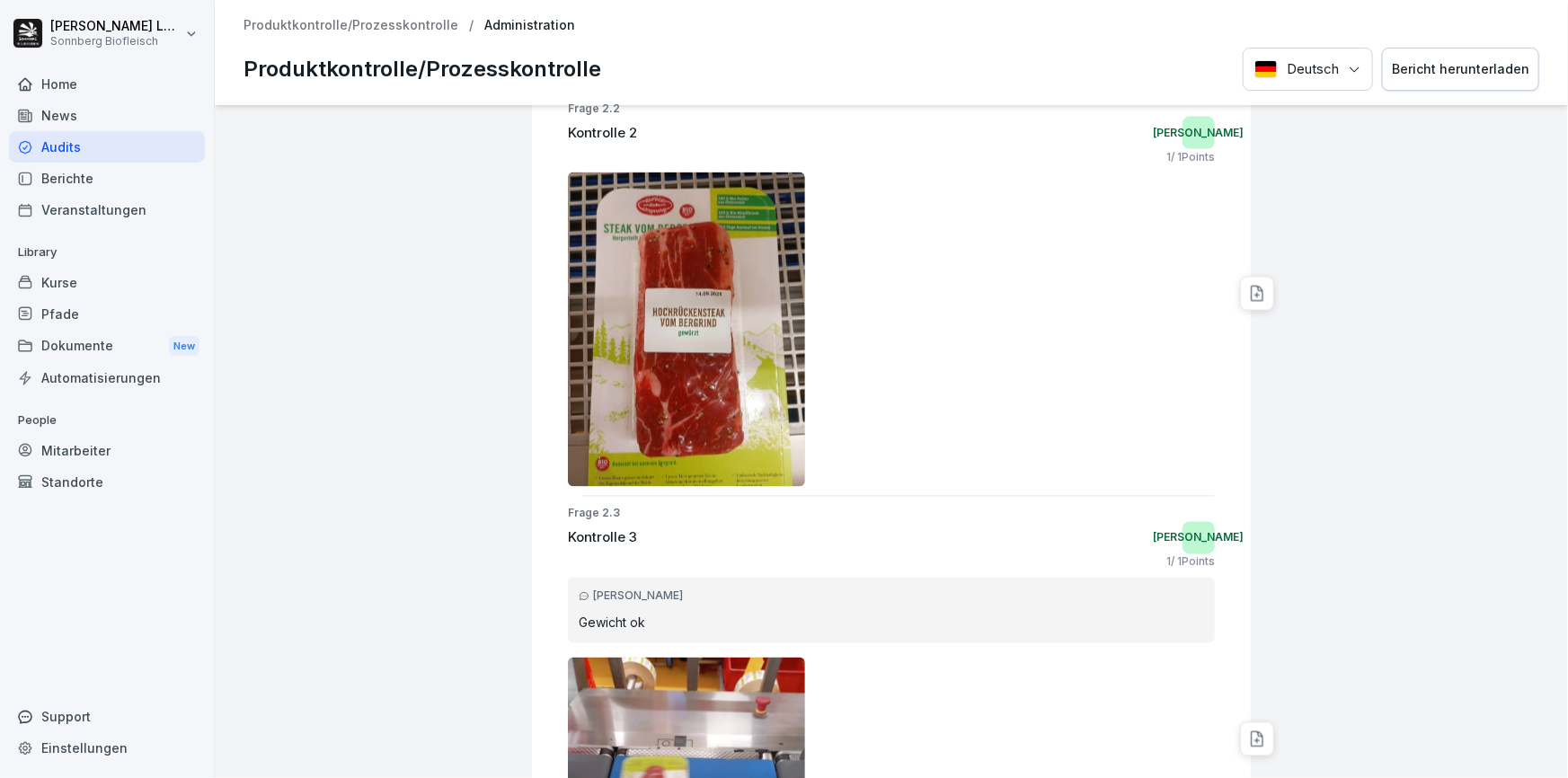
click at [315, 32] on p "Produktkontrolle/Prozesskontrolle" at bounding box center [350, 25] width 214 height 15
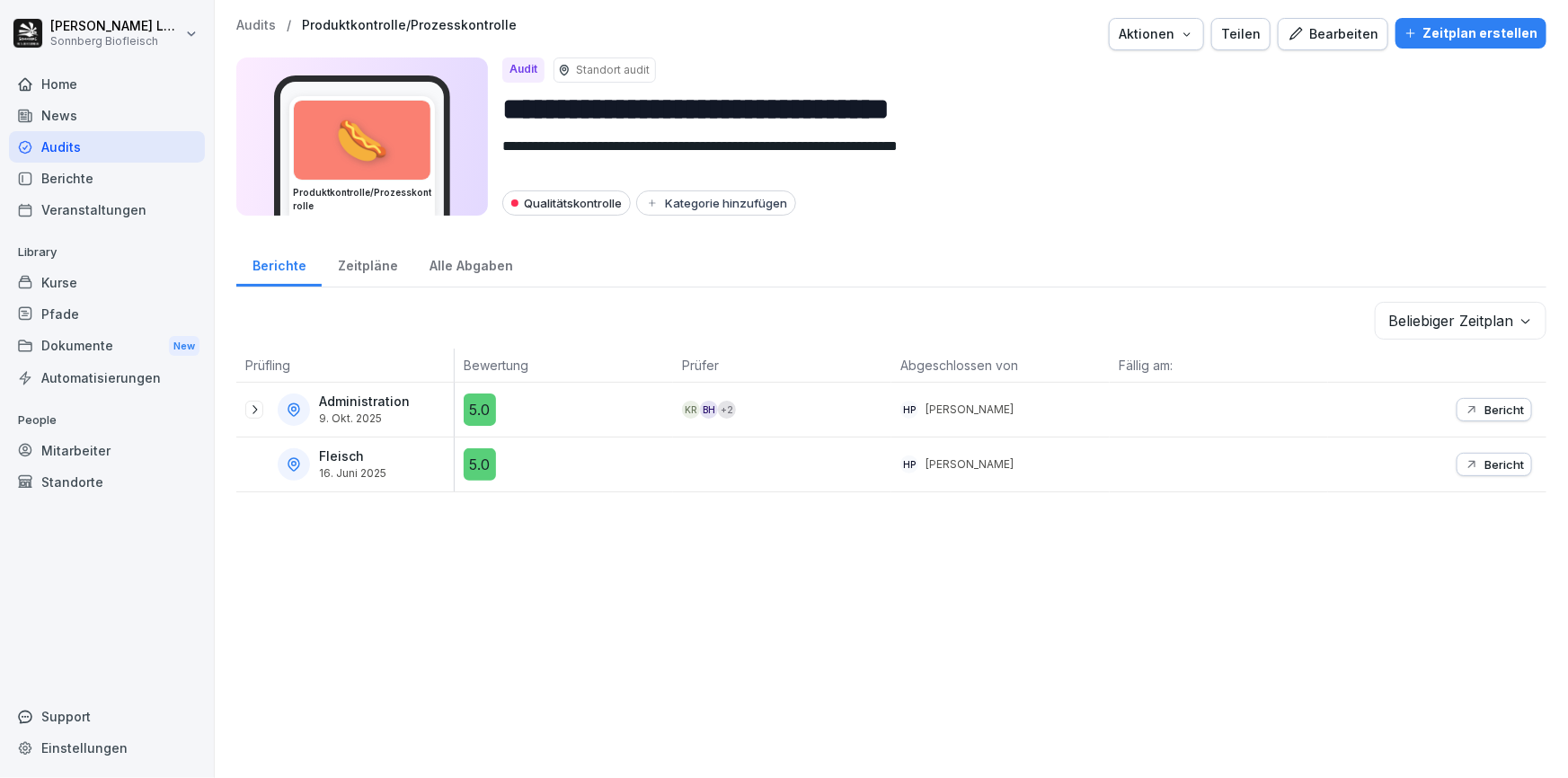
click at [1330, 33] on div "Bearbeiten" at bounding box center [1332, 33] width 91 height 19
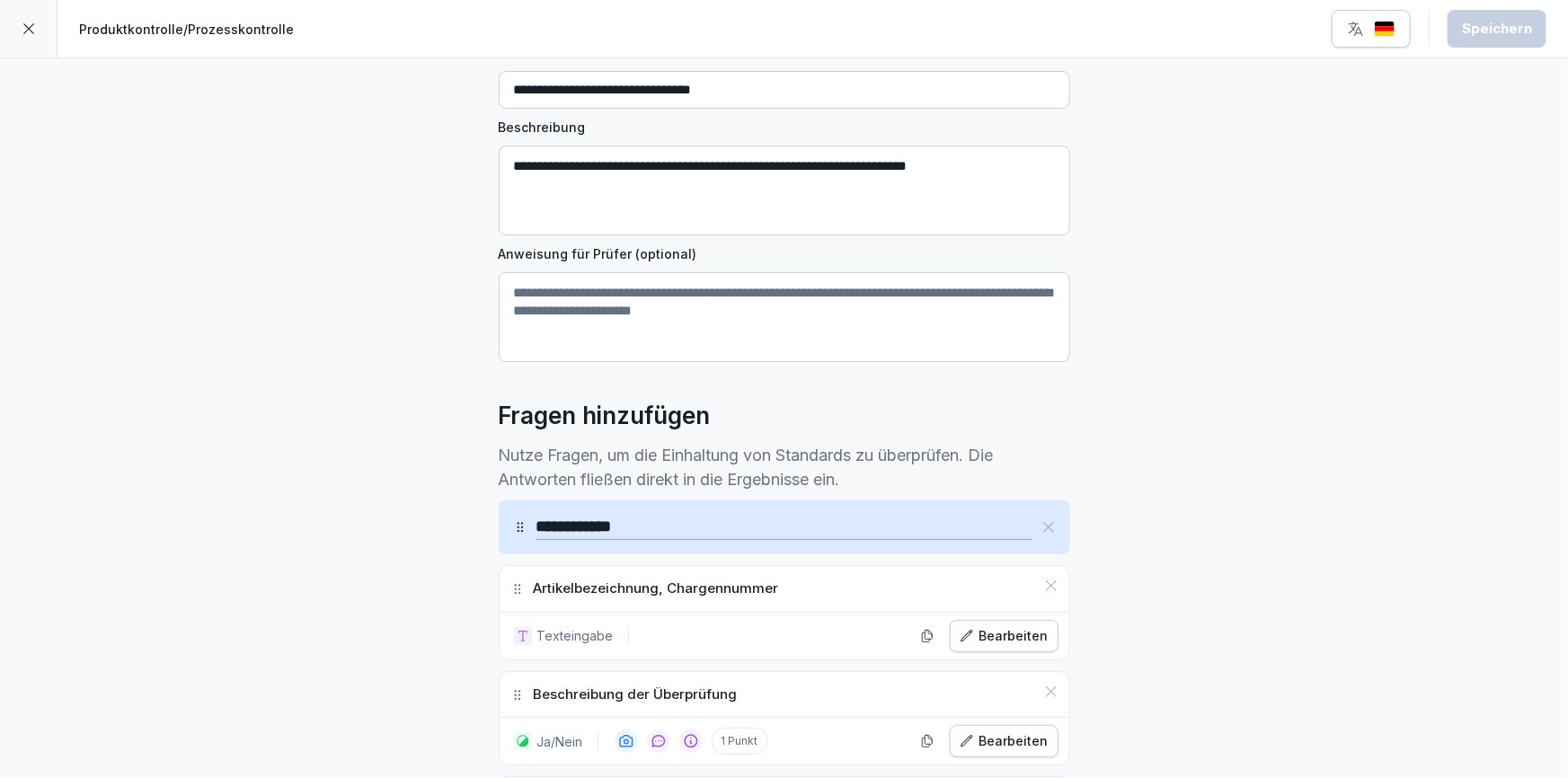
scroll to position [490, 0]
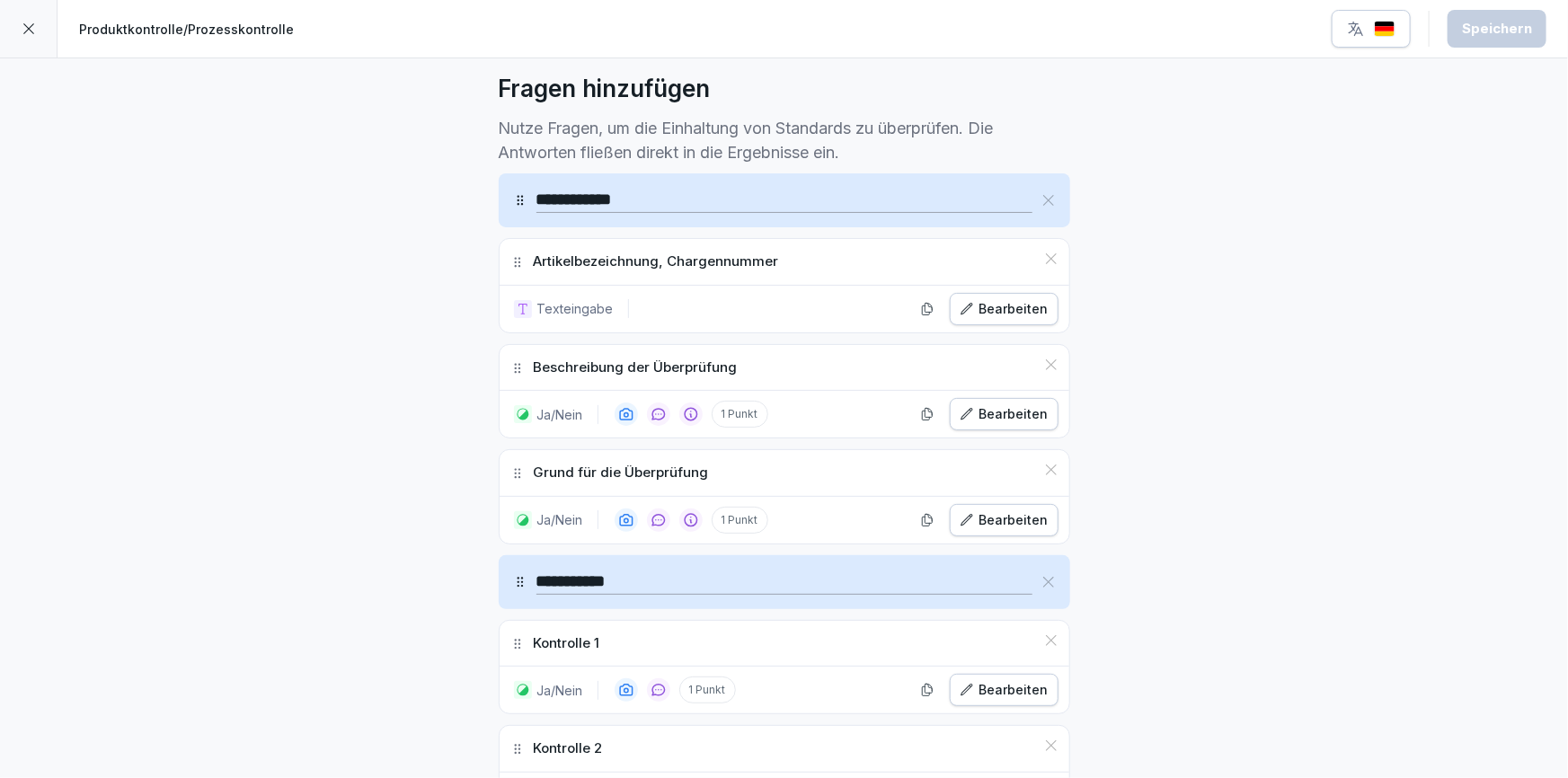
click at [1044, 360] on icon at bounding box center [1050, 364] width 14 height 14
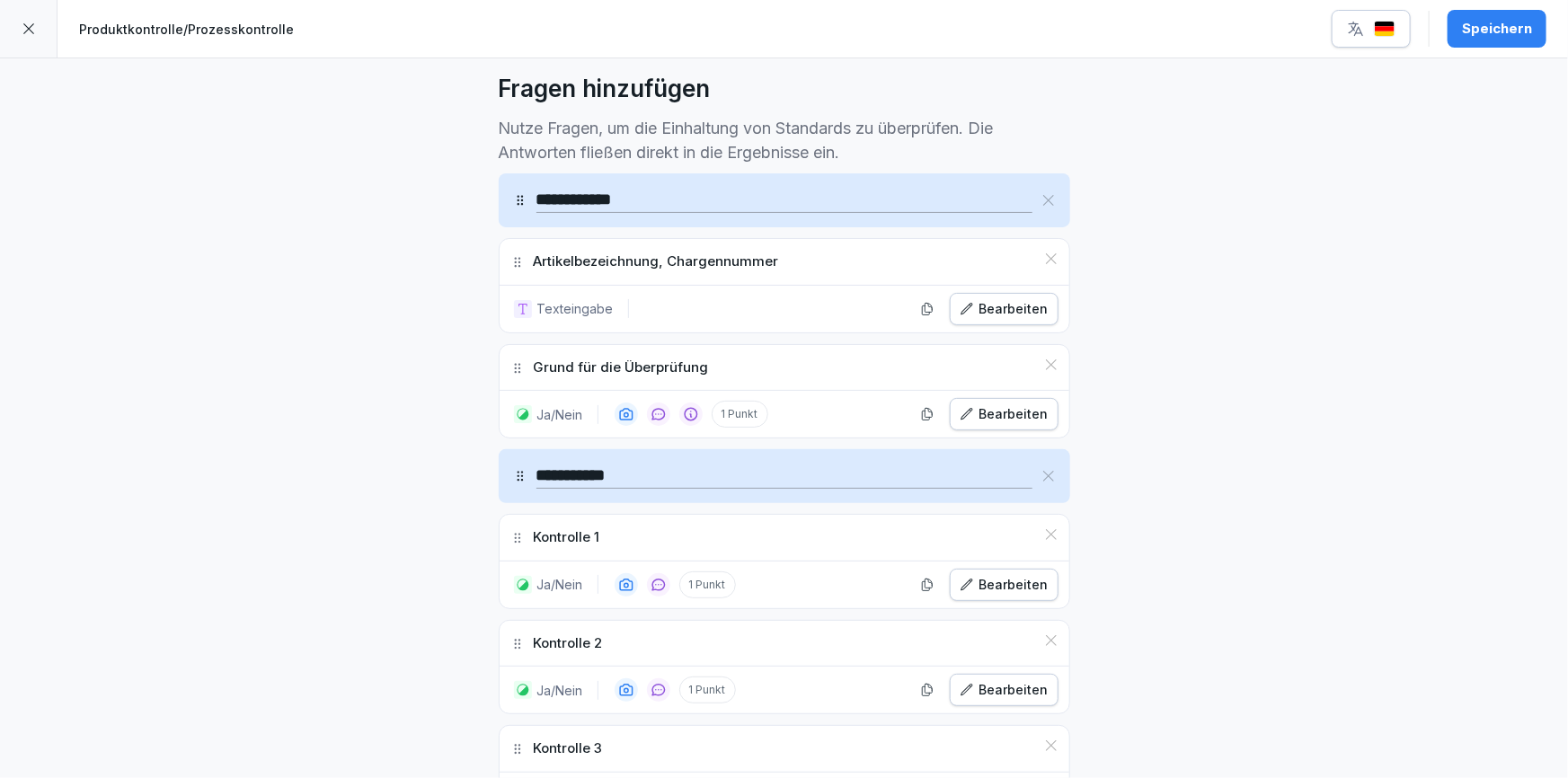
click at [975, 305] on div "Bearbeiten" at bounding box center [1004, 308] width 89 height 19
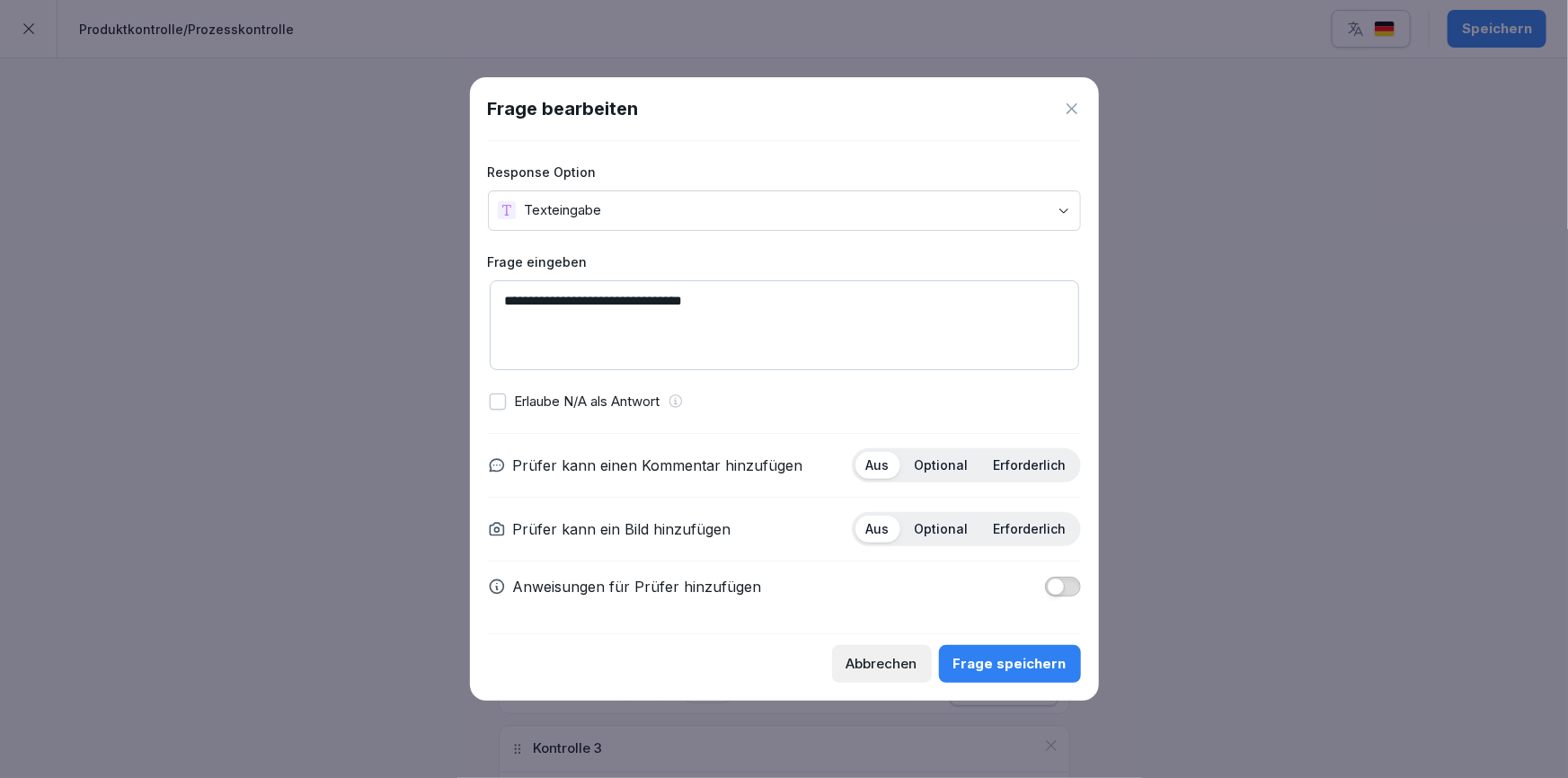
click at [1063, 213] on body "**********" at bounding box center [784, 389] width 1568 height 778
click at [738, 355] on textarea "**********" at bounding box center [784, 325] width 589 height 90
click at [956, 526] on p "Optional" at bounding box center [942, 529] width 54 height 16
click at [778, 305] on textarea "**********" at bounding box center [784, 325] width 589 height 90
type textarea "**********"
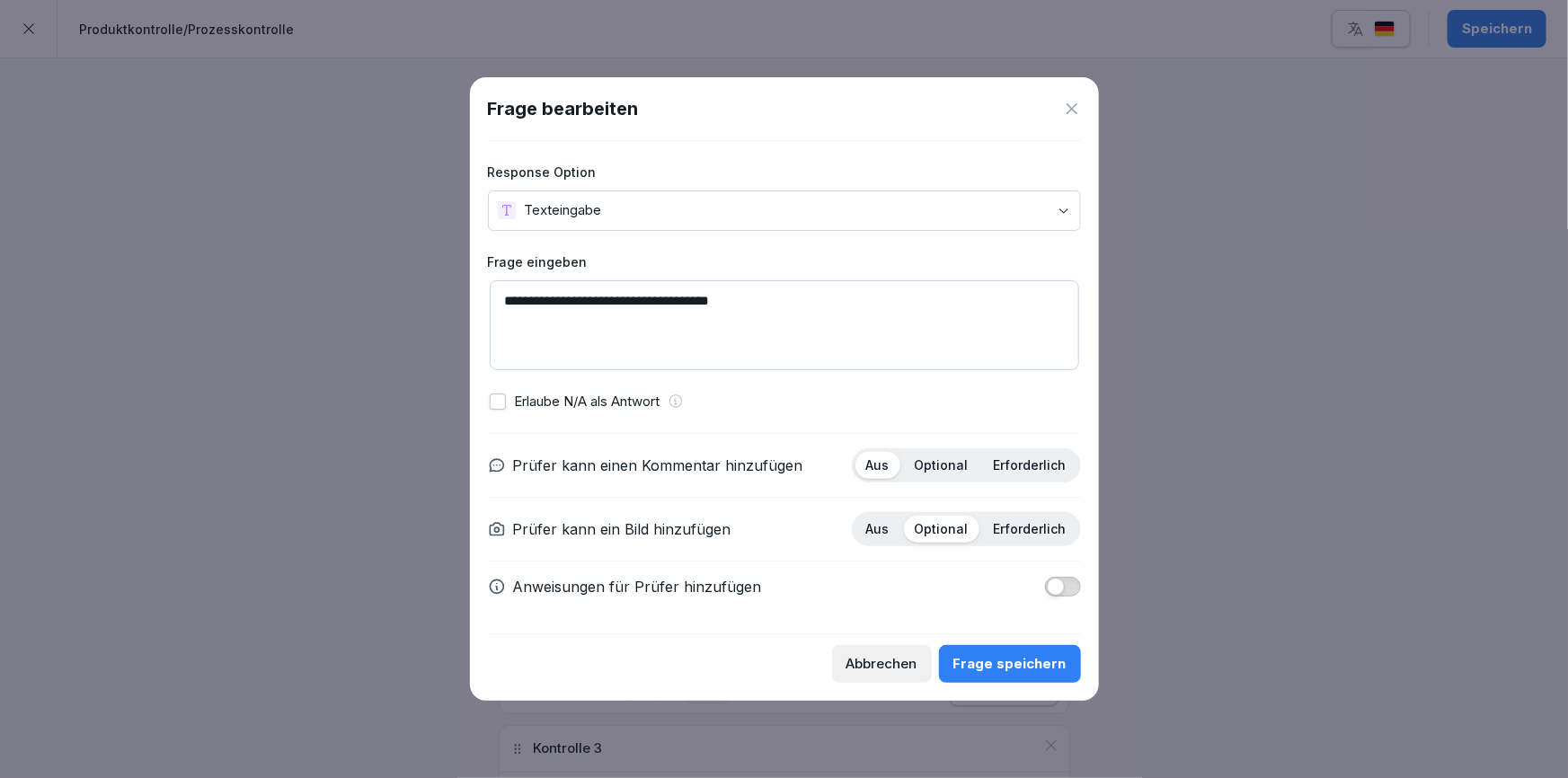
click at [1069, 216] on body "**********" at bounding box center [784, 389] width 1568 height 778
click at [614, 354] on textarea "**********" at bounding box center [784, 325] width 589 height 90
click at [995, 668] on div "Frage speichern" at bounding box center [1009, 664] width 113 height 19
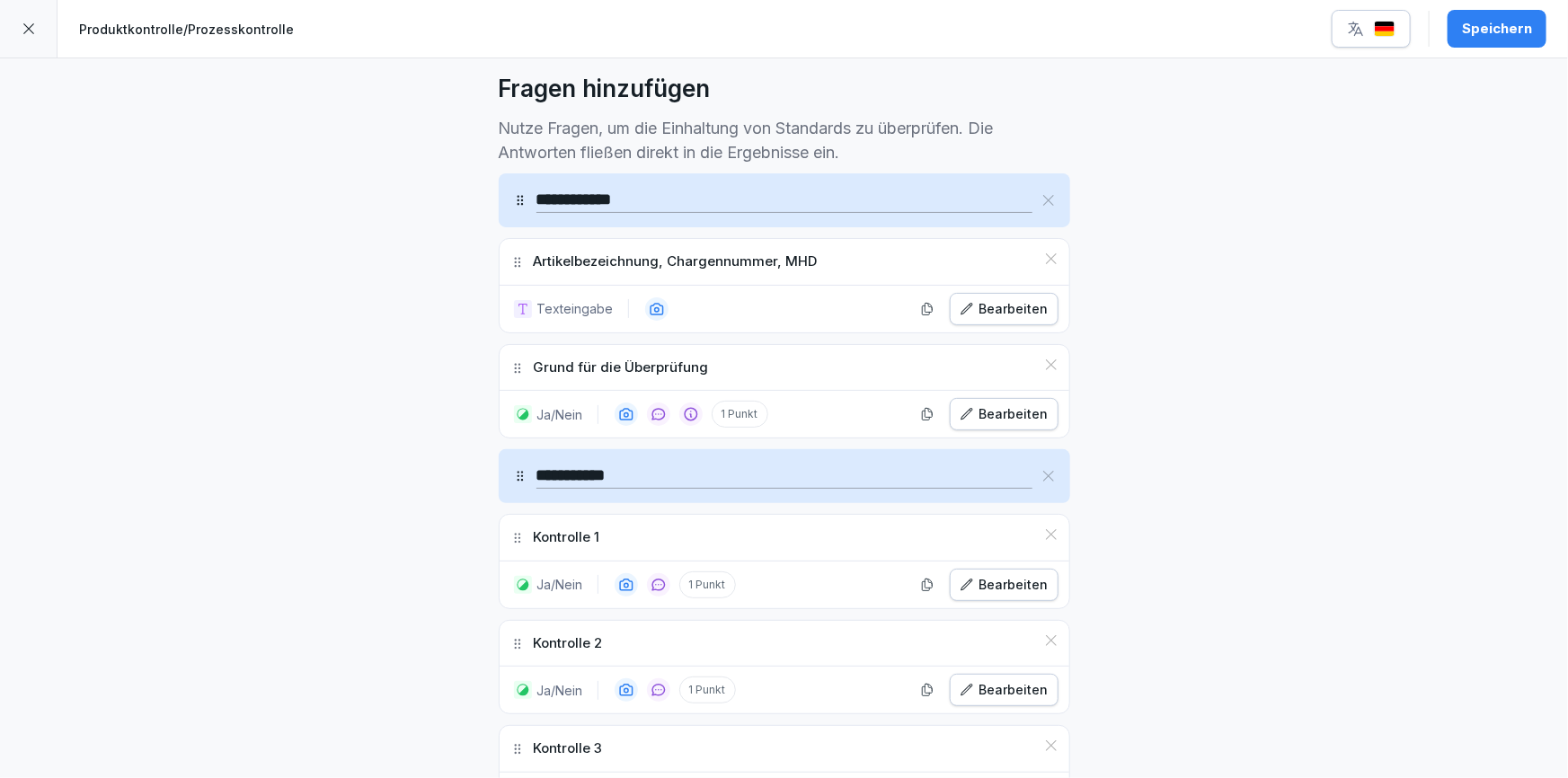
click at [977, 305] on div "Bearbeiten" at bounding box center [1004, 308] width 89 height 19
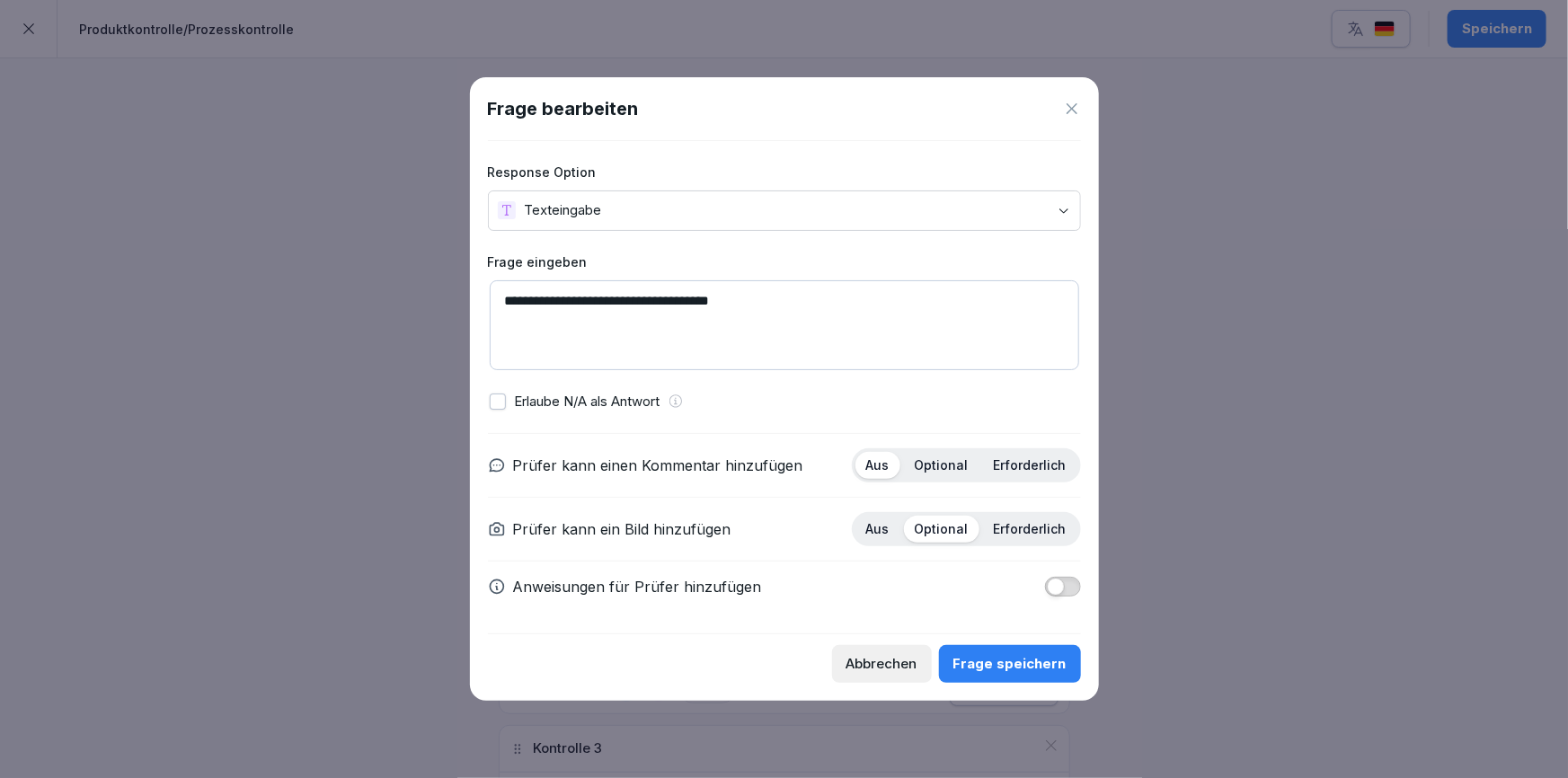
click at [1060, 209] on body "**********" at bounding box center [784, 389] width 1568 height 778
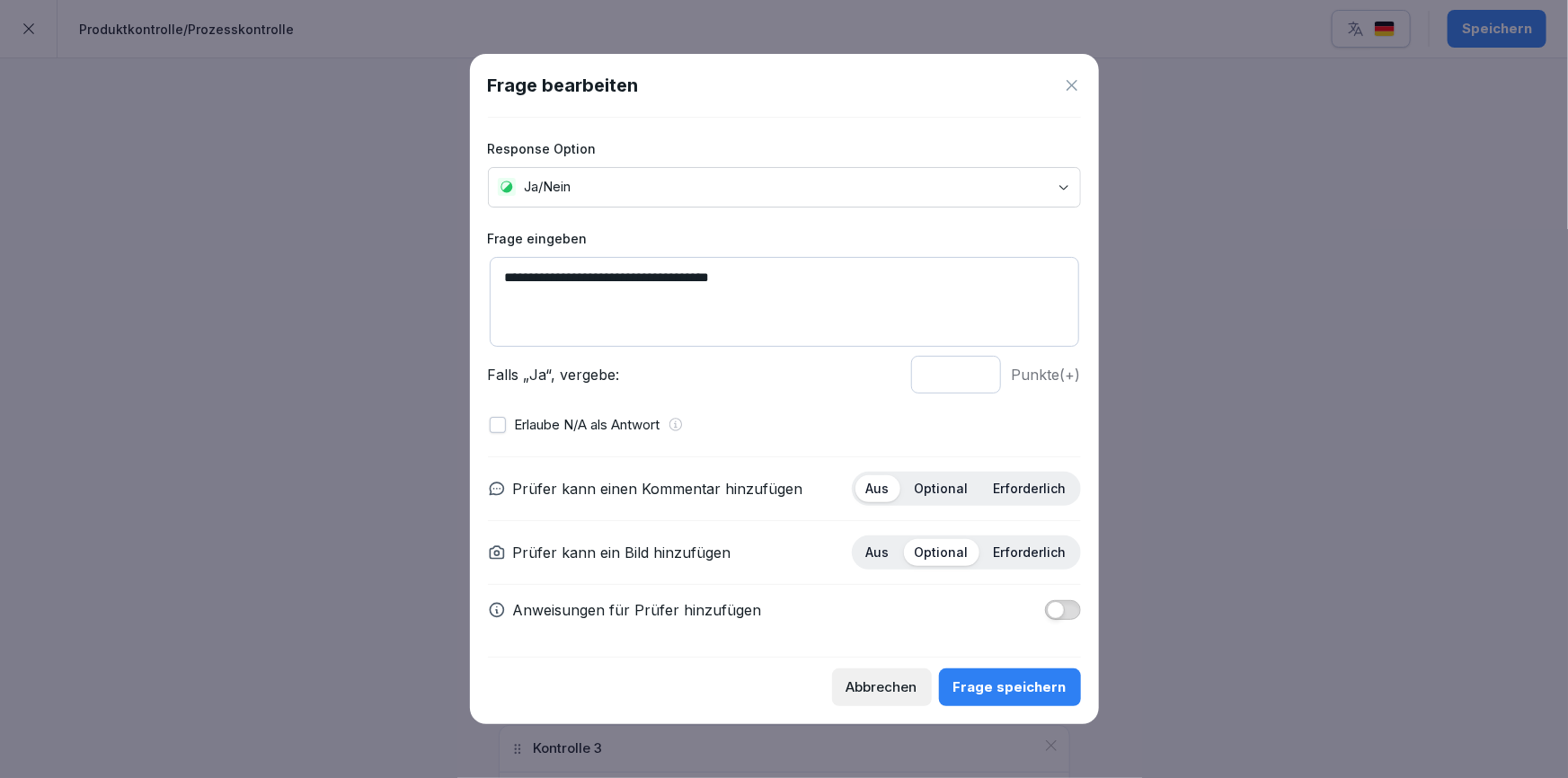
click at [977, 683] on div "Frage speichern" at bounding box center [1009, 687] width 113 height 19
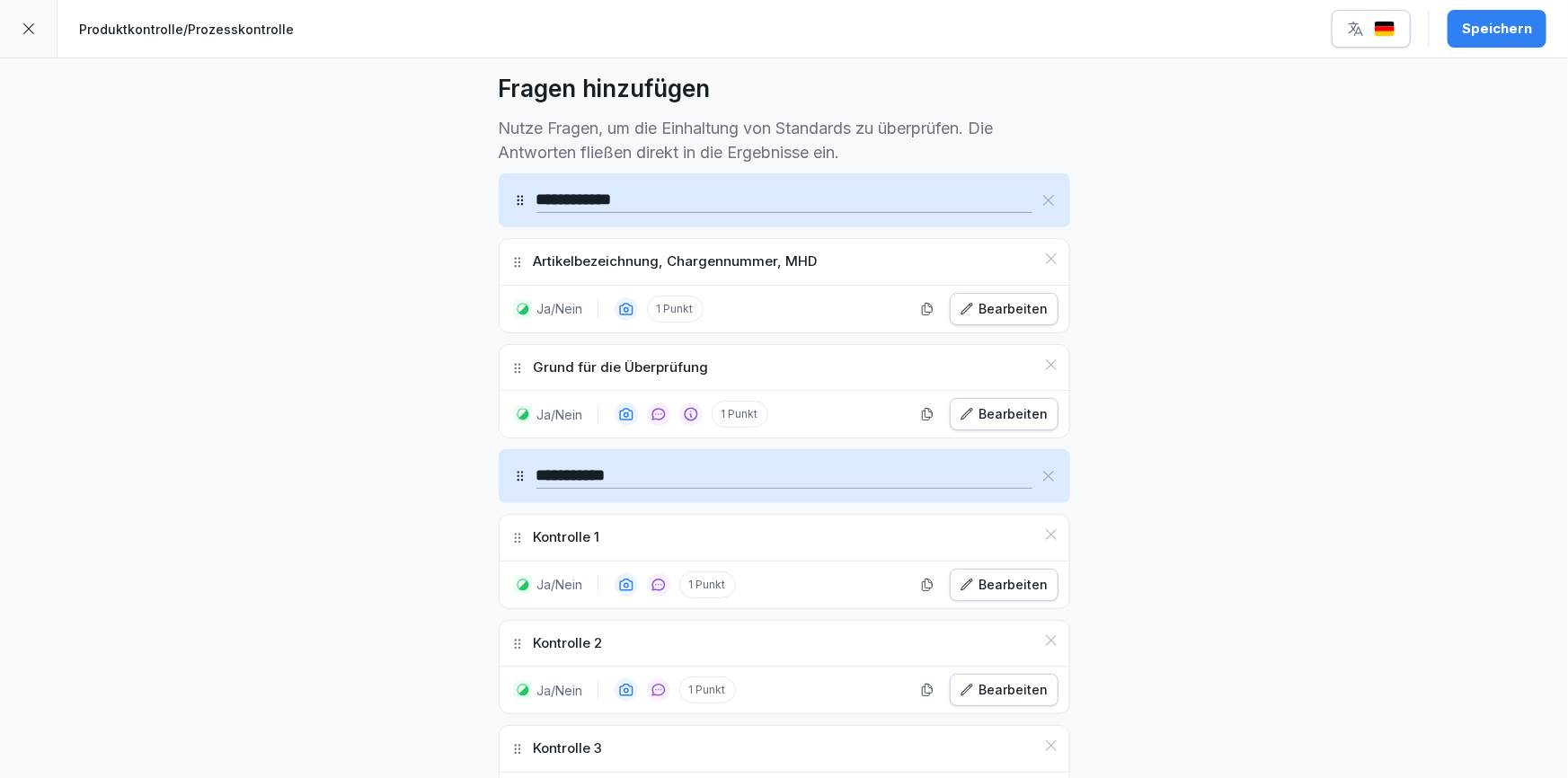
click at [1487, 23] on div "Speichern" at bounding box center [1497, 28] width 71 height 19
click at [24, 27] on icon at bounding box center [28, 28] width 14 height 14
